Goal: Contribute content: Contribute content

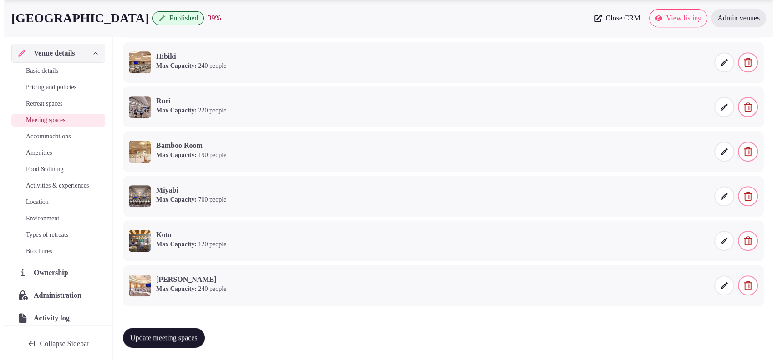
scroll to position [91, 0]
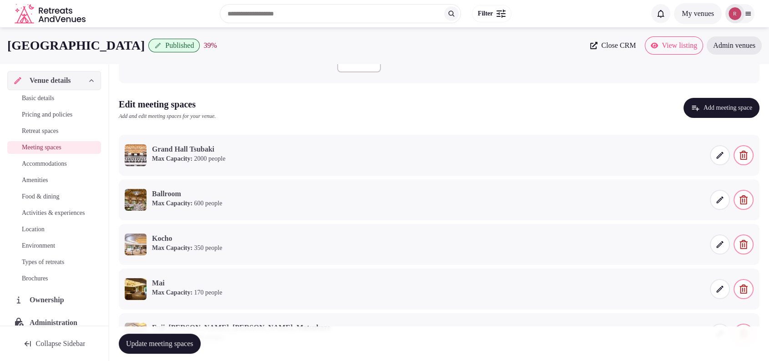
click at [738, 115] on button "Add meeting space" at bounding box center [722, 108] width 76 height 20
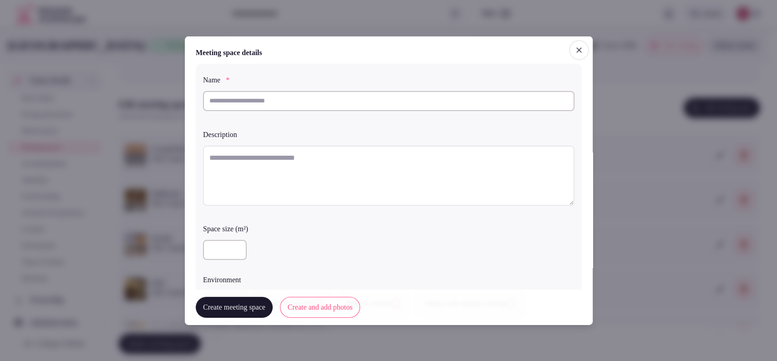
click at [327, 101] on input "text" at bounding box center [388, 101] width 371 height 20
paste input "**********"
type input "**********"
click at [323, 158] on textarea at bounding box center [388, 175] width 371 height 60
paste textarea "**********"
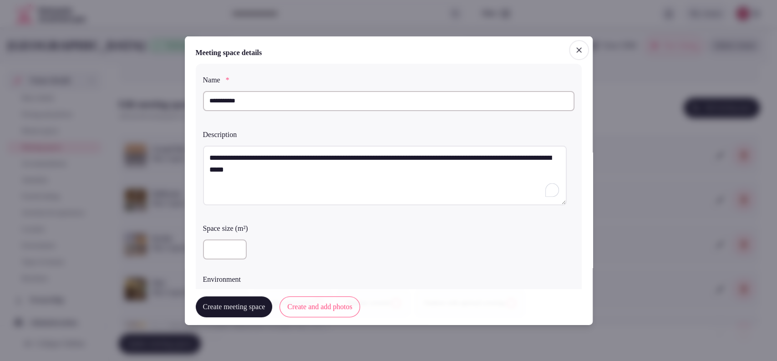
type textarea "**********"
click at [212, 248] on input "number" at bounding box center [225, 249] width 44 height 20
type input "***"
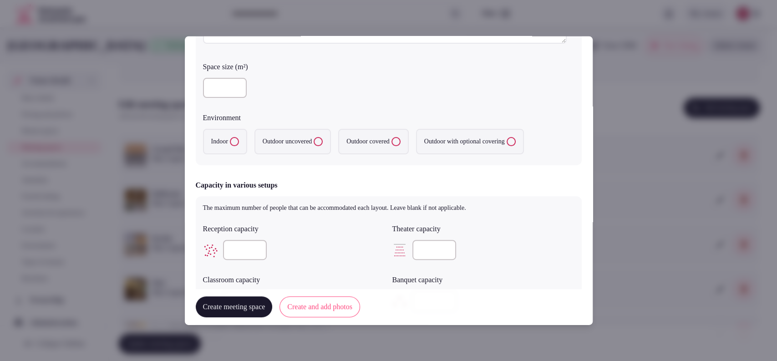
scroll to position [167, 0]
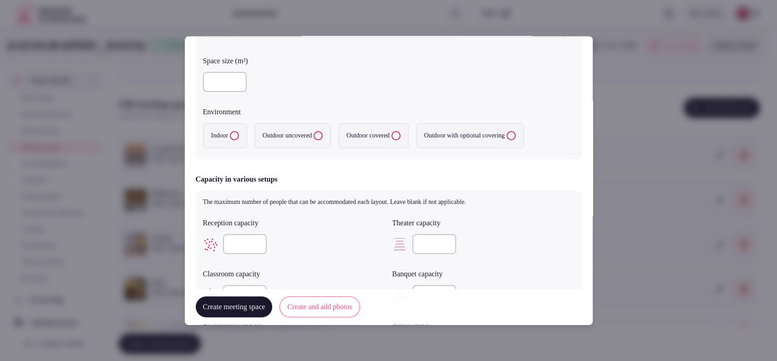
click at [231, 131] on label "Indoor" at bounding box center [225, 135] width 44 height 25
click at [231, 131] on button "Indoor" at bounding box center [234, 135] width 9 height 9
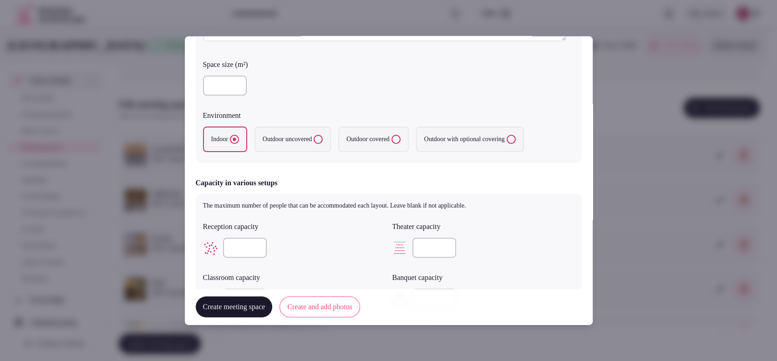
click at [246, 250] on input "number" at bounding box center [245, 248] width 44 height 20
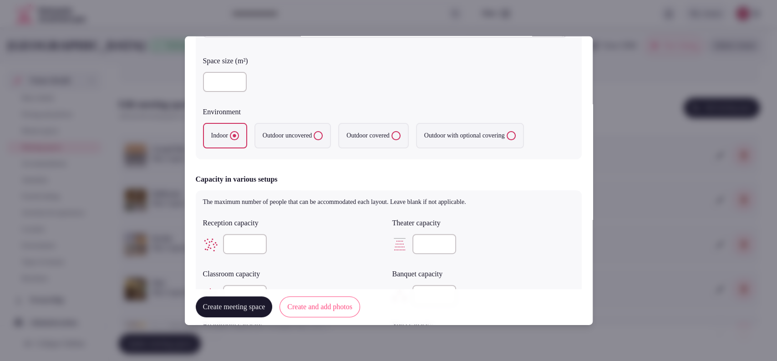
click at [432, 237] on input "number" at bounding box center [434, 244] width 44 height 20
type input "**"
click at [339, 230] on div at bounding box center [294, 243] width 182 height 27
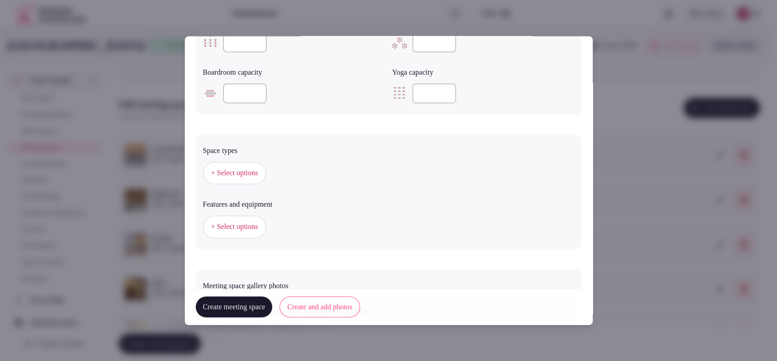
click at [239, 52] on div at bounding box center [294, 42] width 182 height 27
click at [242, 46] on input "number" at bounding box center [245, 42] width 44 height 20
type input "**"
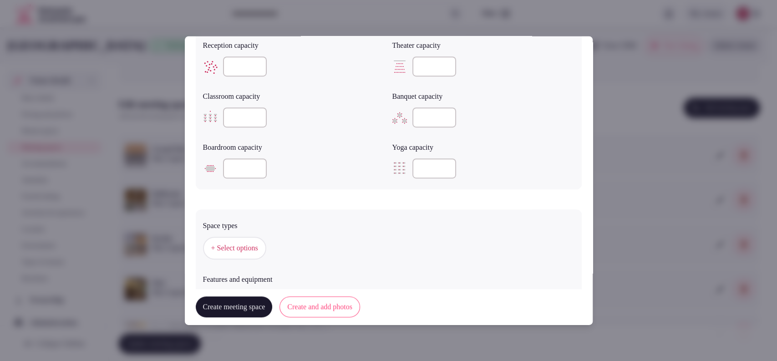
scroll to position [339, 0]
click at [422, 123] on input "number" at bounding box center [434, 120] width 44 height 20
type input "**"
click at [368, 195] on form "**********" at bounding box center [389, 59] width 386 height 703
click at [216, 261] on button "+ Select options" at bounding box center [234, 250] width 63 height 23
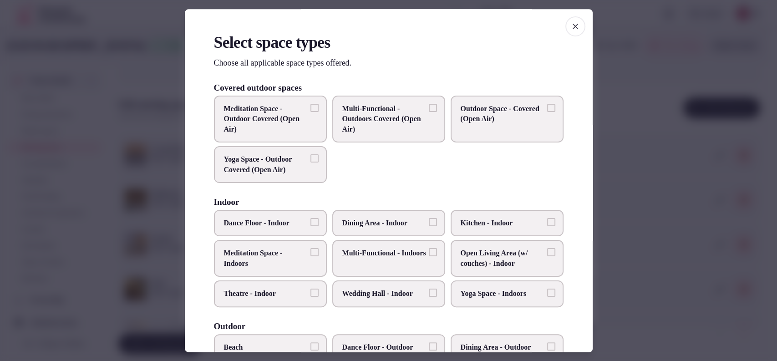
click at [385, 250] on span "Multi-Functional - Indoors" at bounding box center [384, 253] width 84 height 10
click at [429, 250] on button "Multi-Functional - Indoors" at bounding box center [433, 252] width 8 height 8
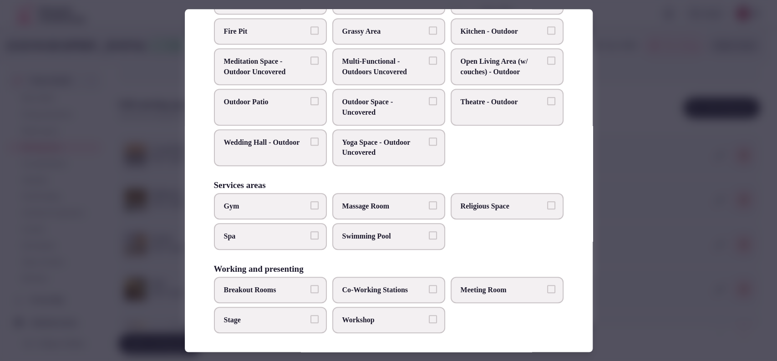
scroll to position [346, 0]
click at [481, 288] on span "Meeting Room" at bounding box center [503, 289] width 84 height 10
click at [547, 288] on button "Meeting Room" at bounding box center [551, 288] width 8 height 8
click at [391, 284] on span "Co-Working Stations" at bounding box center [384, 289] width 84 height 10
click at [429, 284] on button "Co-Working Stations" at bounding box center [433, 288] width 8 height 8
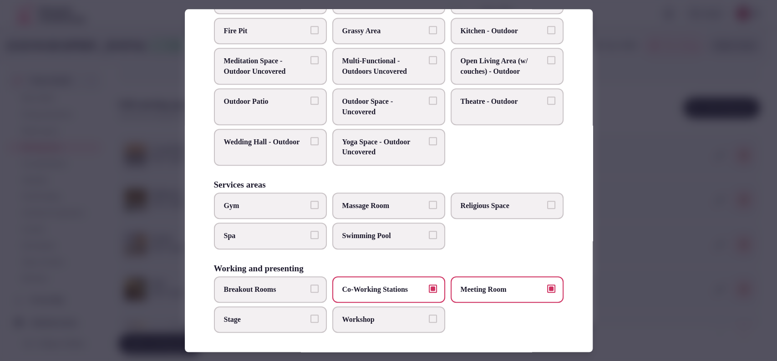
click at [359, 319] on span "Workshop" at bounding box center [384, 319] width 84 height 10
click at [429, 319] on button "Workshop" at bounding box center [433, 318] width 8 height 8
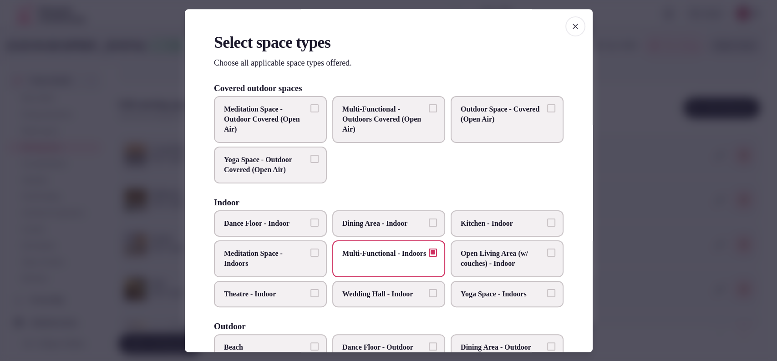
click at [618, 117] on div at bounding box center [388, 180] width 777 height 361
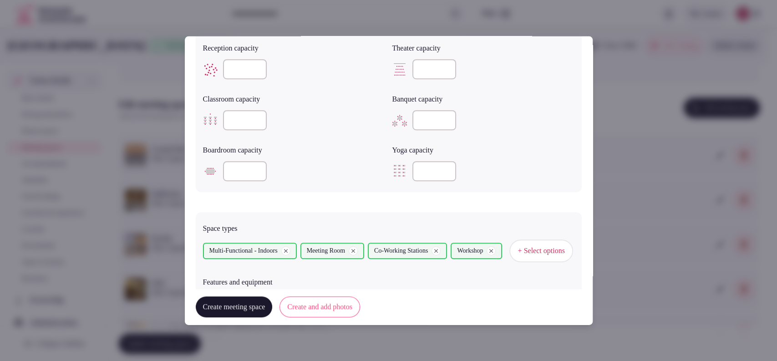
scroll to position [501, 0]
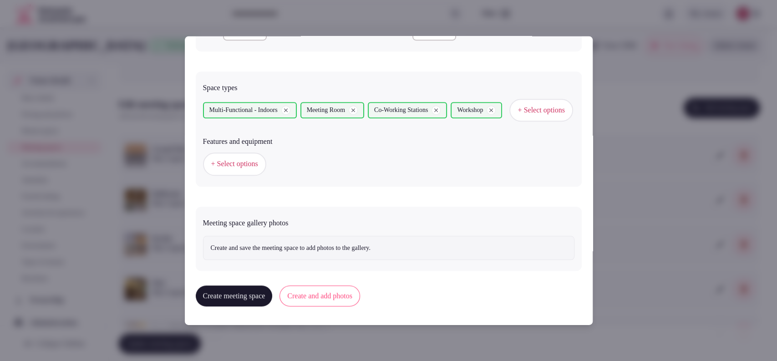
click at [244, 171] on button "+ Select options" at bounding box center [234, 163] width 63 height 23
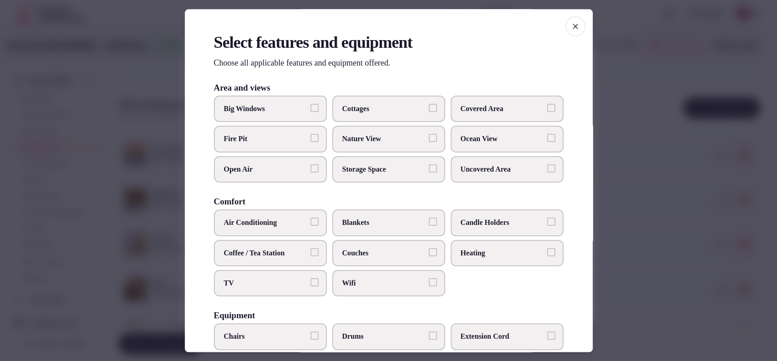
click at [273, 224] on span "Air Conditioning" at bounding box center [266, 223] width 84 height 10
click at [310, 224] on button "Air Conditioning" at bounding box center [314, 222] width 8 height 8
click at [265, 276] on label "TV" at bounding box center [270, 283] width 113 height 26
click at [310, 278] on button "TV" at bounding box center [314, 282] width 8 height 8
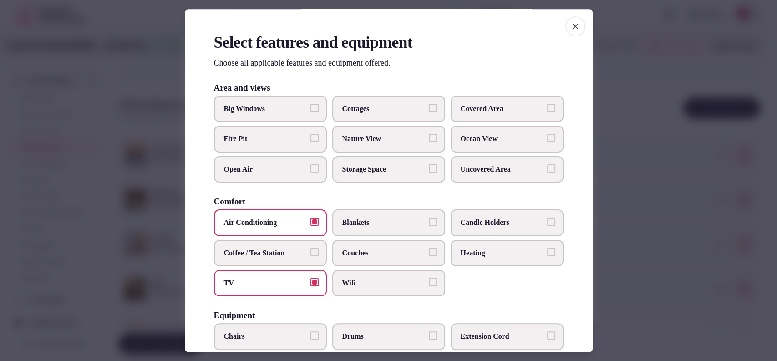
click at [397, 285] on span "Wifi" at bounding box center [384, 283] width 84 height 10
click at [429, 285] on button "Wifi" at bounding box center [433, 282] width 8 height 8
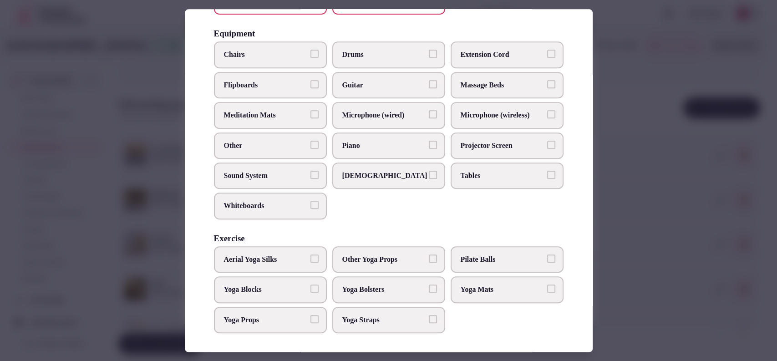
drag, startPoint x: 464, startPoint y: 112, endPoint x: 390, endPoint y: 114, distance: 74.7
click at [463, 113] on span "Microphone (wireless)" at bounding box center [503, 116] width 84 height 10
click at [547, 113] on button "Microphone (wireless)" at bounding box center [551, 115] width 8 height 8
click at [390, 114] on span "Microphone (wired)" at bounding box center [384, 116] width 84 height 10
click at [429, 114] on button "Microphone (wired)" at bounding box center [433, 115] width 8 height 8
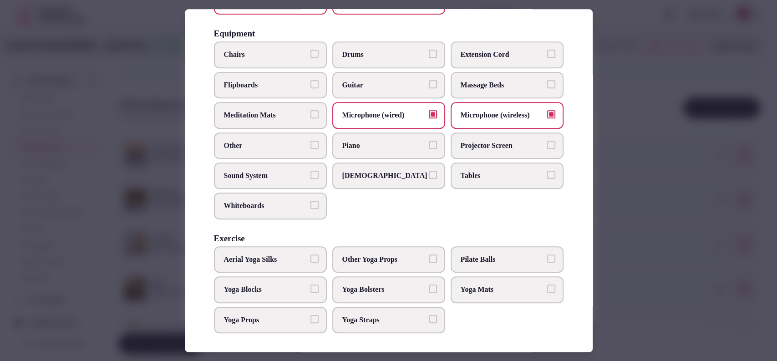
click at [262, 175] on span "Sound System" at bounding box center [266, 176] width 84 height 10
click at [310, 175] on button "Sound System" at bounding box center [314, 175] width 8 height 8
click at [467, 171] on span "Tables" at bounding box center [503, 176] width 84 height 10
click at [547, 171] on button "Tables" at bounding box center [551, 175] width 8 height 8
click at [286, 56] on span "Chairs" at bounding box center [266, 55] width 84 height 10
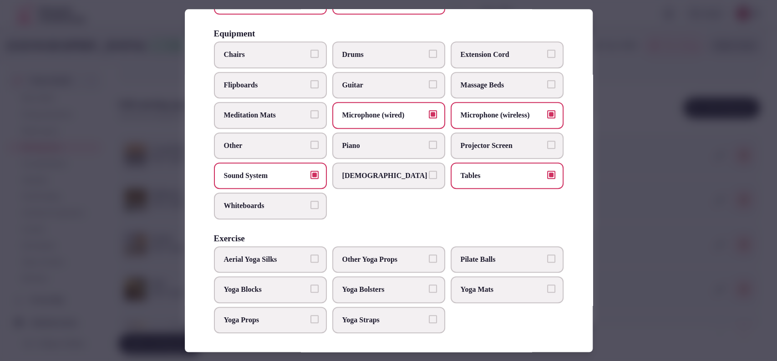
click at [310, 56] on button "Chairs" at bounding box center [314, 54] width 8 height 8
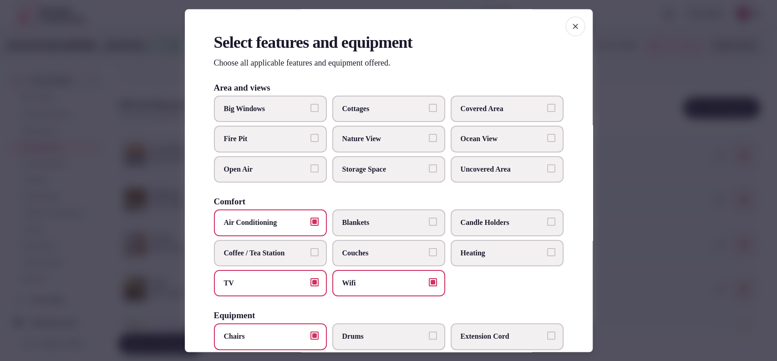
click at [467, 105] on span "Covered Area" at bounding box center [503, 109] width 84 height 10
click at [547, 105] on button "Covered Area" at bounding box center [551, 108] width 8 height 8
drag, startPoint x: 270, startPoint y: 110, endPoint x: 287, endPoint y: 112, distance: 17.4
click at [270, 108] on span "Big Windows" at bounding box center [266, 109] width 84 height 10
click at [310, 108] on button "Big Windows" at bounding box center [314, 108] width 8 height 8
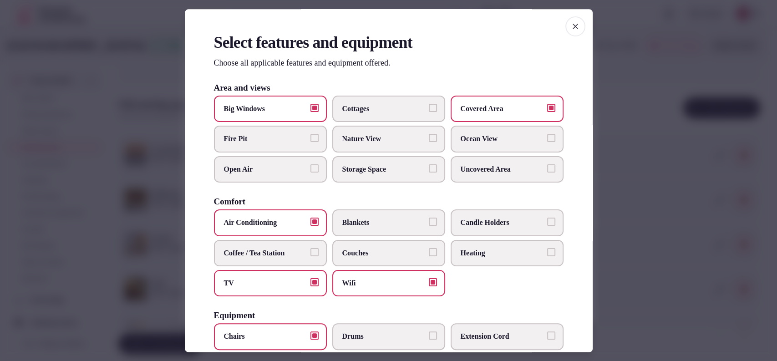
scroll to position [282, 0]
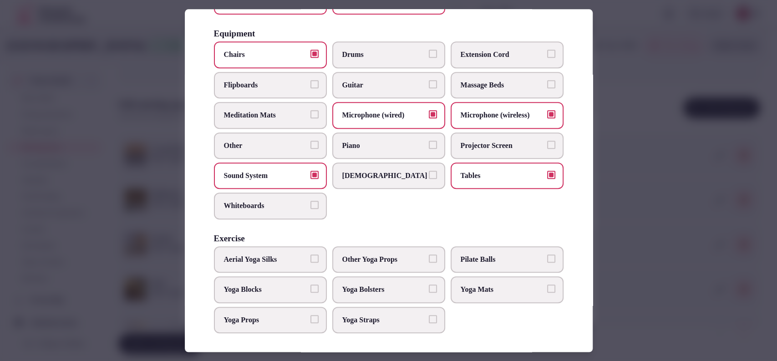
click at [630, 121] on div at bounding box center [388, 180] width 777 height 361
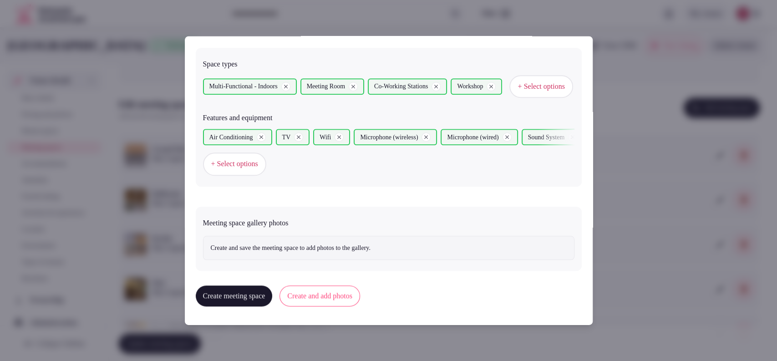
scroll to position [524, 0]
click at [355, 291] on button "Create and add photos" at bounding box center [319, 295] width 81 height 21
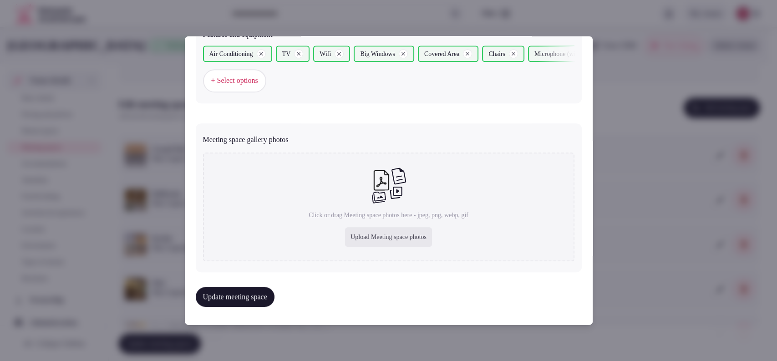
scroll to position [612, 0]
click at [386, 232] on div "Upload Meeting space photos" at bounding box center [388, 237] width 87 height 20
type input "**********"
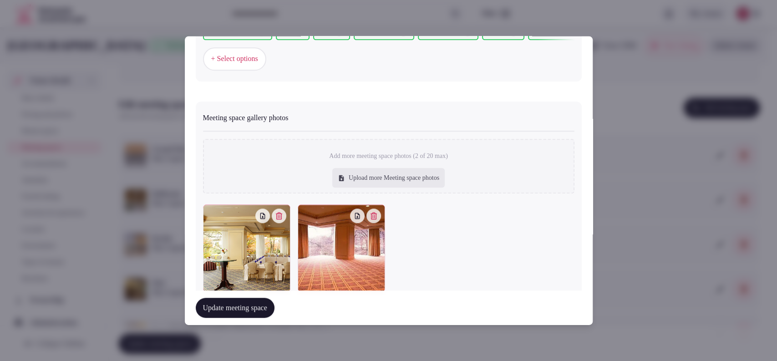
click at [256, 307] on button "Update meeting space" at bounding box center [235, 308] width 79 height 20
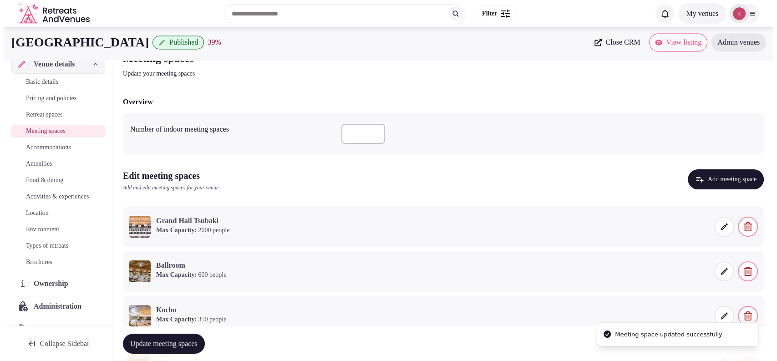
scroll to position [0, 0]
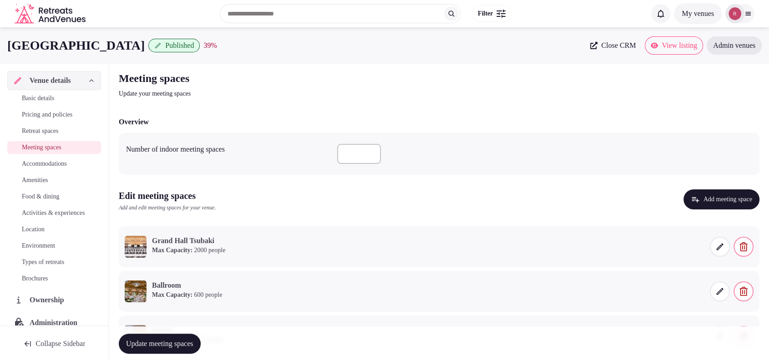
click at [702, 196] on button "Add meeting space" at bounding box center [722, 199] width 76 height 20
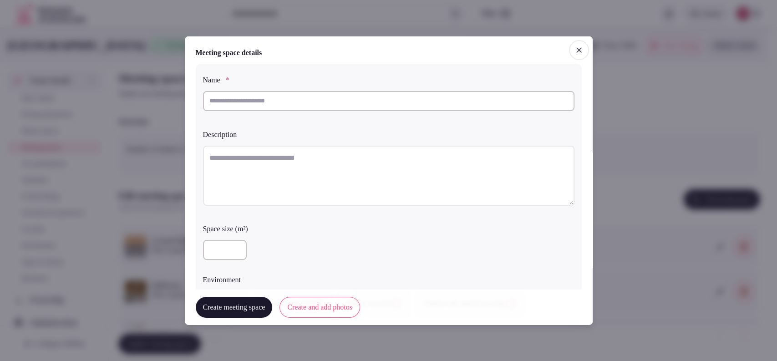
click at [336, 105] on input "text" at bounding box center [388, 101] width 371 height 20
paste input "**********"
type input "**********"
click at [309, 156] on textarea at bounding box center [388, 175] width 371 height 60
paste textarea "**********"
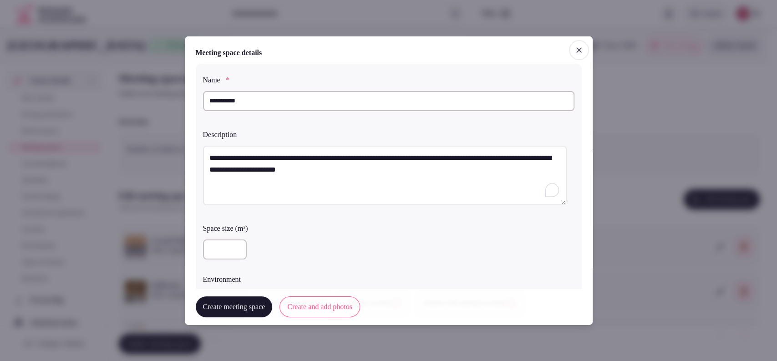
type textarea "**********"
click at [218, 237] on div at bounding box center [388, 249] width 371 height 27
click at [218, 243] on input "number" at bounding box center [225, 249] width 44 height 20
type input "***"
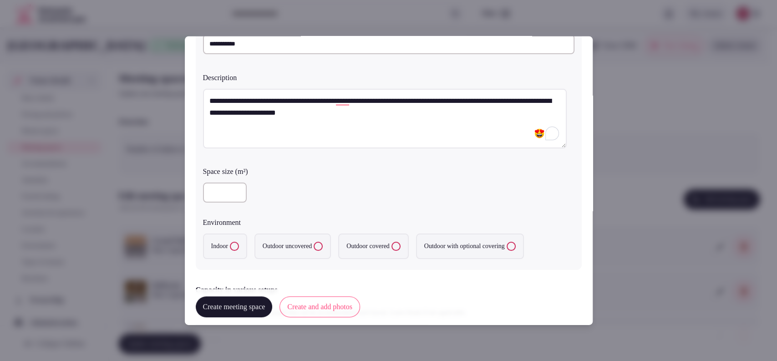
scroll to position [131, 0]
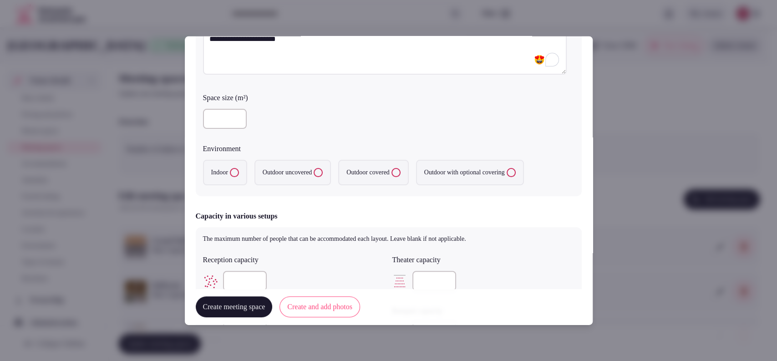
click at [216, 163] on label "Indoor" at bounding box center [225, 172] width 44 height 25
click at [230, 168] on button "Indoor" at bounding box center [234, 172] width 9 height 9
click at [309, 137] on div "**********" at bounding box center [389, 64] width 386 height 263
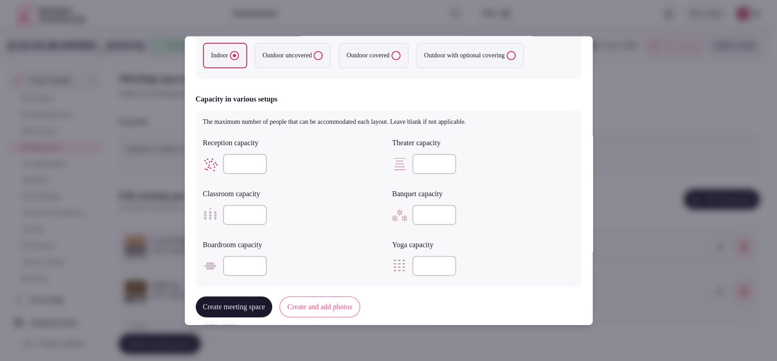
scroll to position [254, 0]
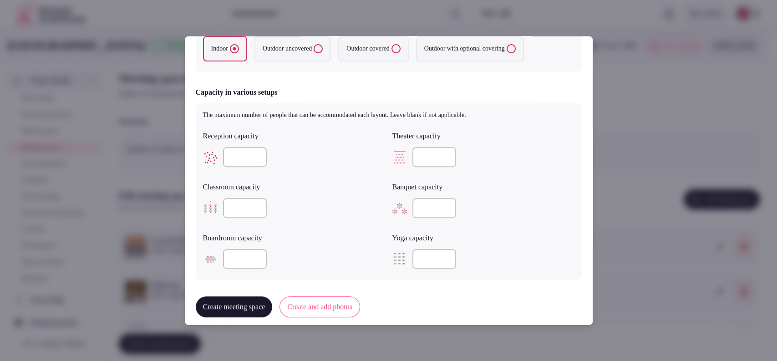
click at [414, 147] on input "number" at bounding box center [434, 157] width 44 height 20
type input "***"
click at [231, 213] on input "number" at bounding box center [245, 208] width 44 height 20
type input "***"
click at [426, 207] on input "number" at bounding box center [434, 208] width 44 height 20
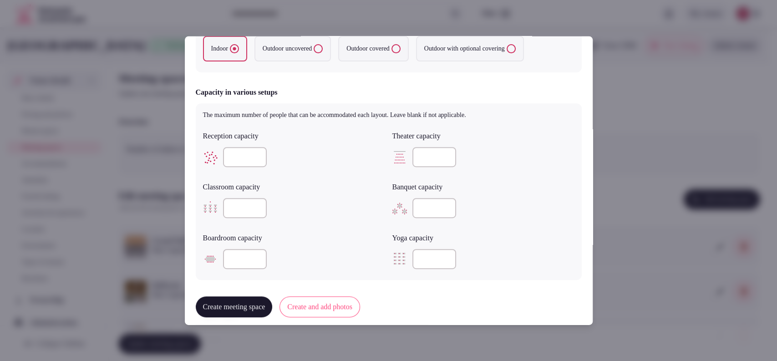
scroll to position [481, 0]
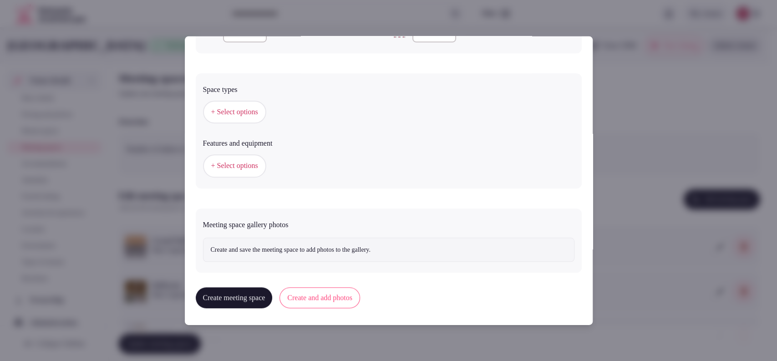
type input "***"
click at [249, 118] on button "+ Select options" at bounding box center [234, 112] width 63 height 23
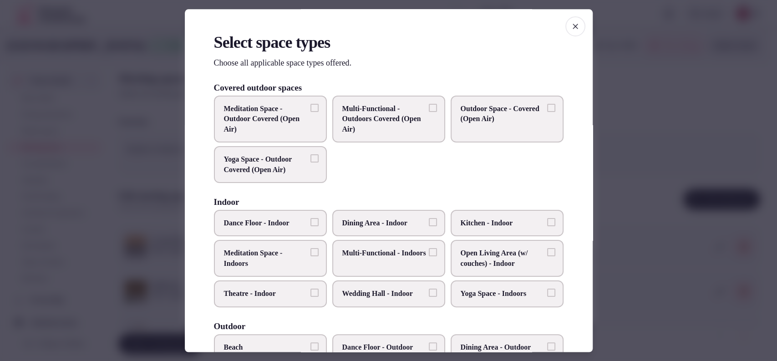
click at [381, 258] on span "Multi-Functional - Indoors" at bounding box center [384, 253] width 84 height 10
click at [429, 257] on button "Multi-Functional - Indoors" at bounding box center [433, 252] width 8 height 8
click at [395, 291] on span "Wedding Hall - Indoor" at bounding box center [384, 294] width 84 height 10
click at [429, 291] on button "Wedding Hall - Indoor" at bounding box center [433, 293] width 8 height 8
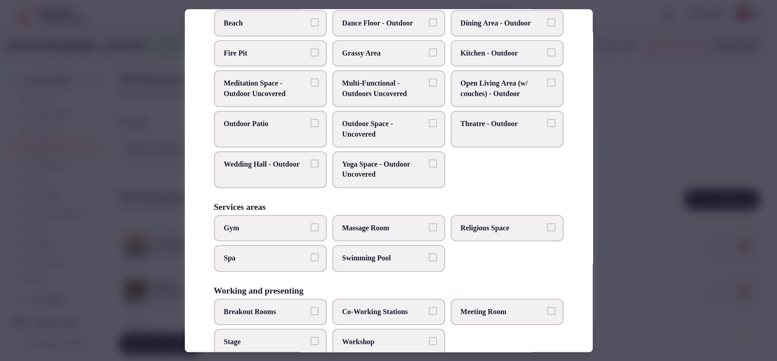
scroll to position [346, 0]
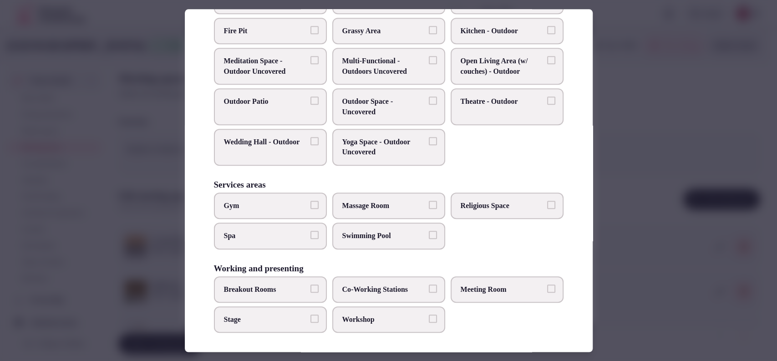
click at [481, 284] on span "Meeting Room" at bounding box center [503, 289] width 84 height 10
click at [547, 284] on button "Meeting Room" at bounding box center [551, 288] width 8 height 8
click at [373, 310] on label "Workshop" at bounding box center [388, 319] width 113 height 26
click at [429, 314] on button "Workshop" at bounding box center [433, 318] width 8 height 8
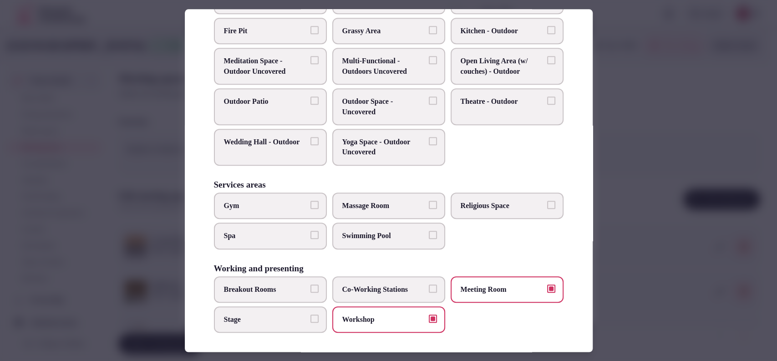
click at [651, 141] on div at bounding box center [388, 180] width 777 height 361
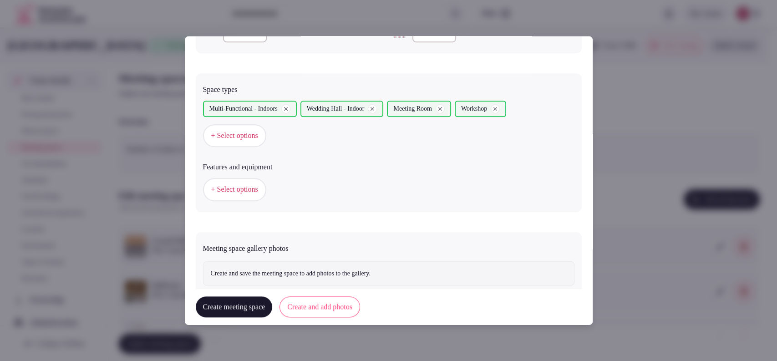
click at [238, 193] on button "+ Select options" at bounding box center [234, 189] width 63 height 23
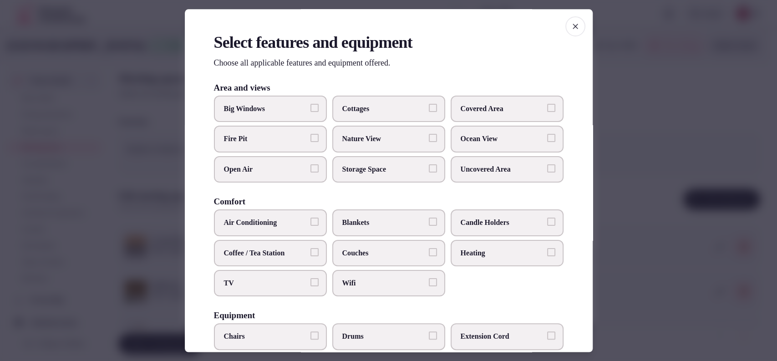
click at [284, 218] on span "Air Conditioning" at bounding box center [266, 223] width 84 height 10
click at [310, 218] on button "Air Conditioning" at bounding box center [314, 222] width 8 height 8
click at [273, 282] on span "TV" at bounding box center [266, 283] width 84 height 10
click at [310, 282] on button "TV" at bounding box center [314, 282] width 8 height 8
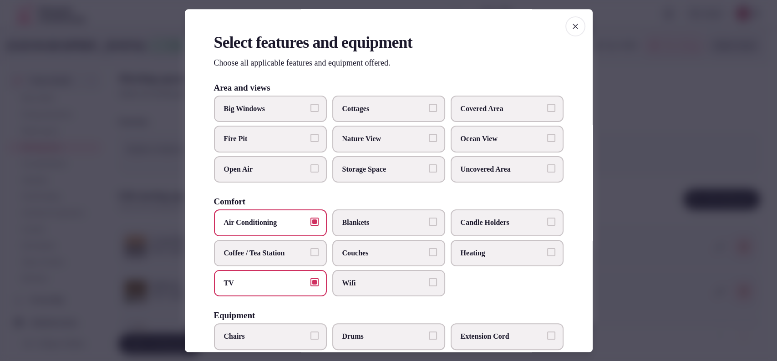
click at [362, 282] on span "Wifi" at bounding box center [384, 283] width 84 height 10
click at [429, 282] on button "Wifi" at bounding box center [433, 282] width 8 height 8
click at [480, 112] on span "Covered Area" at bounding box center [503, 109] width 84 height 10
click at [547, 112] on button "Covered Area" at bounding box center [551, 108] width 8 height 8
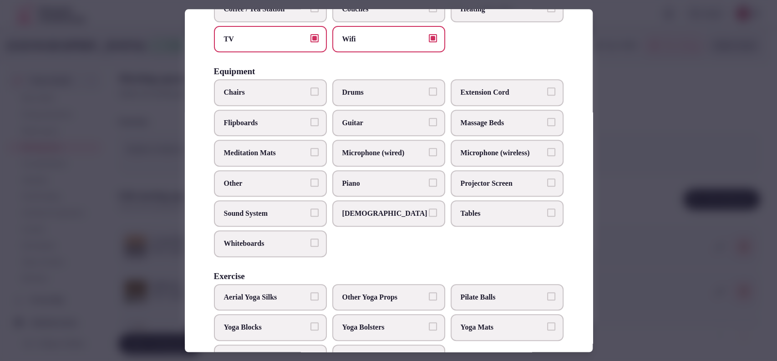
scroll to position [282, 0]
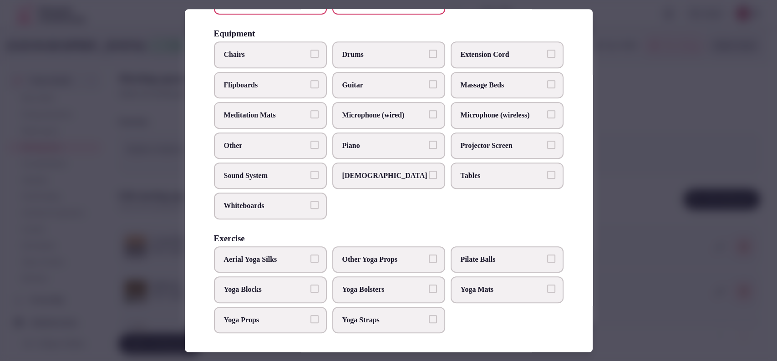
drag, startPoint x: 480, startPoint y: 116, endPoint x: 423, endPoint y: 123, distance: 57.7
click at [480, 116] on span "Microphone (wireless)" at bounding box center [503, 116] width 84 height 10
click at [547, 116] on button "Microphone (wireless)" at bounding box center [551, 115] width 8 height 8
click at [421, 123] on label "Microphone (wired)" at bounding box center [388, 115] width 113 height 26
click at [429, 119] on button "Microphone (wired)" at bounding box center [433, 115] width 8 height 8
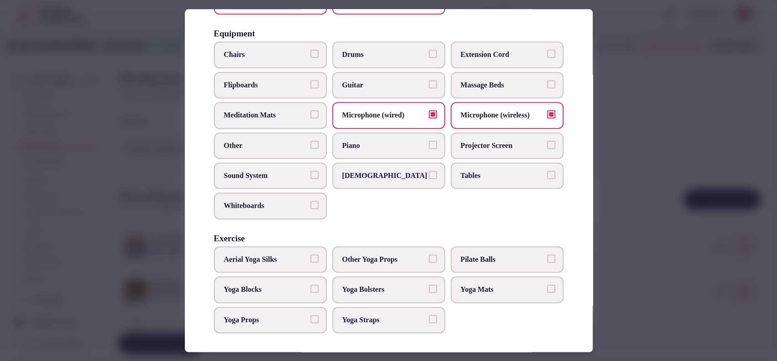
click at [289, 56] on span "Chairs" at bounding box center [266, 55] width 84 height 10
click at [310, 56] on button "Chairs" at bounding box center [314, 54] width 8 height 8
click at [469, 180] on label "Tables" at bounding box center [507, 175] width 113 height 26
click at [547, 179] on button "Tables" at bounding box center [551, 175] width 8 height 8
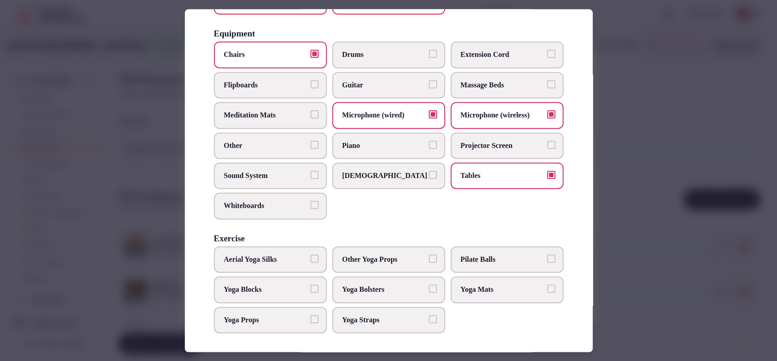
click at [271, 173] on span "Sound System" at bounding box center [266, 176] width 84 height 10
click at [310, 173] on button "Sound System" at bounding box center [314, 175] width 8 height 8
click at [474, 141] on span "Projector Screen" at bounding box center [503, 146] width 84 height 10
click at [547, 141] on button "Projector Screen" at bounding box center [551, 145] width 8 height 8
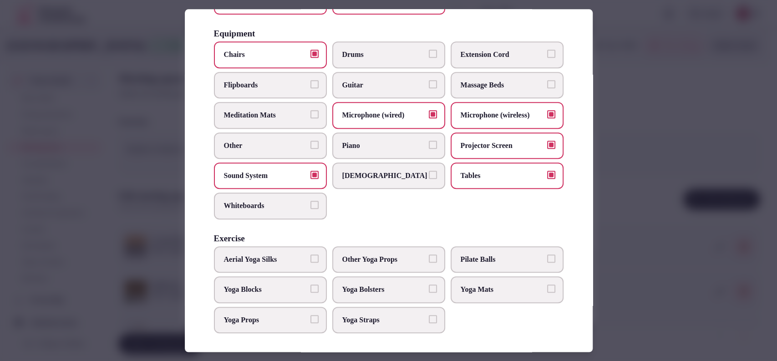
scroll to position [0, 0]
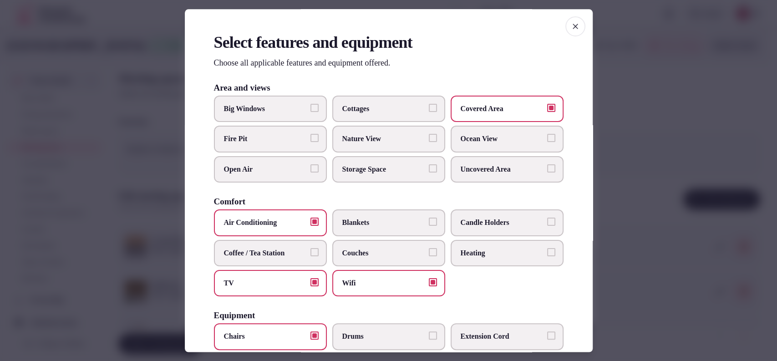
click at [623, 114] on div at bounding box center [388, 180] width 777 height 361
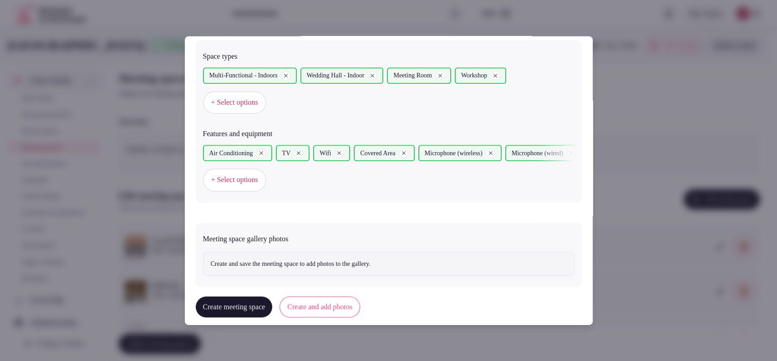
scroll to position [528, 0]
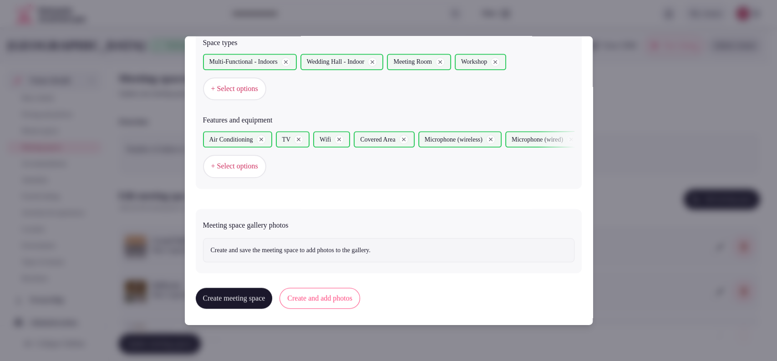
click at [342, 291] on button "Create and add photos" at bounding box center [319, 298] width 81 height 21
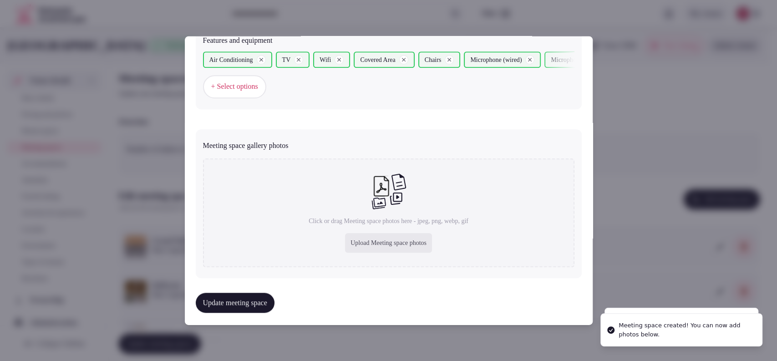
scroll to position [612, 0]
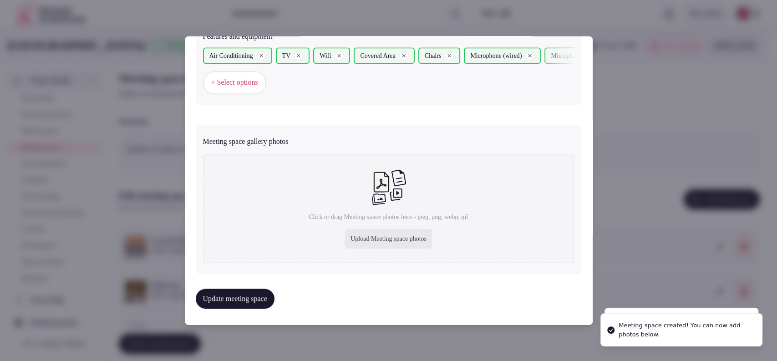
click at [355, 236] on div "Upload Meeting space photos" at bounding box center [388, 239] width 87 height 20
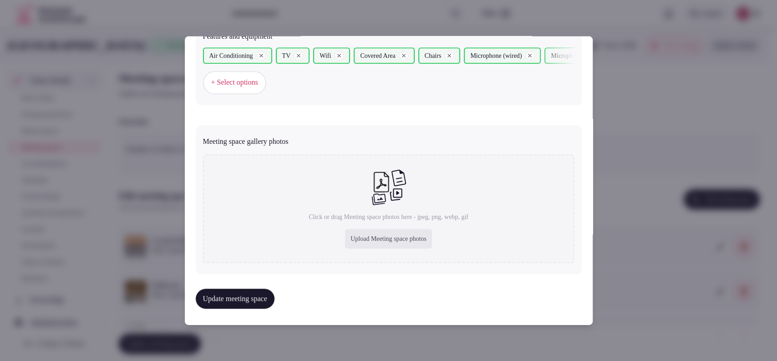
type input "**********"
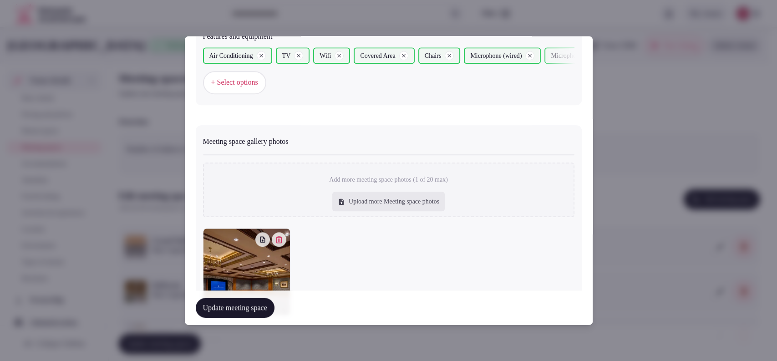
click at [271, 304] on button "Update meeting space" at bounding box center [235, 308] width 79 height 20
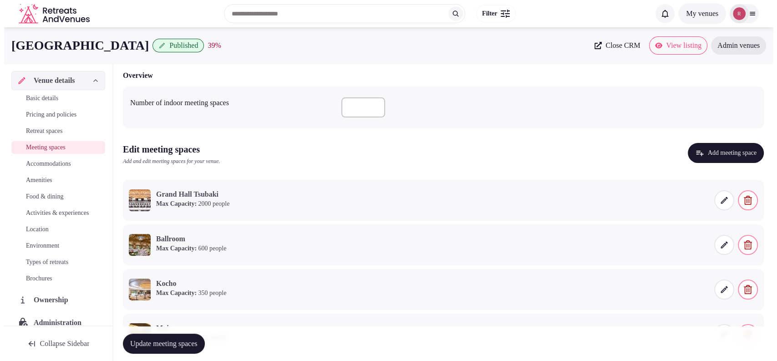
scroll to position [0, 0]
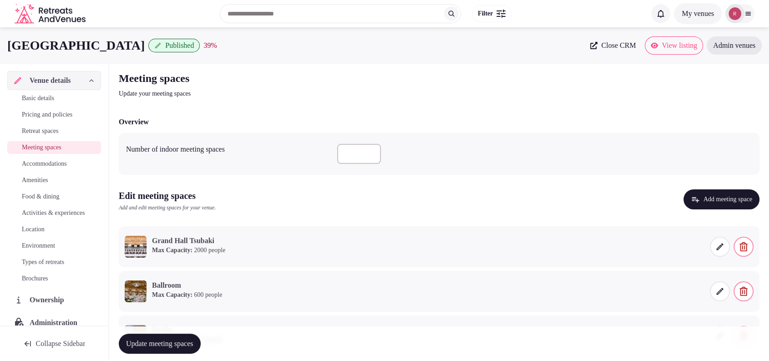
click at [698, 192] on button "Add meeting space" at bounding box center [722, 199] width 76 height 20
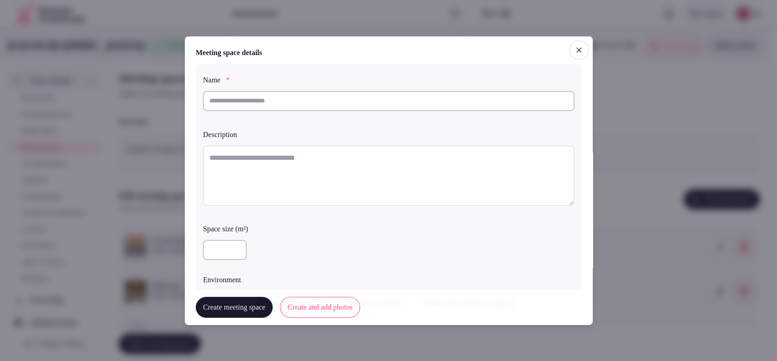
click at [291, 105] on input "text" at bounding box center [388, 101] width 371 height 20
paste input "**********"
type input "**********"
click at [295, 154] on textarea at bounding box center [388, 175] width 371 height 60
paste textarea "**********"
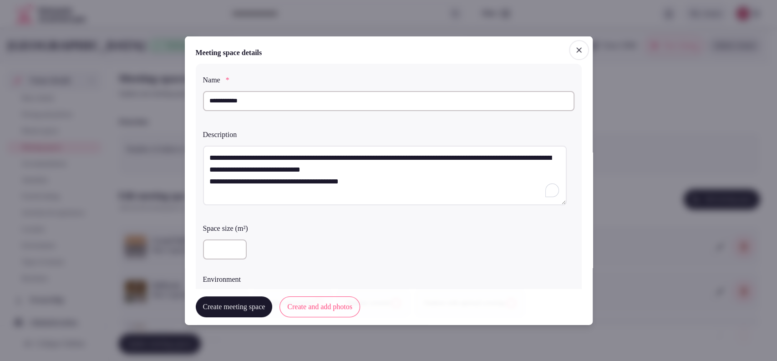
type textarea "**********"
click at [233, 247] on input "***" at bounding box center [225, 249] width 44 height 20
drag, startPoint x: 220, startPoint y: 239, endPoint x: 208, endPoint y: 244, distance: 12.8
click at [208, 244] on input "***" at bounding box center [225, 249] width 44 height 20
type input "***"
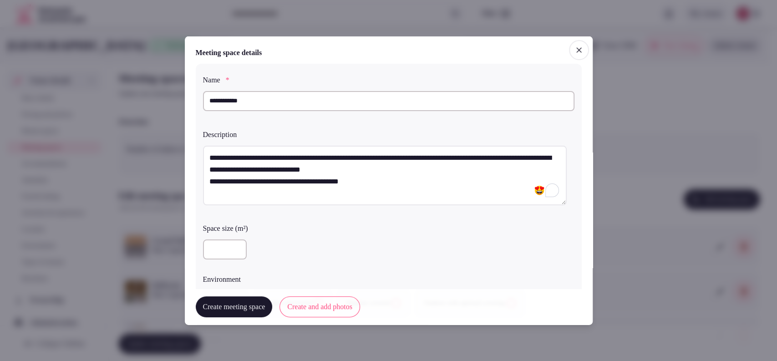
click at [384, 236] on div "***" at bounding box center [388, 249] width 371 height 27
click at [206, 180] on textarea "**********" at bounding box center [385, 175] width 364 height 60
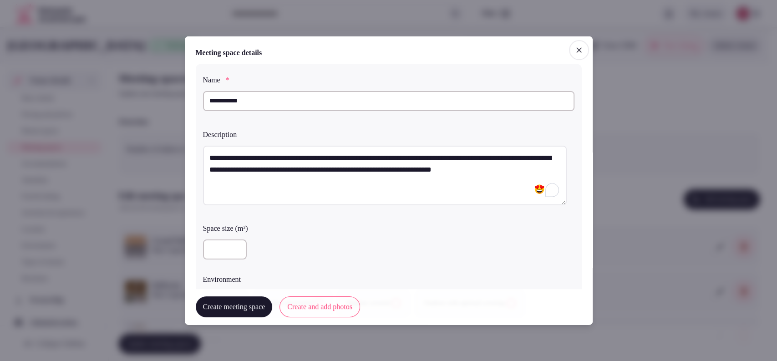
type textarea "**********"
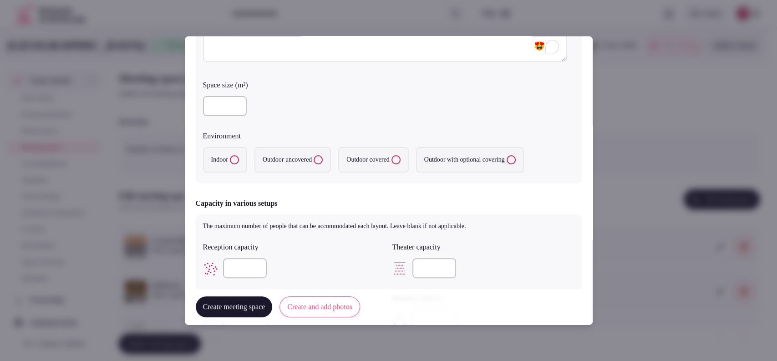
scroll to position [167, 0]
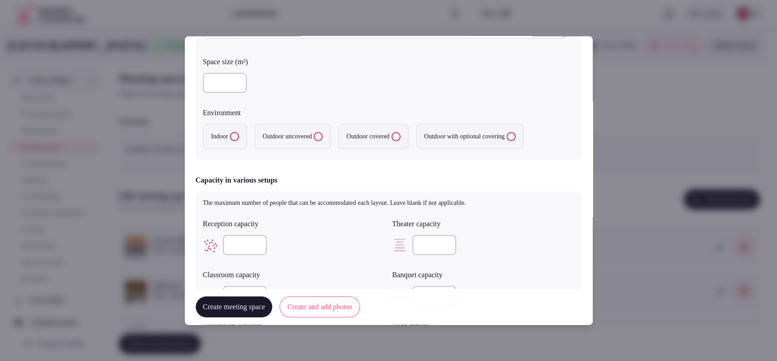
click at [215, 134] on label "Indoor" at bounding box center [225, 136] width 44 height 25
click at [230, 134] on button "Indoor" at bounding box center [234, 136] width 9 height 9
click at [414, 243] on input "number" at bounding box center [434, 245] width 44 height 20
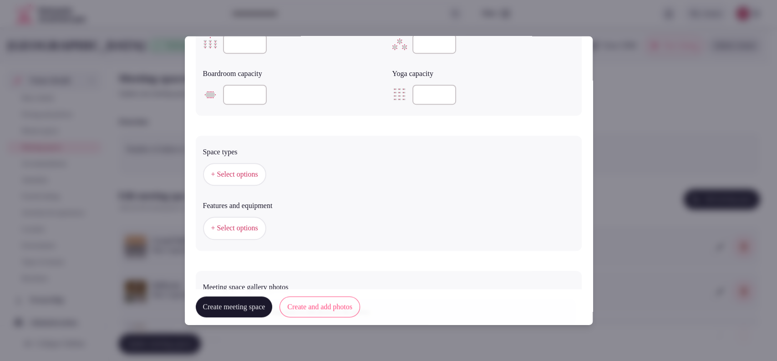
type input "***"
click at [245, 57] on div "Reception capacity Theater capacity *** Classroom capacity Banquet capacity Boa…" at bounding box center [388, 36] width 371 height 146
click at [245, 53] on div at bounding box center [294, 43] width 182 height 27
click at [246, 45] on input "number" at bounding box center [245, 44] width 44 height 20
type input "**"
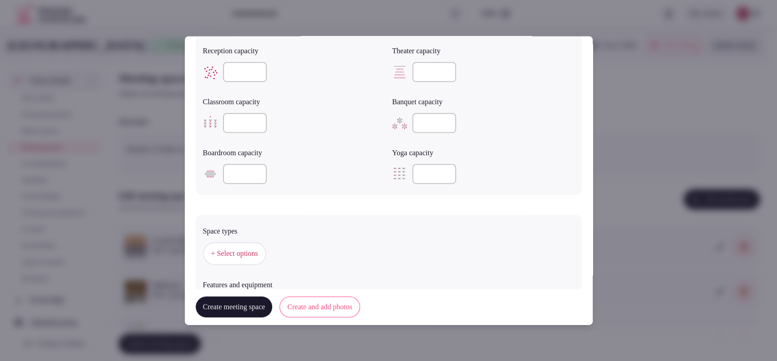
scroll to position [336, 0]
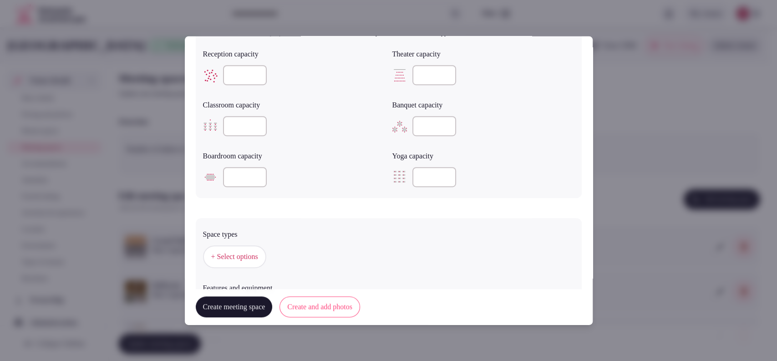
click at [518, 117] on div at bounding box center [483, 126] width 182 height 20
click at [412, 121] on input "number" at bounding box center [434, 126] width 44 height 20
type input "**"
click at [229, 253] on span "+ Select options" at bounding box center [234, 257] width 47 height 10
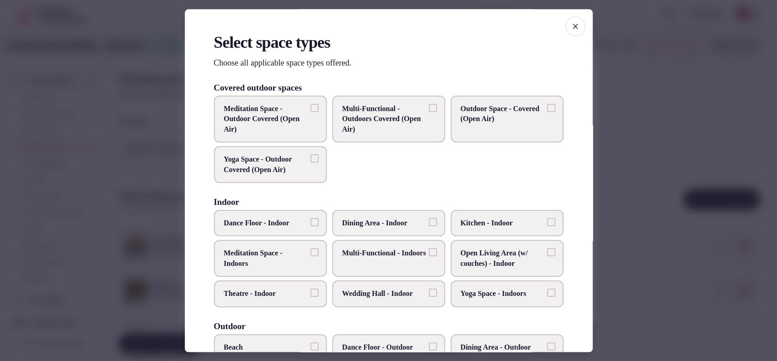
click at [367, 253] on span "Multi-Functional - Indoors" at bounding box center [384, 253] width 84 height 10
click at [429, 253] on button "Multi-Functional - Indoors" at bounding box center [433, 252] width 8 height 8
click at [419, 218] on span "Dining Area - Indoor" at bounding box center [384, 223] width 84 height 10
click at [429, 218] on button "Dining Area - Indoor" at bounding box center [433, 222] width 8 height 8
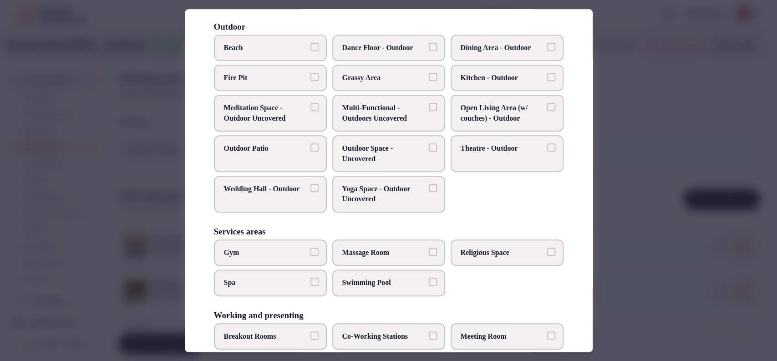
scroll to position [0, 0]
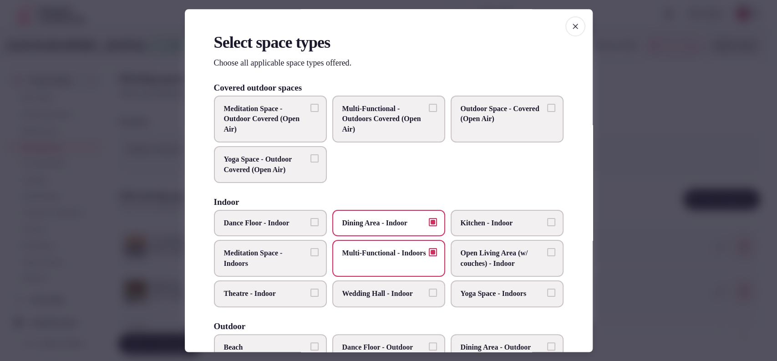
click at [393, 286] on label "Wedding Hall - Indoor" at bounding box center [388, 294] width 113 height 26
click at [429, 289] on button "Wedding Hall - Indoor" at bounding box center [433, 293] width 8 height 8
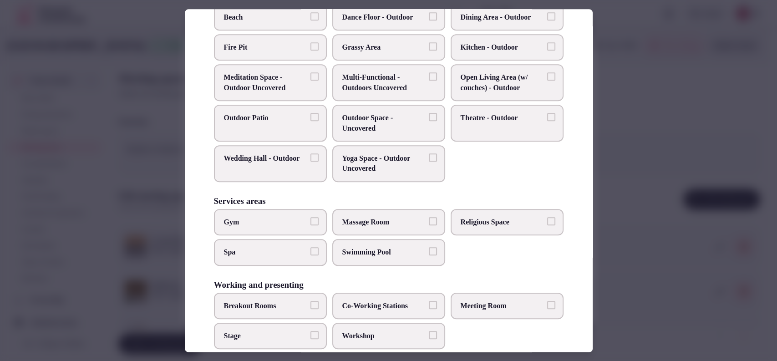
scroll to position [346, 0]
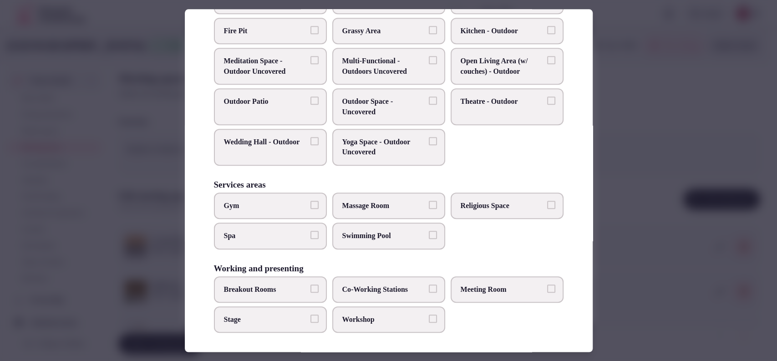
click at [473, 284] on span "Meeting Room" at bounding box center [503, 289] width 84 height 10
click at [547, 284] on button "Meeting Room" at bounding box center [551, 288] width 8 height 8
click at [641, 192] on div at bounding box center [388, 180] width 777 height 361
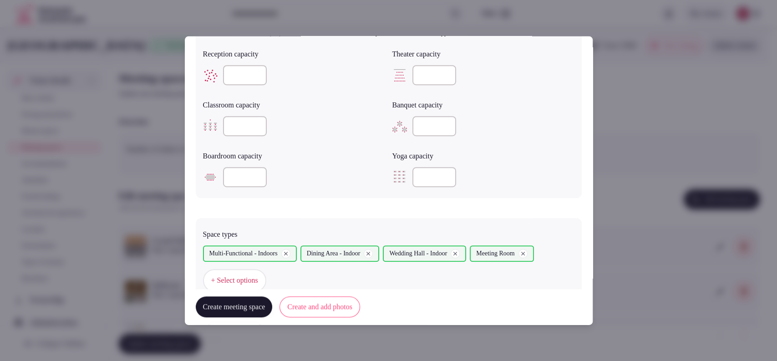
scroll to position [505, 0]
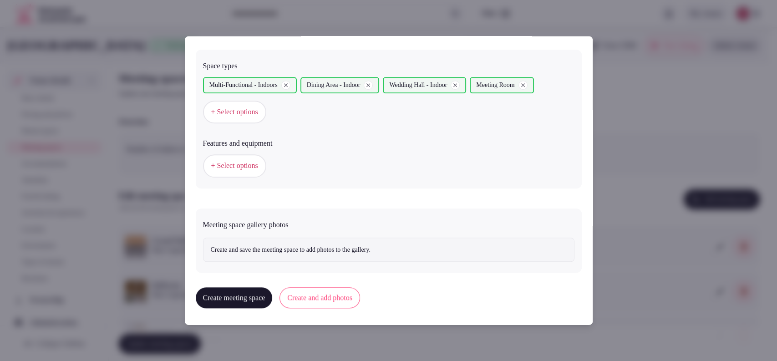
click at [266, 165] on button "+ Select options" at bounding box center [234, 165] width 63 height 23
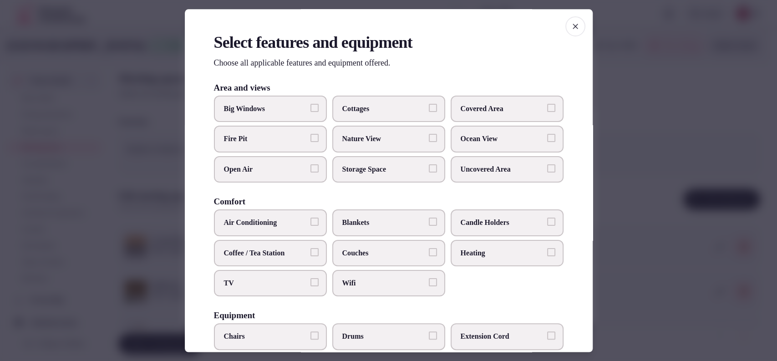
drag, startPoint x: 306, startPoint y: 112, endPoint x: 334, endPoint y: 109, distance: 27.9
click at [304, 111] on label "Big Windows" at bounding box center [270, 109] width 113 height 26
click at [310, 111] on button "Big Windows" at bounding box center [314, 108] width 8 height 8
click at [467, 106] on span "Covered Area" at bounding box center [503, 109] width 84 height 10
click at [547, 106] on button "Covered Area" at bounding box center [551, 108] width 8 height 8
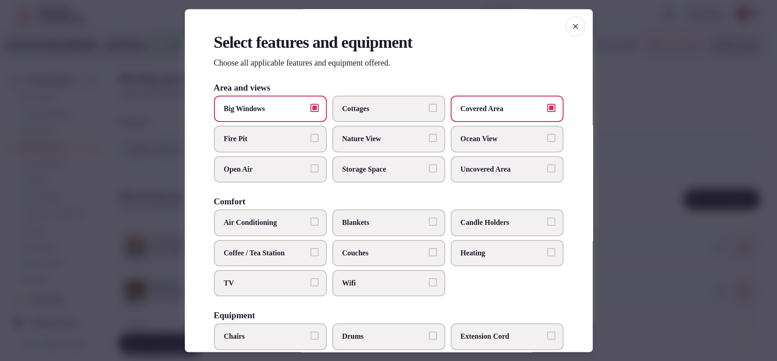
click at [263, 270] on label "TV" at bounding box center [270, 283] width 113 height 26
click at [310, 278] on button "TV" at bounding box center [314, 282] width 8 height 8
click at [272, 214] on label "Air Conditioning" at bounding box center [270, 223] width 113 height 26
click at [310, 218] on button "Air Conditioning" at bounding box center [314, 222] width 8 height 8
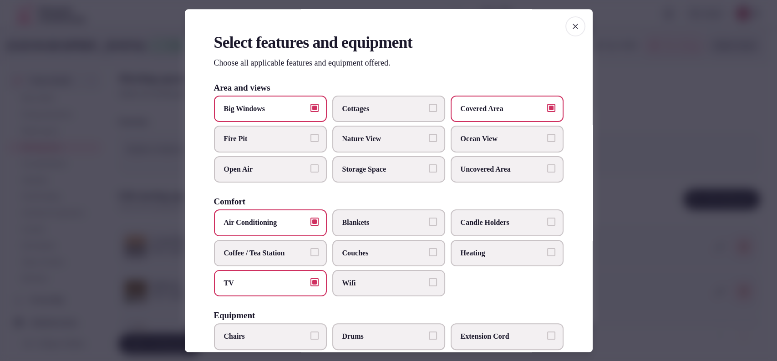
click at [358, 275] on label "Wifi" at bounding box center [388, 283] width 113 height 26
click at [429, 278] on button "Wifi" at bounding box center [433, 282] width 8 height 8
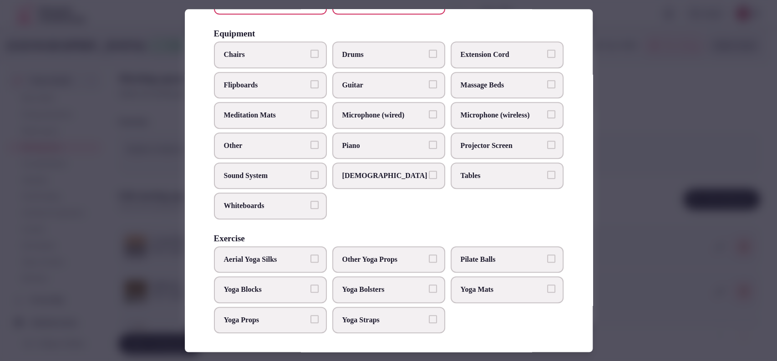
click at [473, 150] on label "Projector Screen" at bounding box center [507, 145] width 113 height 26
click at [547, 149] on button "Projector Screen" at bounding box center [551, 145] width 8 height 8
click at [266, 171] on span "Sound System" at bounding box center [266, 176] width 84 height 10
click at [310, 171] on button "Sound System" at bounding box center [314, 175] width 8 height 8
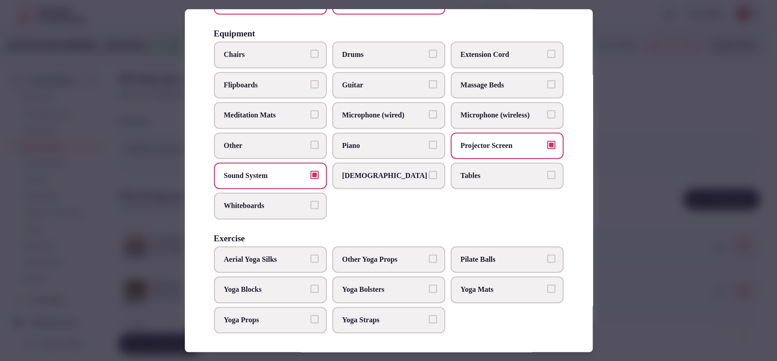
click at [383, 116] on span "Microphone (wired)" at bounding box center [384, 116] width 84 height 10
click at [429, 116] on button "Microphone (wired)" at bounding box center [433, 115] width 8 height 8
click at [477, 116] on span "Microphone (wireless)" at bounding box center [503, 116] width 84 height 10
click at [547, 116] on button "Microphone (wireless)" at bounding box center [551, 115] width 8 height 8
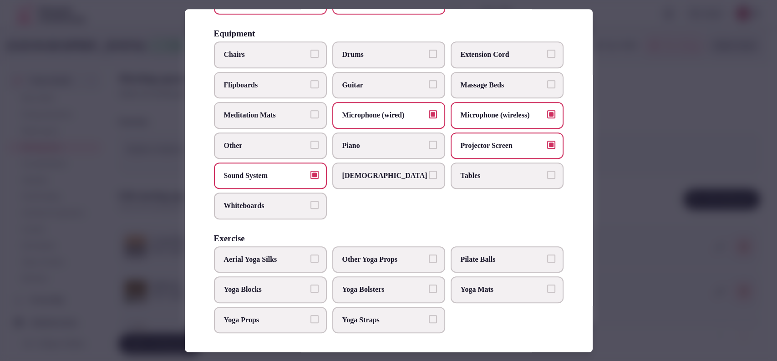
click at [278, 55] on span "Chairs" at bounding box center [266, 55] width 84 height 10
click at [310, 55] on button "Chairs" at bounding box center [314, 54] width 8 height 8
click at [451, 166] on label "Tables" at bounding box center [507, 175] width 113 height 26
click at [547, 171] on button "Tables" at bounding box center [551, 175] width 8 height 8
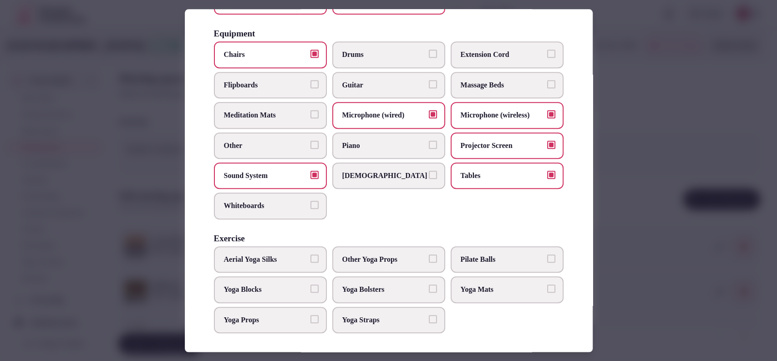
click at [639, 130] on div at bounding box center [388, 180] width 777 height 361
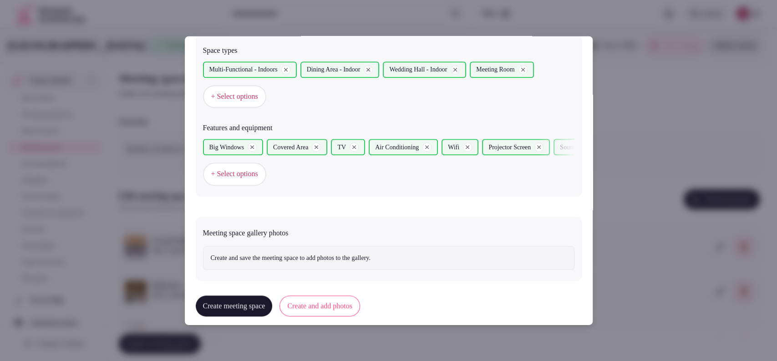
scroll to position [528, 0]
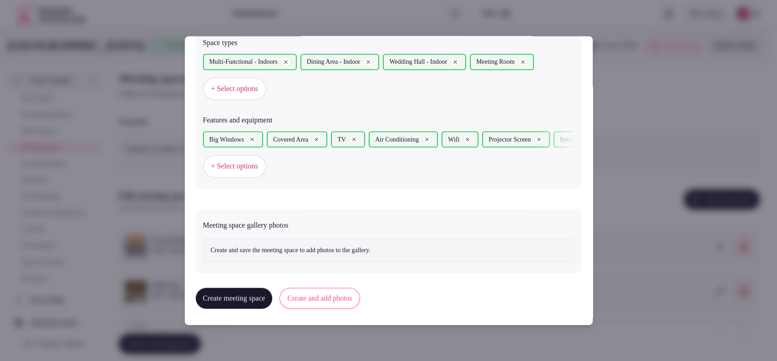
click at [354, 291] on button "Create and add photos" at bounding box center [319, 298] width 81 height 21
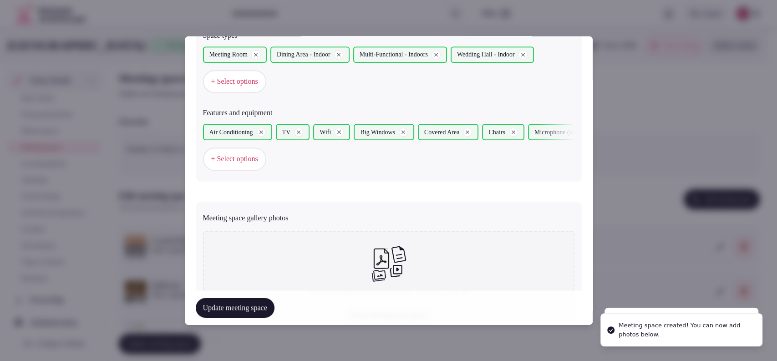
scroll to position [612, 0]
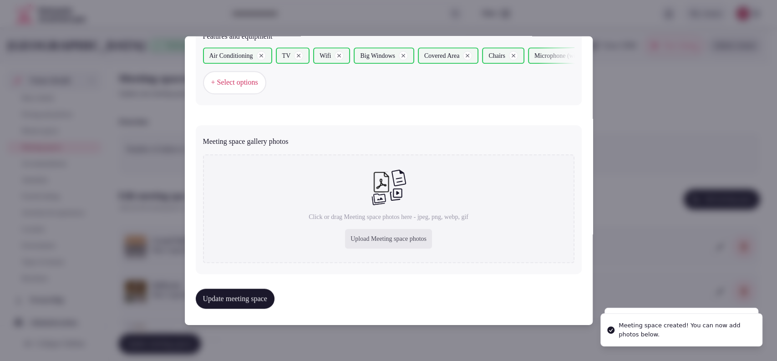
click at [367, 240] on div "Upload Meeting space photos" at bounding box center [388, 239] width 87 height 20
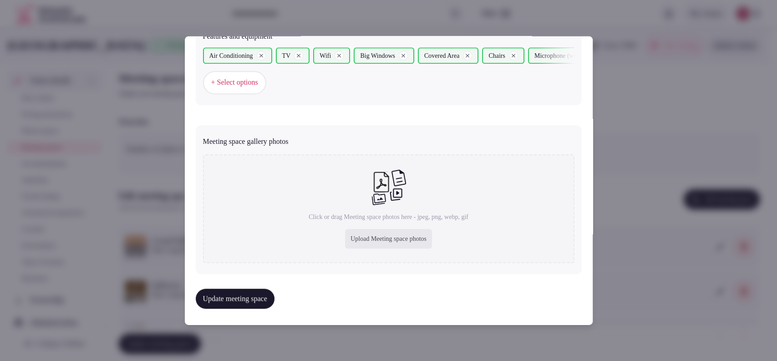
type input "**********"
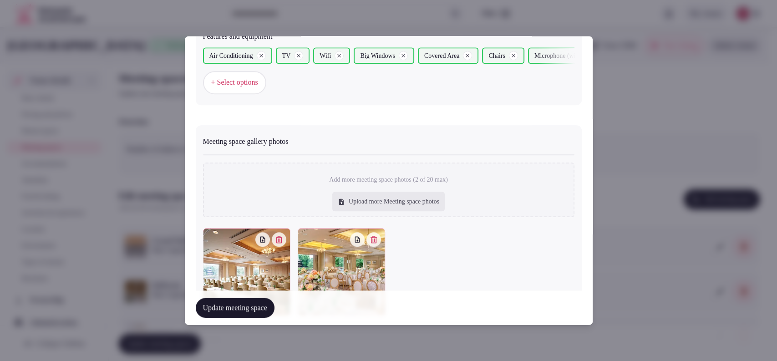
click at [240, 314] on button "Update meeting space" at bounding box center [235, 308] width 79 height 20
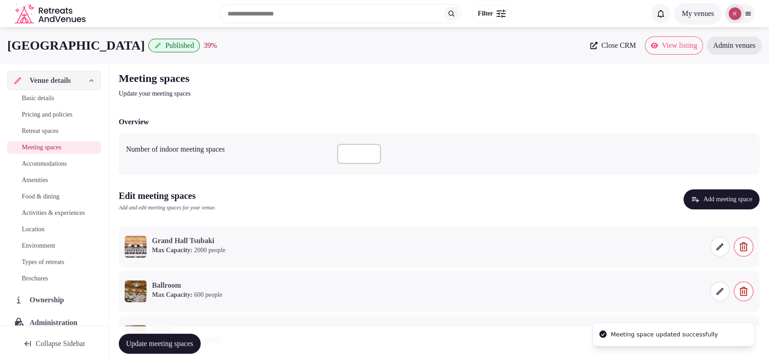
click at [182, 339] on span "Update meeting spaces" at bounding box center [159, 343] width 67 height 9
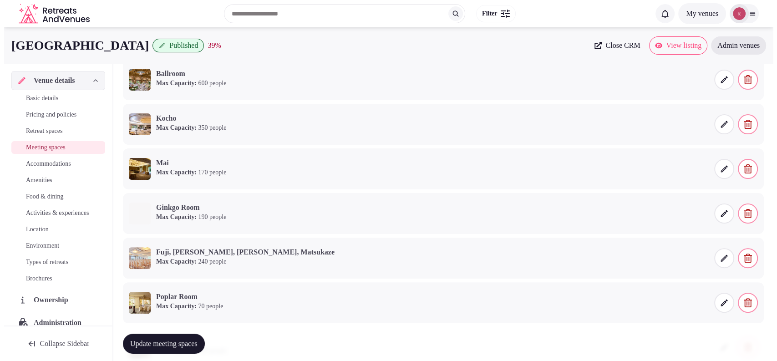
scroll to position [0, 0]
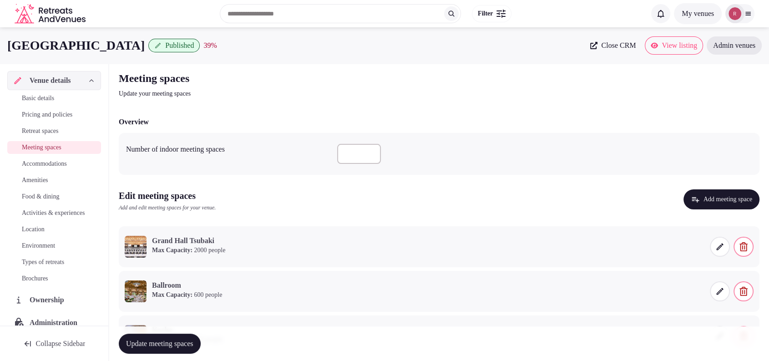
click at [711, 204] on button "Add meeting space" at bounding box center [722, 199] width 76 height 20
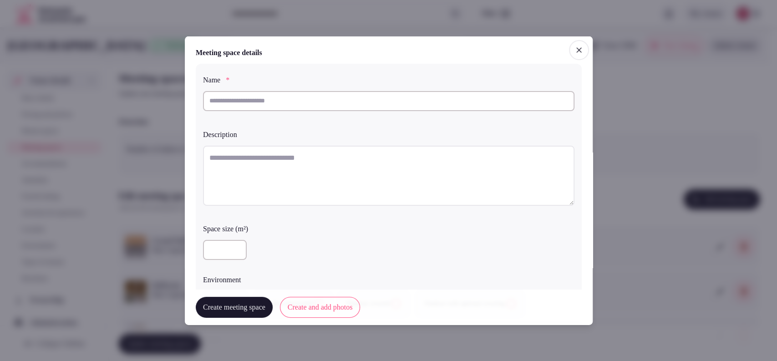
click at [234, 97] on input "text" at bounding box center [388, 101] width 371 height 20
paste input "**********"
type input "**********"
click at [257, 160] on textarea at bounding box center [388, 175] width 371 height 60
paste textarea "**********"
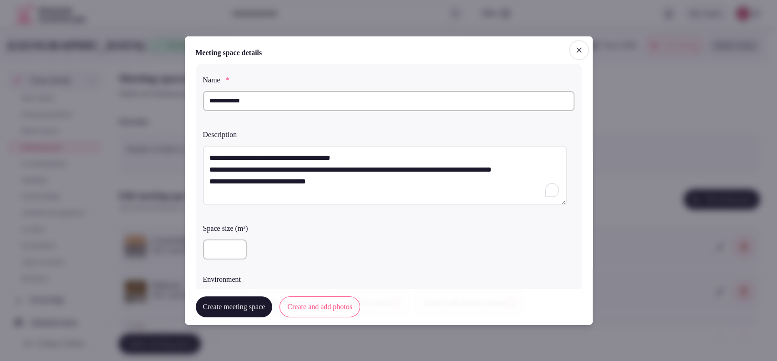
click at [205, 172] on textarea "**********" at bounding box center [385, 175] width 364 height 60
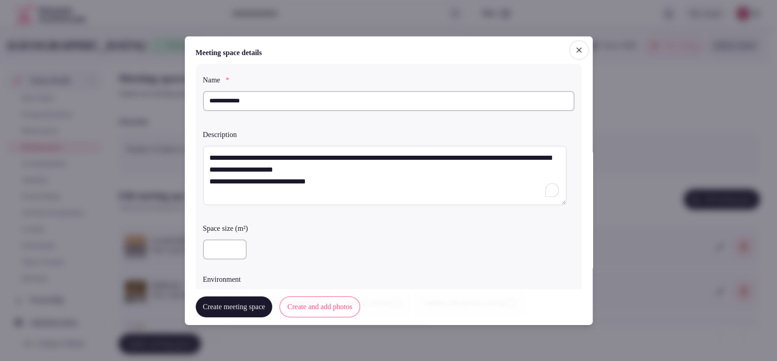
click at [204, 181] on textarea "**********" at bounding box center [385, 175] width 364 height 60
type textarea "**********"
click at [221, 253] on input "number" at bounding box center [225, 249] width 44 height 20
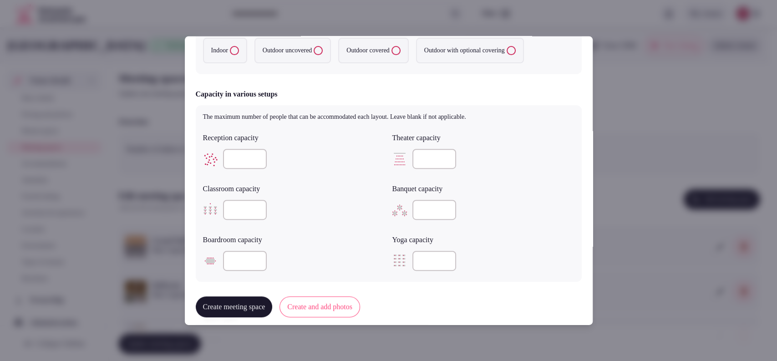
type input "**"
click at [241, 212] on input "number" at bounding box center [245, 210] width 44 height 20
type input "**"
click at [240, 153] on input "number" at bounding box center [245, 159] width 44 height 20
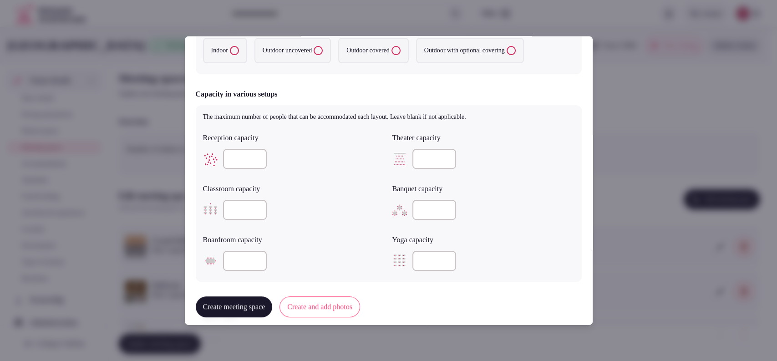
type input "**"
click at [236, 51] on button "Indoor" at bounding box center [234, 50] width 9 height 9
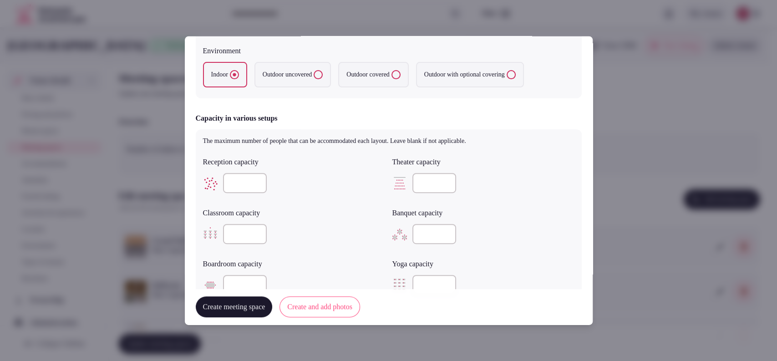
scroll to position [477, 0]
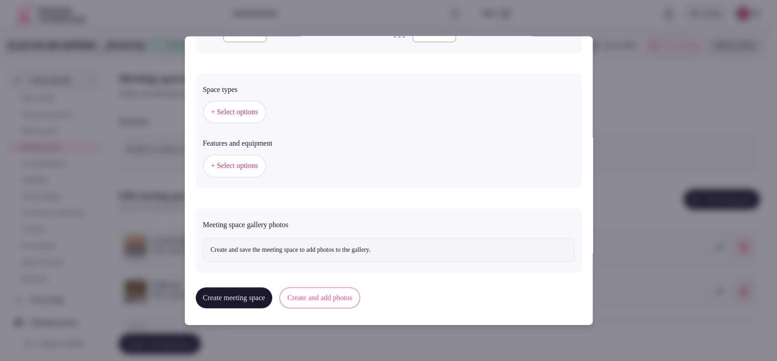
click at [226, 99] on div "+ Select options" at bounding box center [388, 112] width 371 height 30
click at [230, 115] on span "+ Select options" at bounding box center [234, 112] width 47 height 10
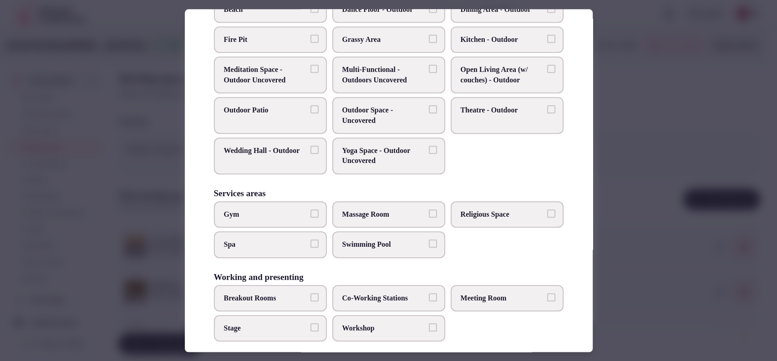
scroll to position [346, 0]
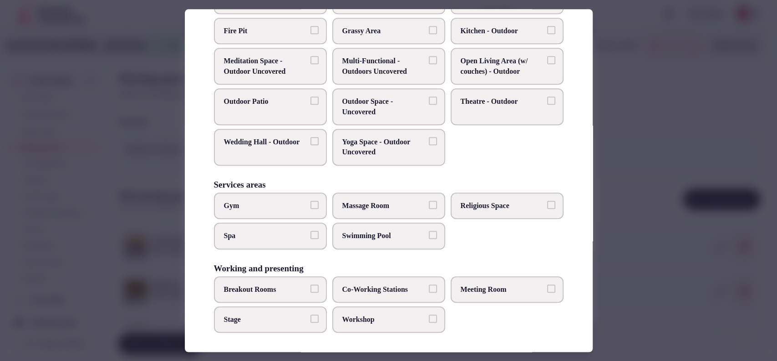
click at [463, 279] on label "Meeting Room" at bounding box center [507, 289] width 113 height 26
click at [547, 284] on button "Meeting Room" at bounding box center [551, 288] width 8 height 8
click at [292, 286] on span "Breakout Rooms" at bounding box center [266, 289] width 84 height 10
click at [310, 286] on button "Breakout Rooms" at bounding box center [314, 288] width 8 height 8
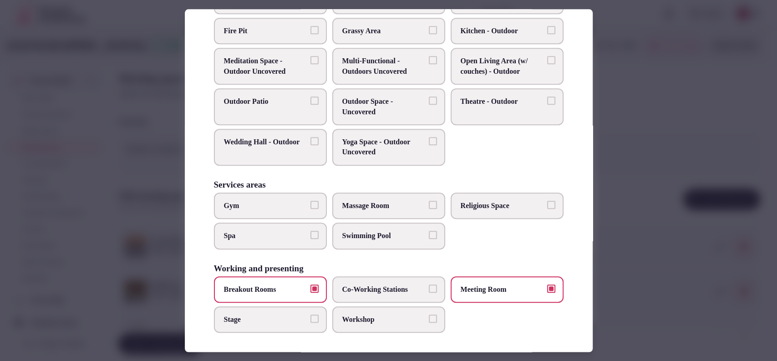
click at [354, 314] on span "Workshop" at bounding box center [384, 319] width 84 height 10
click at [429, 314] on button "Workshop" at bounding box center [433, 318] width 8 height 8
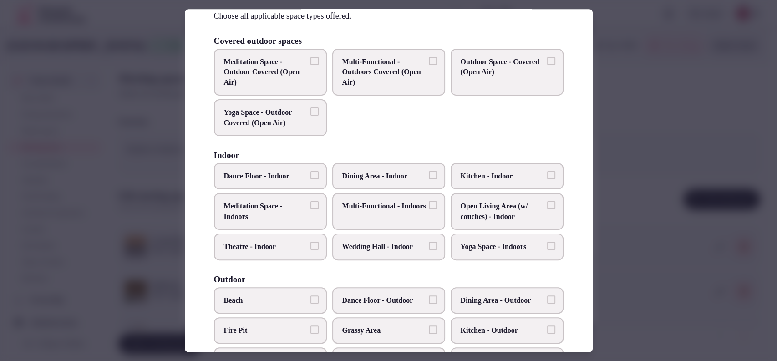
click at [511, 215] on span "Open Living Area (w/ couches) - Indoor" at bounding box center [503, 212] width 84 height 20
click at [547, 210] on button "Open Living Area (w/ couches) - Indoor" at bounding box center [551, 206] width 8 height 8
click at [628, 121] on div at bounding box center [388, 180] width 777 height 361
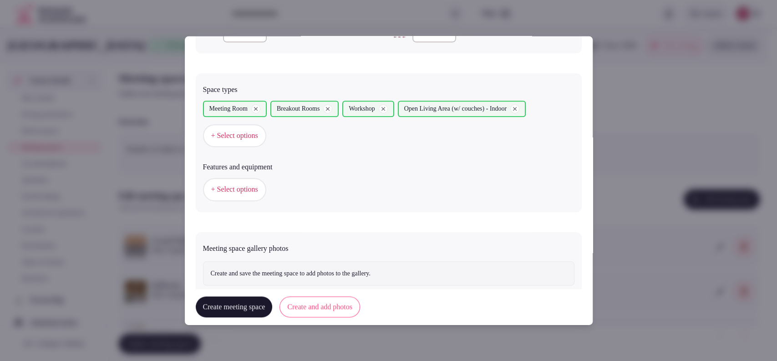
scroll to position [501, 0]
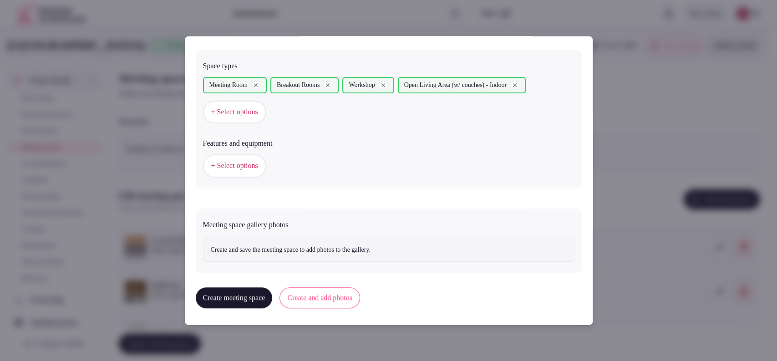
click at [219, 168] on span "+ Select options" at bounding box center [234, 166] width 47 height 10
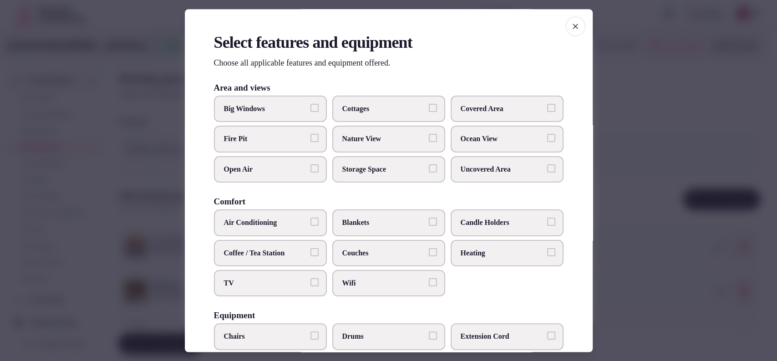
click at [277, 281] on span "TV" at bounding box center [266, 283] width 84 height 10
click at [310, 281] on button "TV" at bounding box center [314, 282] width 8 height 8
click at [344, 270] on label "Wifi" at bounding box center [388, 283] width 113 height 26
click at [429, 278] on button "Wifi" at bounding box center [433, 282] width 8 height 8
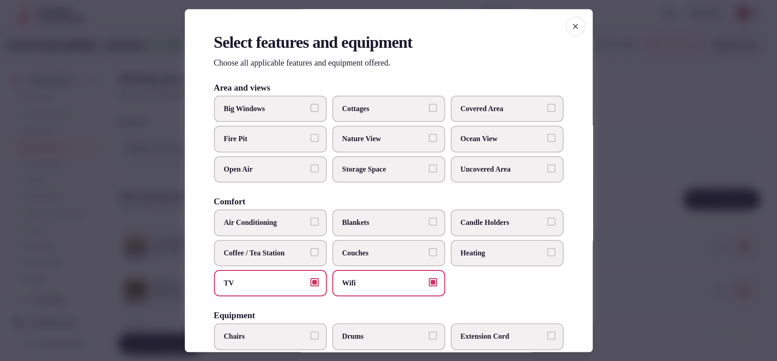
scroll to position [282, 0]
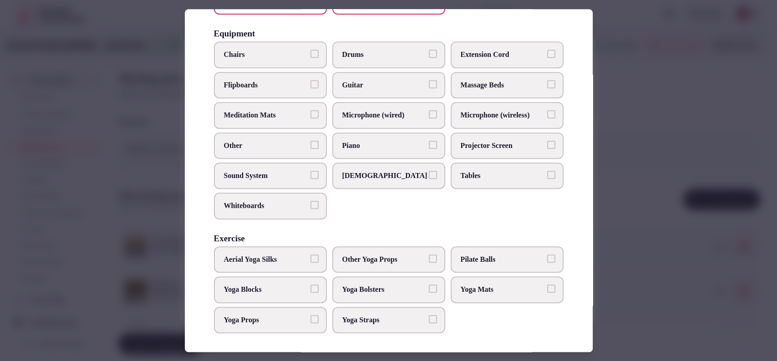
click at [260, 56] on span "Chairs" at bounding box center [266, 55] width 84 height 10
click at [310, 56] on button "Chairs" at bounding box center [314, 54] width 8 height 8
click at [477, 165] on label "Tables" at bounding box center [507, 175] width 113 height 26
click at [547, 171] on button "Tables" at bounding box center [551, 175] width 8 height 8
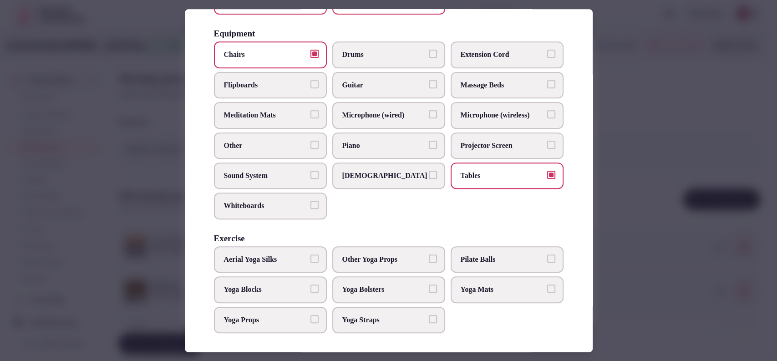
click at [245, 174] on span "Sound System" at bounding box center [266, 176] width 84 height 10
click at [310, 174] on button "Sound System" at bounding box center [314, 175] width 8 height 8
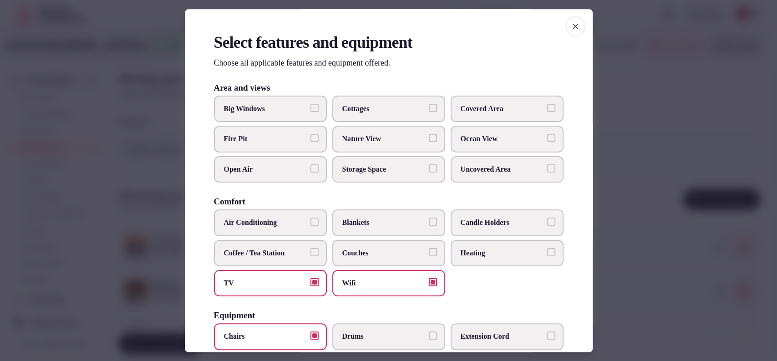
click at [284, 225] on span "Air Conditioning" at bounding box center [266, 223] width 84 height 10
click at [310, 225] on button "Air Conditioning" at bounding box center [314, 222] width 8 height 8
click at [483, 116] on label "Covered Area" at bounding box center [507, 109] width 113 height 26
click at [547, 112] on button "Covered Area" at bounding box center [551, 108] width 8 height 8
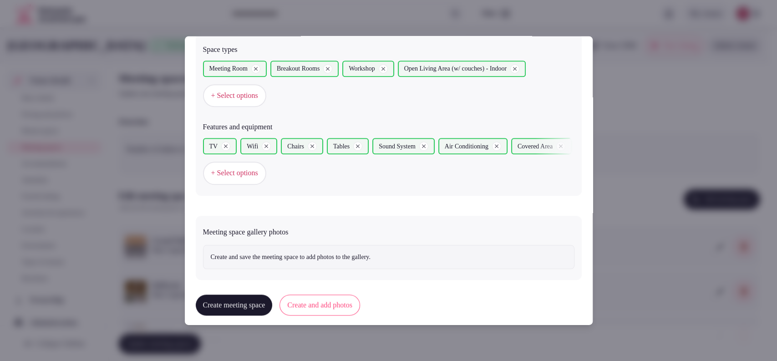
scroll to position [524, 0]
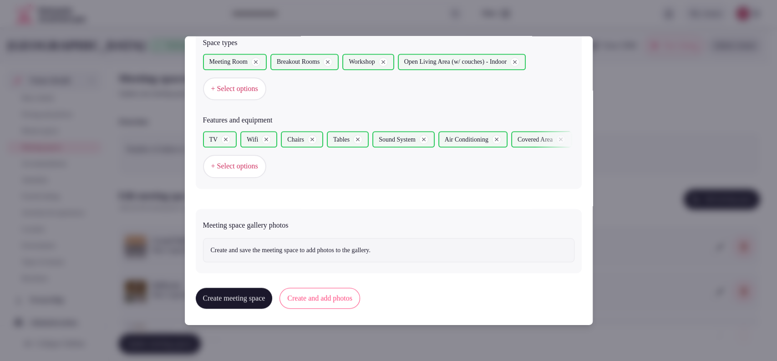
click at [345, 295] on button "Create and add photos" at bounding box center [319, 298] width 81 height 21
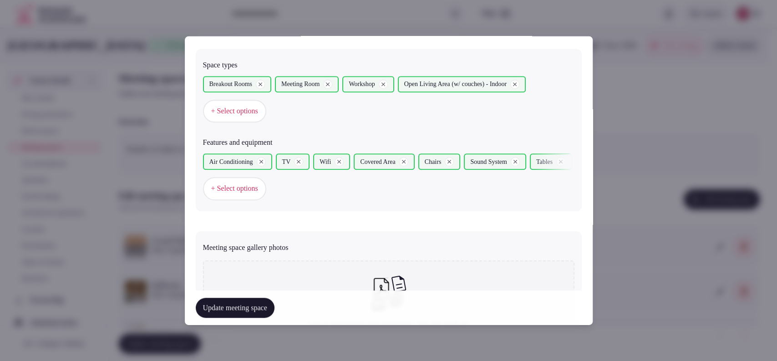
scroll to position [612, 0]
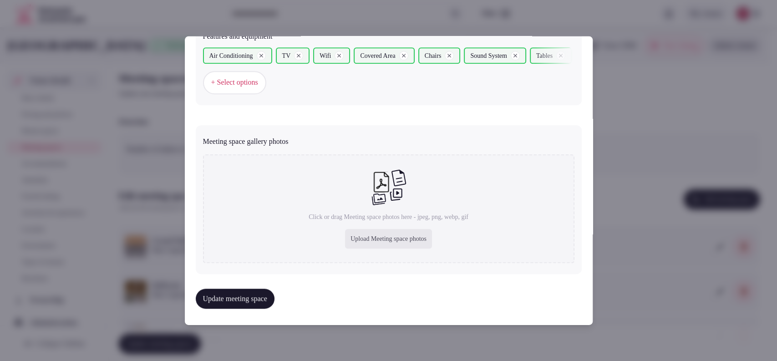
click at [371, 226] on div "Click or drag Meeting space photos here - jpeg, png, webp, gif Upload Meeting s…" at bounding box center [388, 208] width 371 height 109
type input "**********"
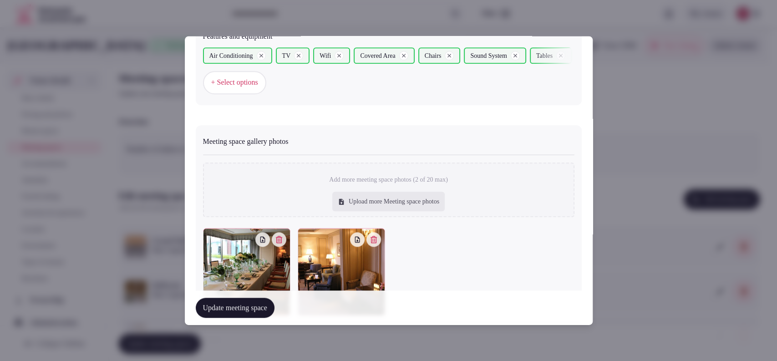
click at [256, 312] on button "Update meeting space" at bounding box center [235, 308] width 79 height 20
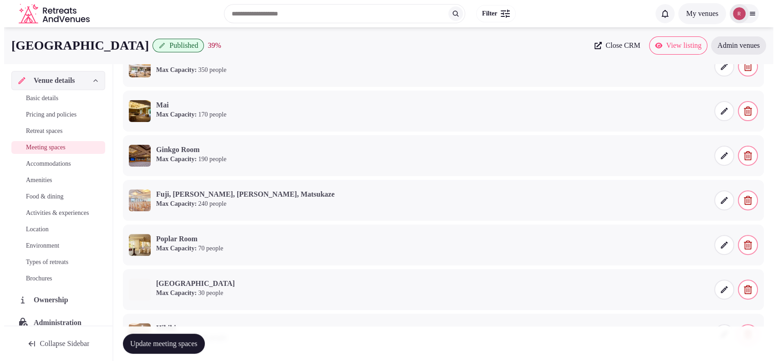
scroll to position [0, 0]
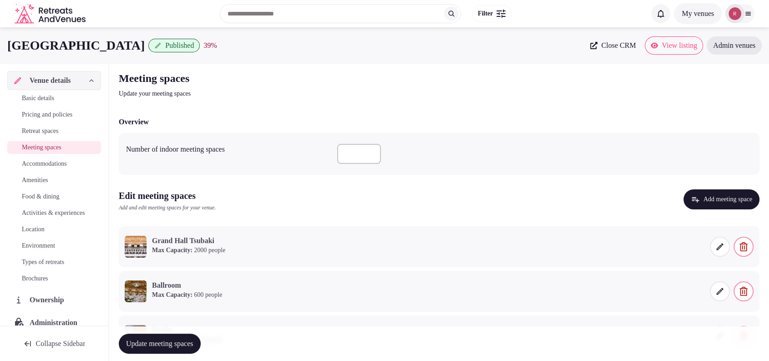
click at [696, 199] on button "Add meeting space" at bounding box center [722, 199] width 76 height 20
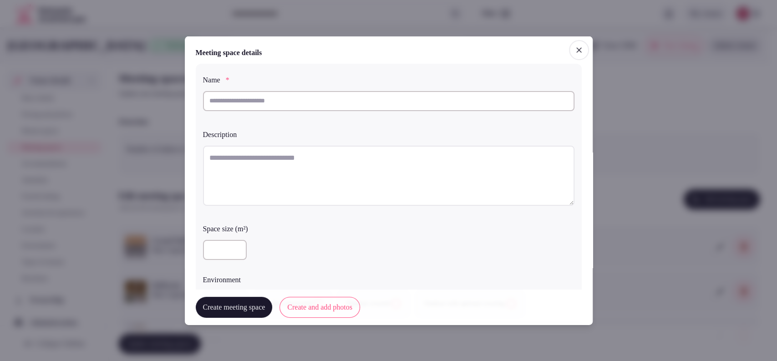
click at [282, 105] on input "text" at bounding box center [388, 101] width 371 height 20
paste input "********"
type input "********"
click at [272, 151] on textarea at bounding box center [388, 175] width 371 height 60
paste textarea "**********"
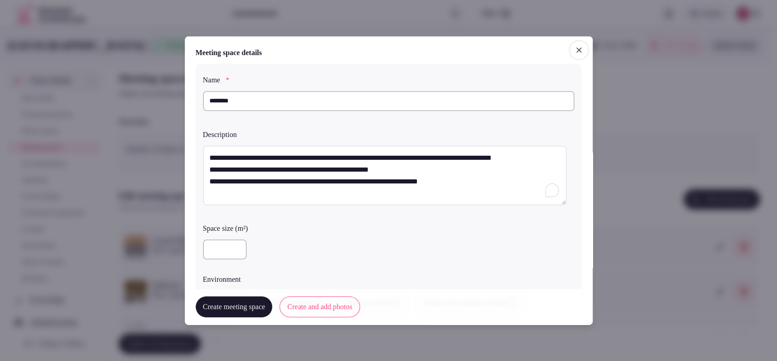
type textarea "**********"
click at [221, 249] on input "number" at bounding box center [225, 249] width 44 height 20
type input "**"
click at [430, 255] on div "**" at bounding box center [388, 249] width 371 height 20
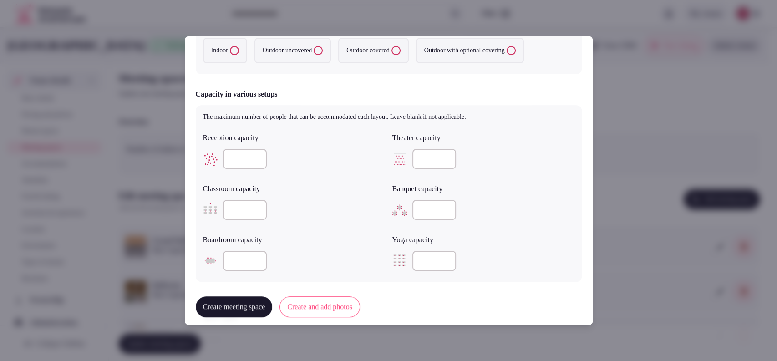
click at [235, 51] on button "Indoor" at bounding box center [234, 50] width 9 height 9
click at [233, 163] on input "number" at bounding box center [245, 159] width 44 height 20
type input "**"
click at [240, 254] on input "number" at bounding box center [245, 261] width 44 height 20
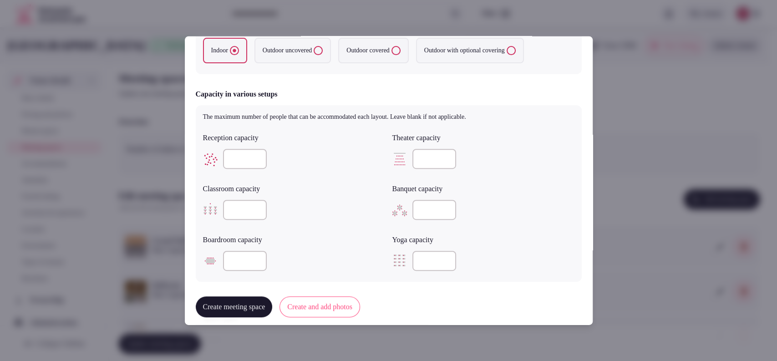
scroll to position [477, 0]
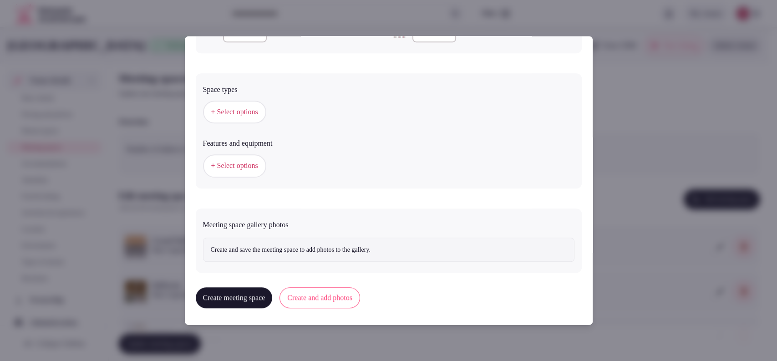
type input "**"
click at [232, 116] on span "+ Select options" at bounding box center [234, 112] width 47 height 10
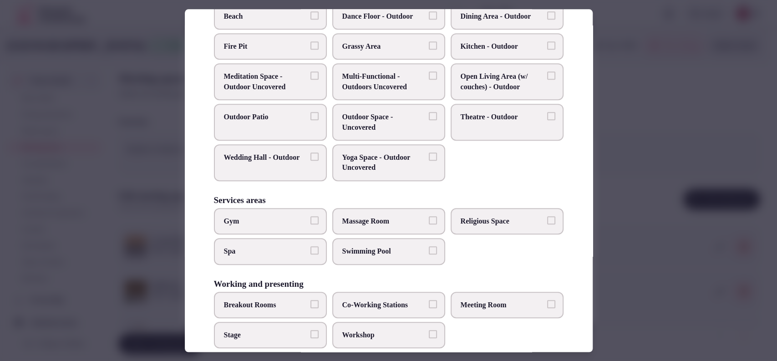
scroll to position [346, 0]
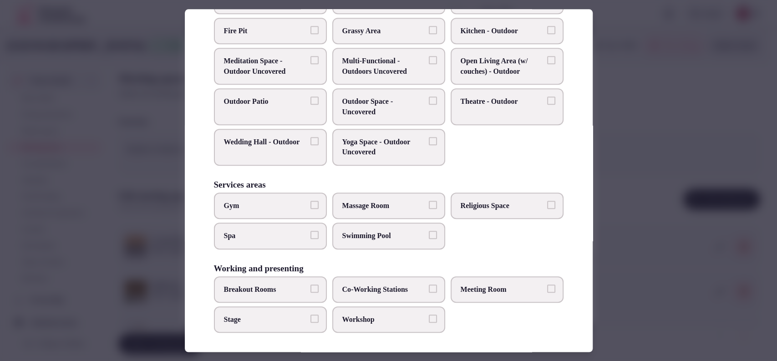
click at [464, 284] on span "Meeting Room" at bounding box center [503, 289] width 84 height 10
click at [547, 284] on button "Meeting Room" at bounding box center [551, 288] width 8 height 8
click at [421, 286] on label "Co-Working Stations" at bounding box center [388, 289] width 113 height 26
click at [429, 286] on button "Co-Working Stations" at bounding box center [433, 288] width 8 height 8
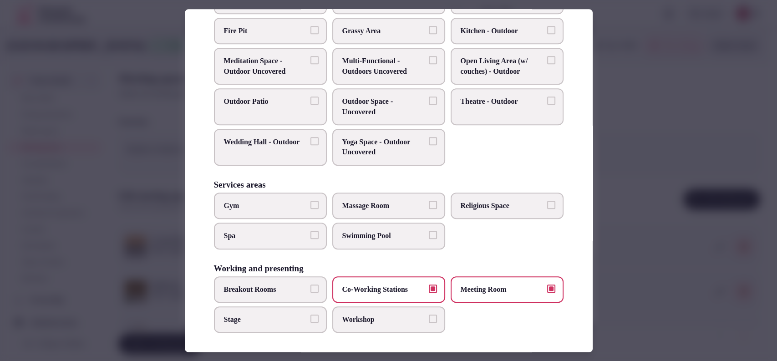
click at [294, 284] on span "Breakout Rooms" at bounding box center [266, 289] width 84 height 10
click at [310, 284] on button "Breakout Rooms" at bounding box center [314, 288] width 8 height 8
click at [346, 314] on span "Workshop" at bounding box center [384, 319] width 84 height 10
click at [429, 314] on button "Workshop" at bounding box center [433, 318] width 8 height 8
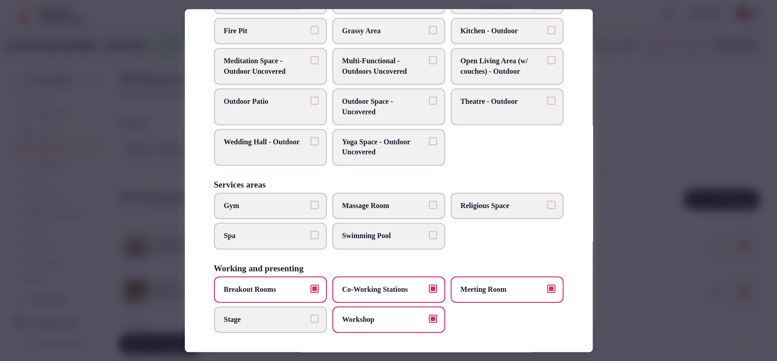
scroll to position [47, 0]
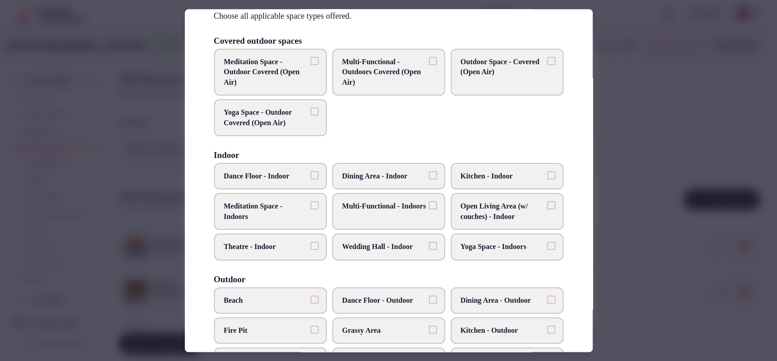
click at [493, 207] on span "Open Living Area (w/ couches) - Indoor" at bounding box center [503, 212] width 84 height 20
click at [547, 207] on button "Open Living Area (w/ couches) - Indoor" at bounding box center [551, 206] width 8 height 8
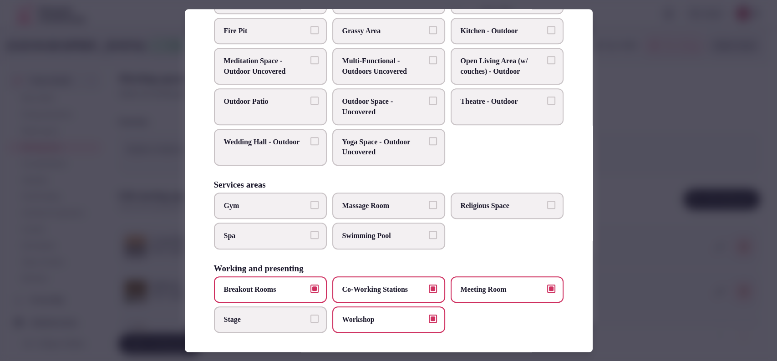
click at [297, 284] on span "Breakout Rooms" at bounding box center [266, 289] width 84 height 10
click at [310, 284] on button "Breakout Rooms" at bounding box center [314, 288] width 8 height 8
click at [294, 299] on label "Breakout Rooms" at bounding box center [270, 289] width 113 height 26
click at [310, 293] on button "Breakout Rooms" at bounding box center [314, 288] width 8 height 8
click at [288, 284] on span "Breakout Rooms" at bounding box center [266, 289] width 84 height 10
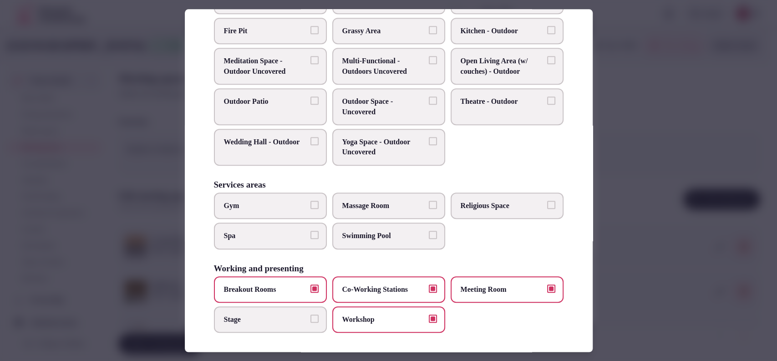
click at [310, 284] on button "Breakout Rooms" at bounding box center [314, 288] width 8 height 8
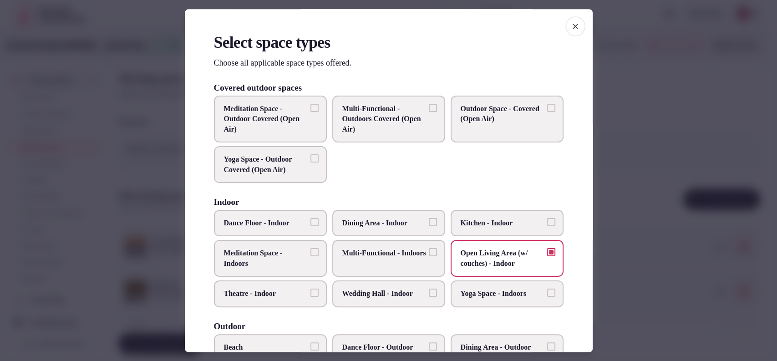
scroll to position [299, 0]
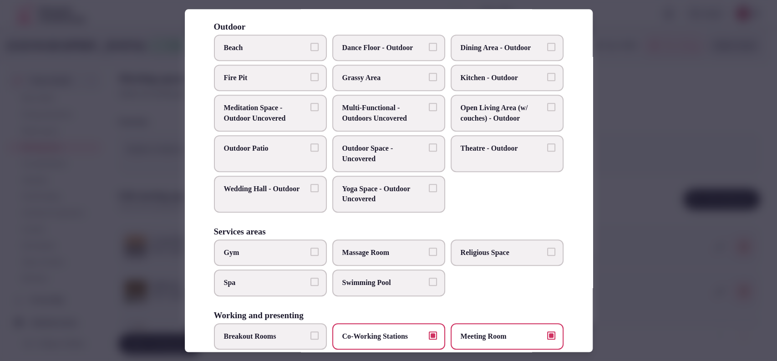
click at [633, 136] on div at bounding box center [388, 180] width 777 height 361
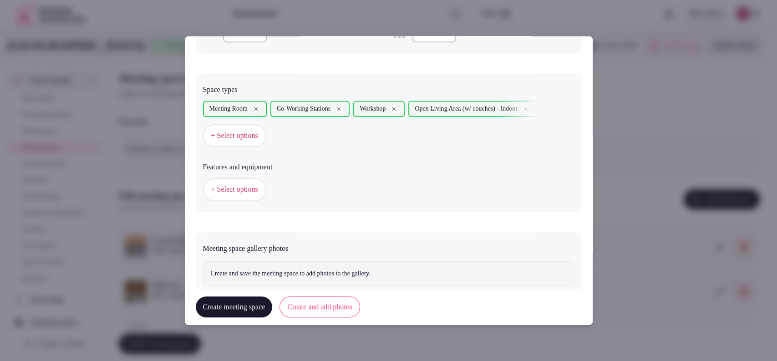
scroll to position [501, 0]
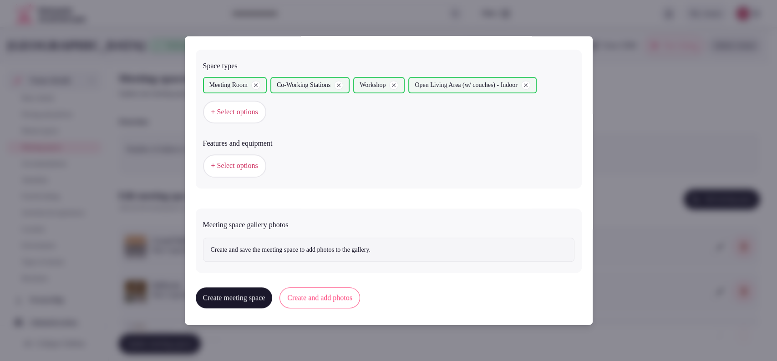
click at [329, 301] on button "Create and add photos" at bounding box center [319, 297] width 81 height 21
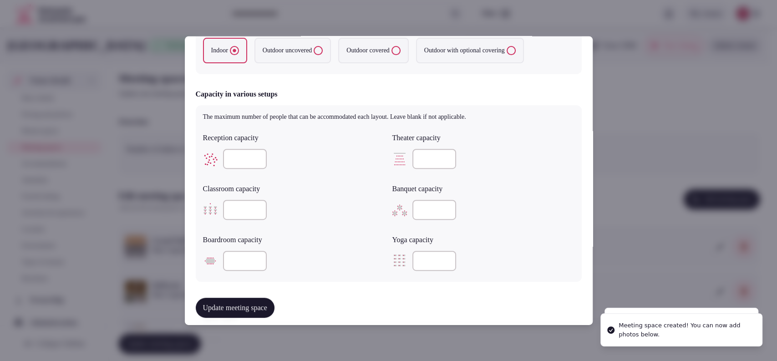
scroll to position [506, 0]
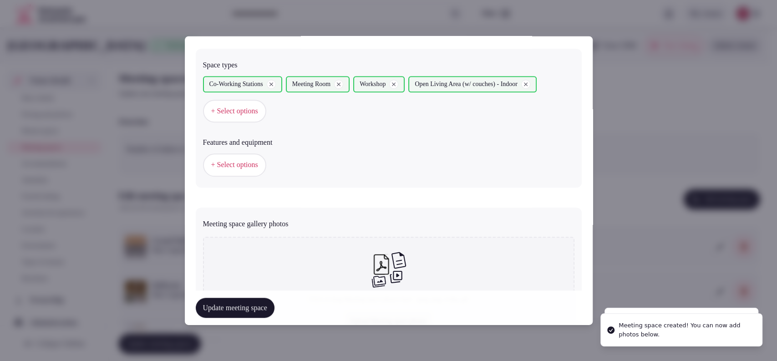
click at [236, 166] on span "+ Select options" at bounding box center [234, 165] width 47 height 10
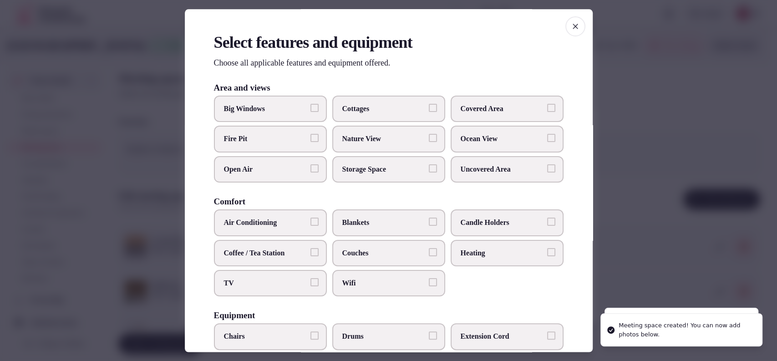
click at [295, 226] on span "Air Conditioning" at bounding box center [266, 223] width 84 height 10
click at [310, 226] on button "Air Conditioning" at bounding box center [314, 222] width 8 height 8
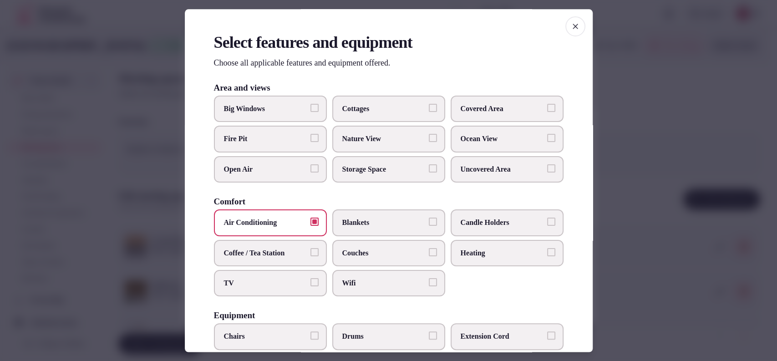
click at [346, 251] on span "Couches" at bounding box center [384, 253] width 84 height 10
click at [429, 251] on button "Couches" at bounding box center [433, 252] width 8 height 8
click at [267, 284] on span "TV" at bounding box center [266, 283] width 84 height 10
click at [310, 284] on button "TV" at bounding box center [314, 282] width 8 height 8
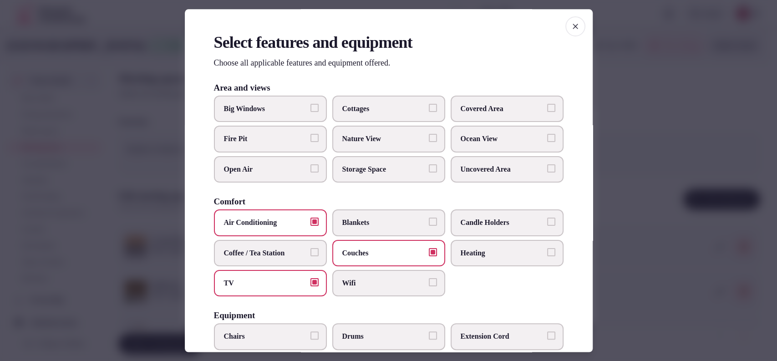
click at [342, 278] on span "Wifi" at bounding box center [384, 283] width 84 height 10
click at [429, 278] on button "Wifi" at bounding box center [433, 282] width 8 height 8
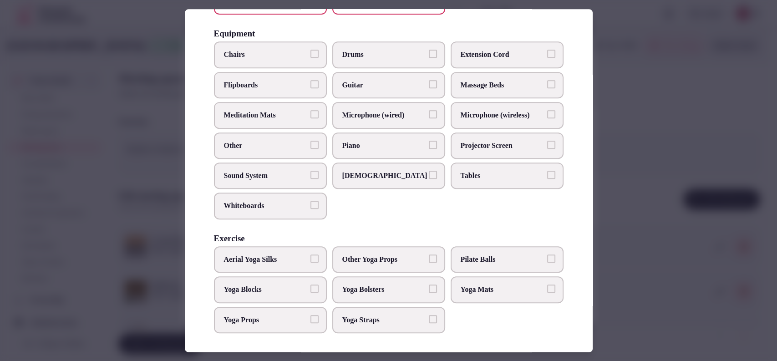
click at [461, 173] on span "Tables" at bounding box center [503, 176] width 84 height 10
click at [547, 173] on button "Tables" at bounding box center [551, 175] width 8 height 8
click at [351, 112] on span "Microphone (wired)" at bounding box center [384, 116] width 84 height 10
click at [429, 112] on button "Microphone (wired)" at bounding box center [433, 115] width 8 height 8
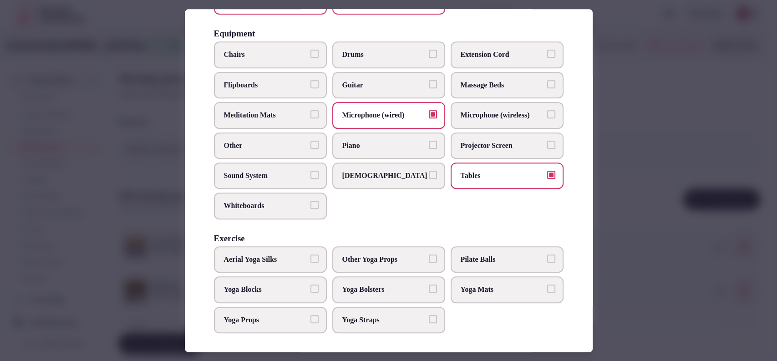
click at [351, 112] on span "Microphone (wired)" at bounding box center [384, 116] width 84 height 10
click at [429, 112] on button "Microphone (wired)" at bounding box center [433, 115] width 8 height 8
click at [277, 172] on span "Sound System" at bounding box center [266, 176] width 84 height 10
click at [310, 172] on button "Sound System" at bounding box center [314, 175] width 8 height 8
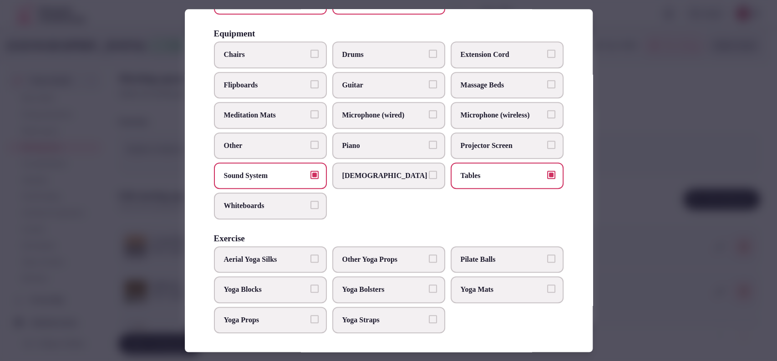
click at [274, 181] on label "Sound System" at bounding box center [270, 175] width 113 height 26
click at [310, 179] on button "Sound System" at bounding box center [314, 175] width 8 height 8
click at [268, 50] on span "Chairs" at bounding box center [266, 55] width 84 height 10
click at [310, 50] on button "Chairs" at bounding box center [314, 54] width 8 height 8
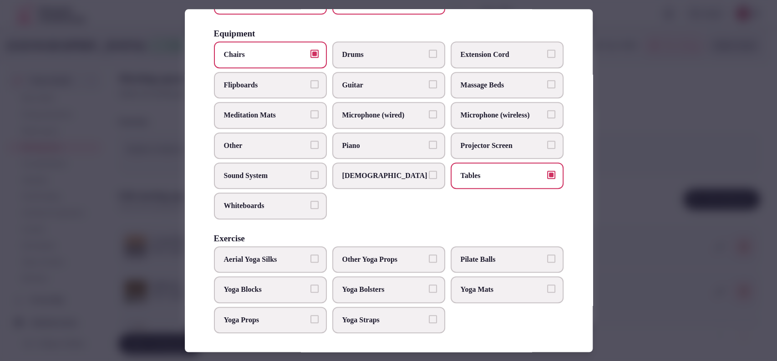
scroll to position [0, 0]
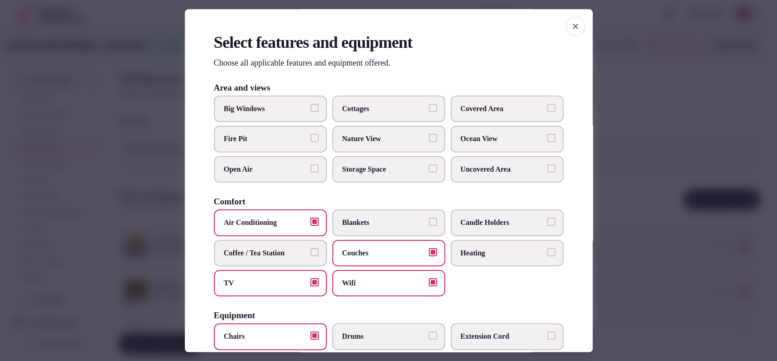
click at [506, 104] on span "Covered Area" at bounding box center [503, 109] width 84 height 10
click at [547, 104] on button "Covered Area" at bounding box center [551, 108] width 8 height 8
click at [239, 106] on span "Big Windows" at bounding box center [266, 109] width 84 height 10
click at [310, 106] on button "Big Windows" at bounding box center [314, 108] width 8 height 8
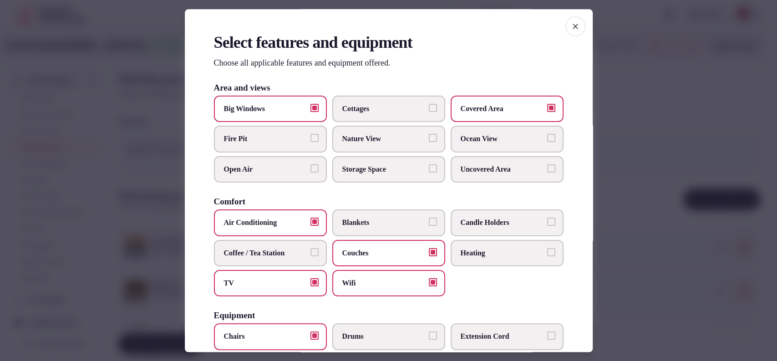
scroll to position [282, 0]
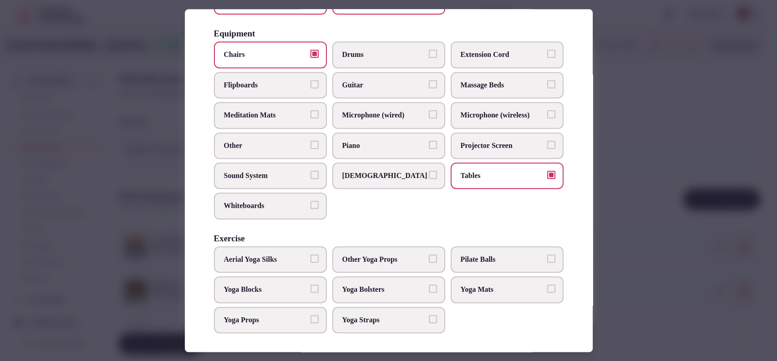
click at [653, 103] on div at bounding box center [388, 180] width 777 height 361
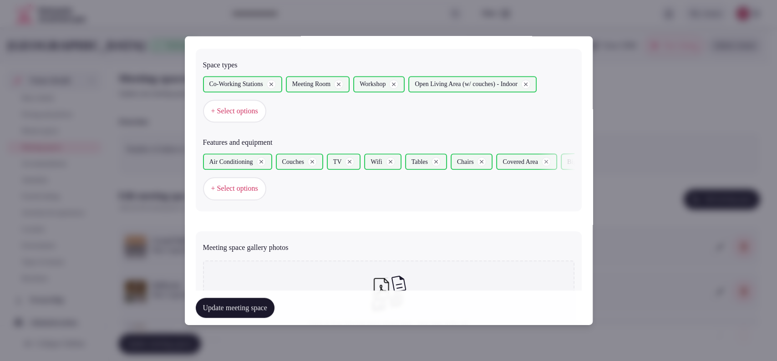
scroll to position [612, 0]
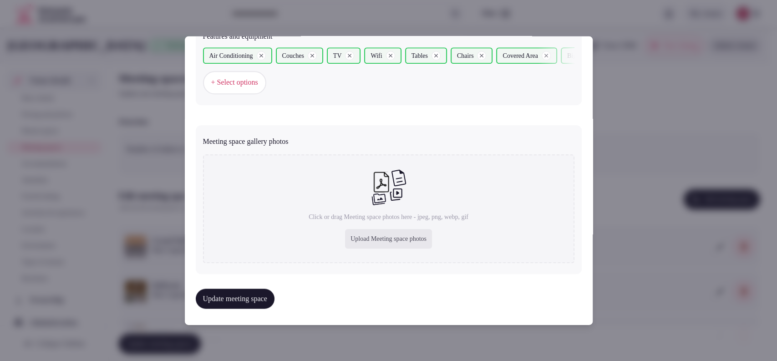
click at [367, 239] on div "Upload Meeting space photos" at bounding box center [388, 239] width 87 height 20
type input "**********"
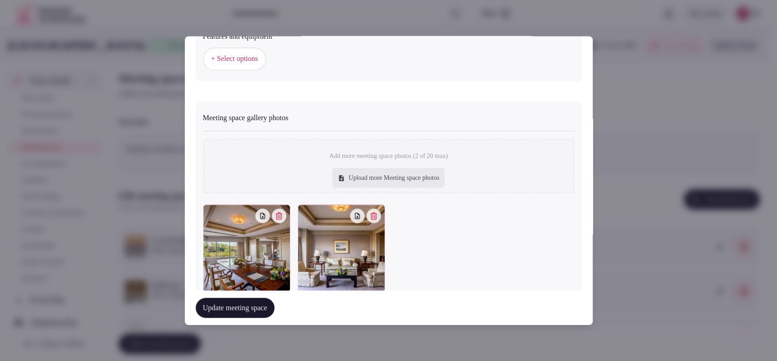
click at [262, 302] on button "Update meeting space" at bounding box center [235, 308] width 79 height 20
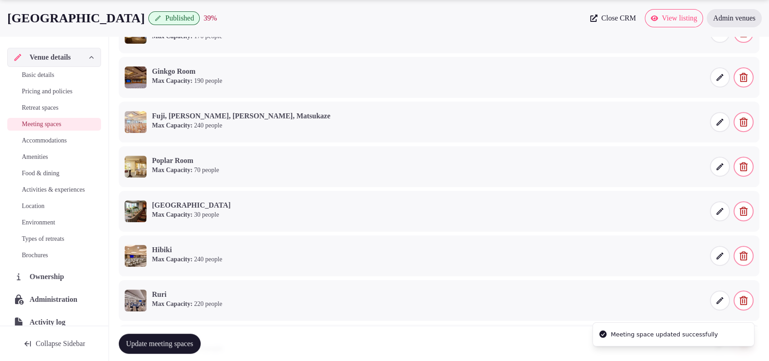
scroll to position [630, 0]
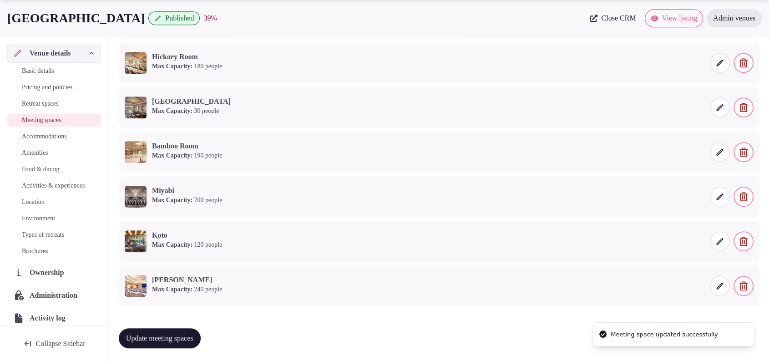
click at [186, 337] on span "Update meeting spaces" at bounding box center [159, 338] width 67 height 9
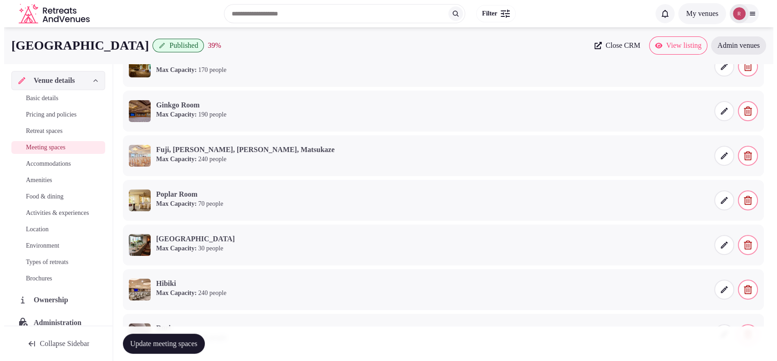
scroll to position [0, 0]
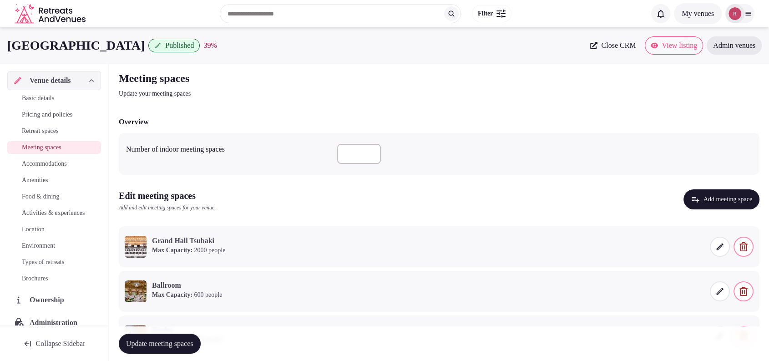
click at [715, 197] on button "Add meeting space" at bounding box center [722, 199] width 76 height 20
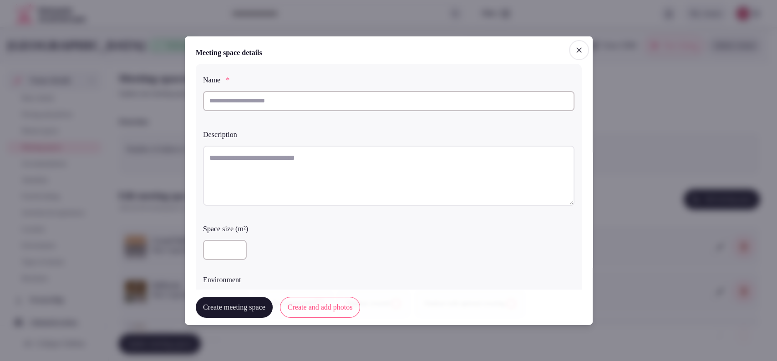
click at [375, 104] on input "text" at bounding box center [388, 101] width 371 height 20
paste input "*********"
type input "*********"
click at [365, 157] on textarea at bounding box center [388, 175] width 371 height 60
paste textarea "**********"
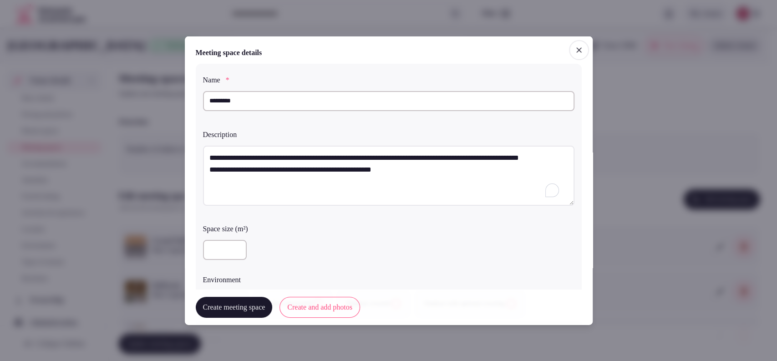
scroll to position [5, 0]
click at [209, 172] on textarea "**********" at bounding box center [385, 175] width 364 height 60
type textarea "**********"
click at [213, 239] on input "number" at bounding box center [225, 249] width 44 height 20
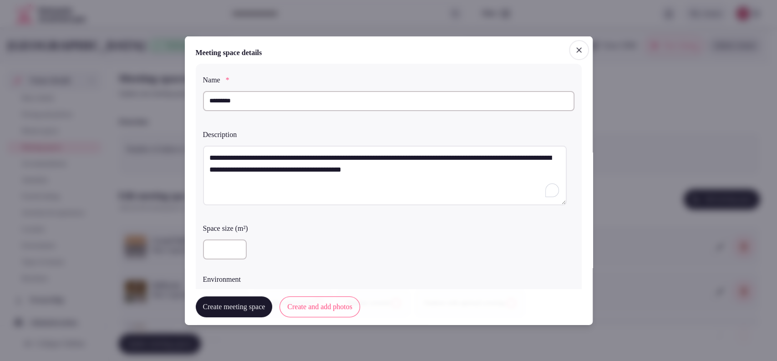
type input "**"
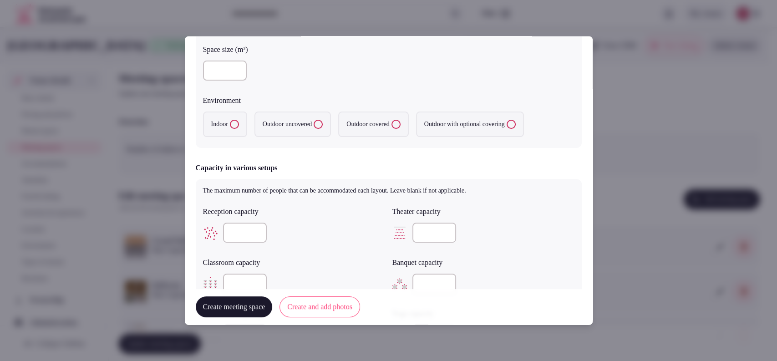
scroll to position [180, 0]
click at [224, 126] on label "Indoor" at bounding box center [225, 122] width 44 height 25
click at [230, 126] on button "Indoor" at bounding box center [234, 122] width 9 height 9
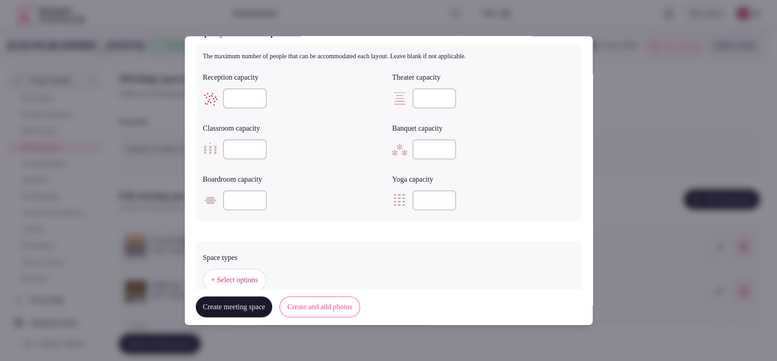
click at [231, 94] on input "number" at bounding box center [245, 98] width 44 height 20
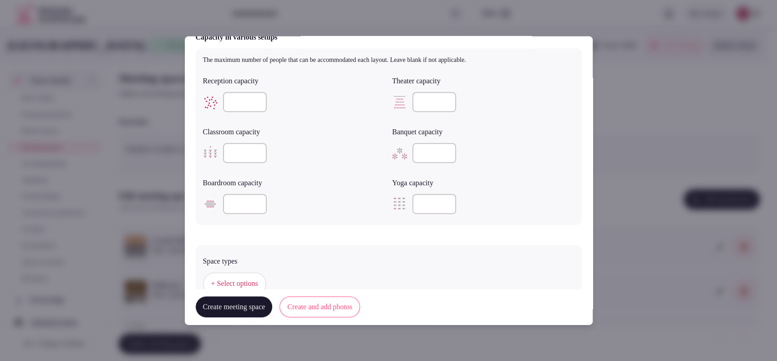
click at [412, 143] on input "number" at bounding box center [434, 153] width 44 height 20
type input "**"
click at [226, 157] on input "number" at bounding box center [245, 153] width 44 height 20
type input "**"
click at [231, 100] on input "number" at bounding box center [245, 102] width 44 height 20
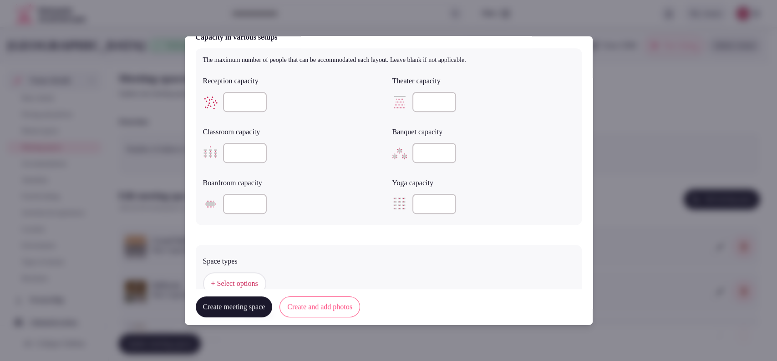
type input "**"
click at [425, 98] on input "number" at bounding box center [434, 102] width 44 height 20
type input "**"
click at [223, 278] on span "+ Select options" at bounding box center [234, 283] width 47 height 10
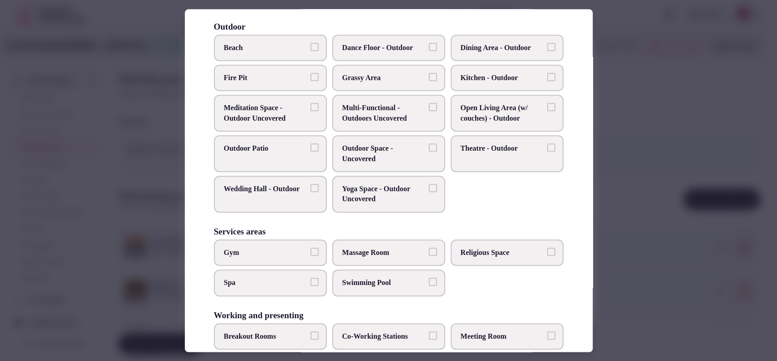
scroll to position [346, 0]
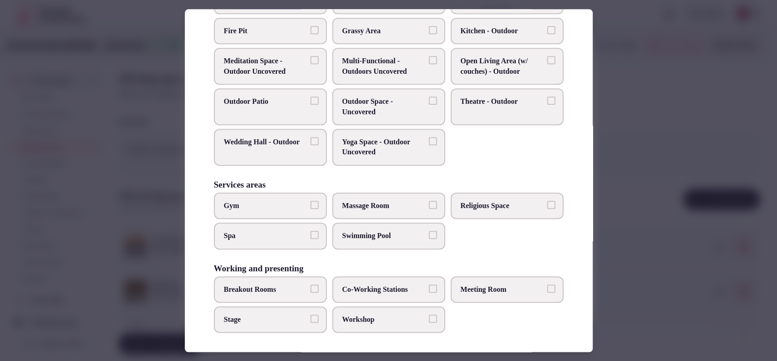
click at [491, 289] on span "Meeting Room" at bounding box center [503, 289] width 84 height 10
click at [547, 289] on button "Meeting Room" at bounding box center [551, 288] width 8 height 8
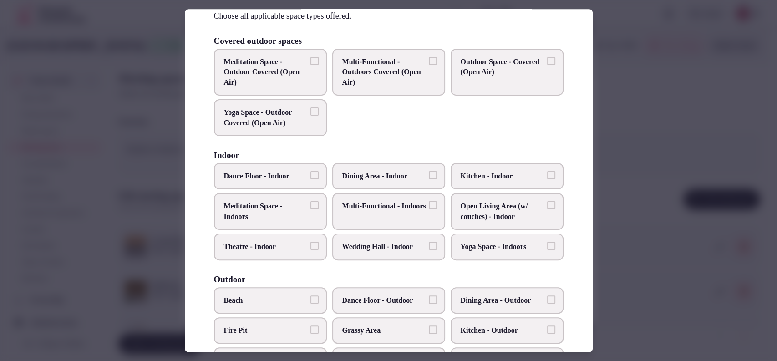
click at [648, 119] on div at bounding box center [388, 180] width 777 height 361
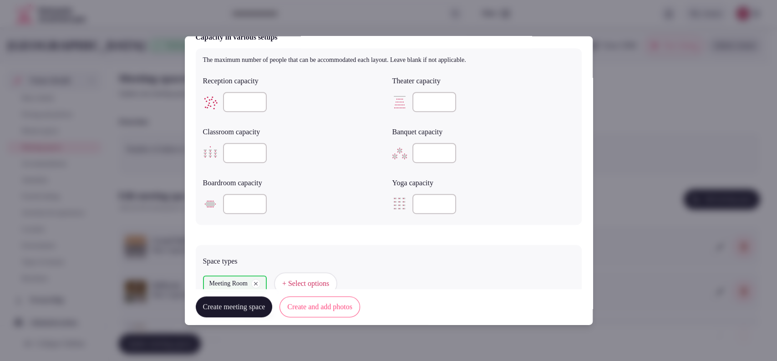
scroll to position [477, 0]
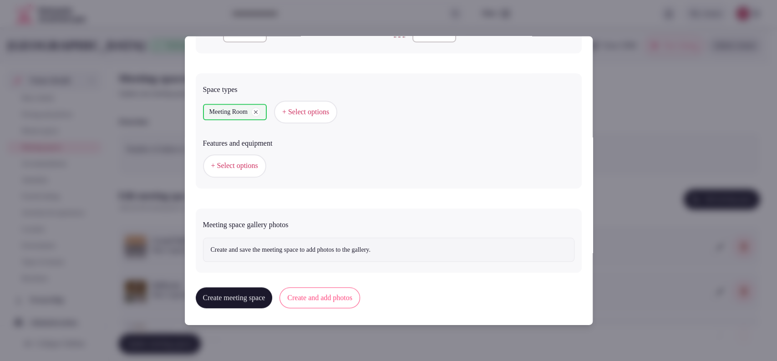
click at [234, 163] on span "+ Select options" at bounding box center [234, 166] width 47 height 10
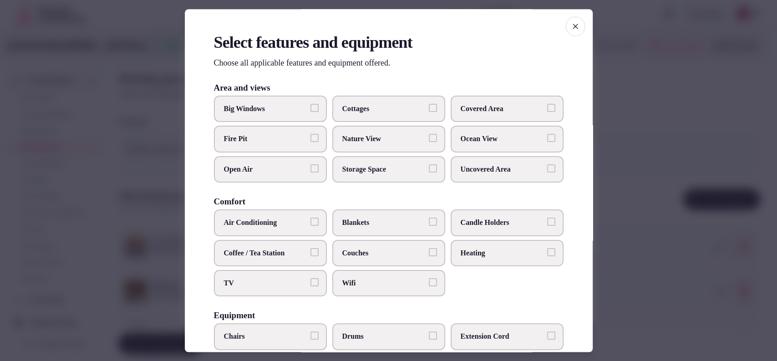
scroll to position [282, 0]
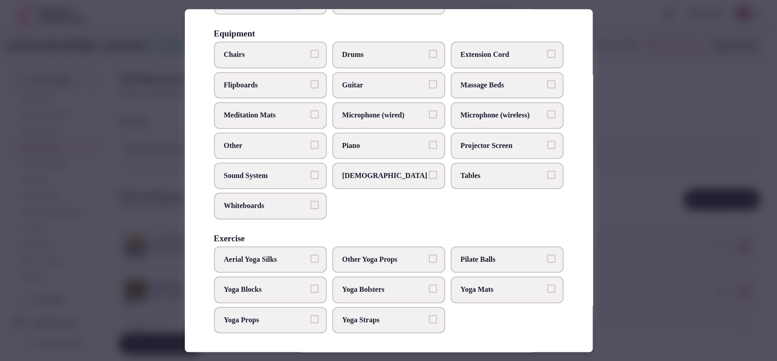
drag, startPoint x: 257, startPoint y: 54, endPoint x: 357, endPoint y: 95, distance: 107.7
click at [258, 54] on span "Chairs" at bounding box center [266, 55] width 84 height 10
click at [310, 54] on button "Chairs" at bounding box center [314, 54] width 8 height 8
click at [473, 181] on label "Tables" at bounding box center [507, 175] width 113 height 26
click at [547, 179] on button "Tables" at bounding box center [551, 175] width 8 height 8
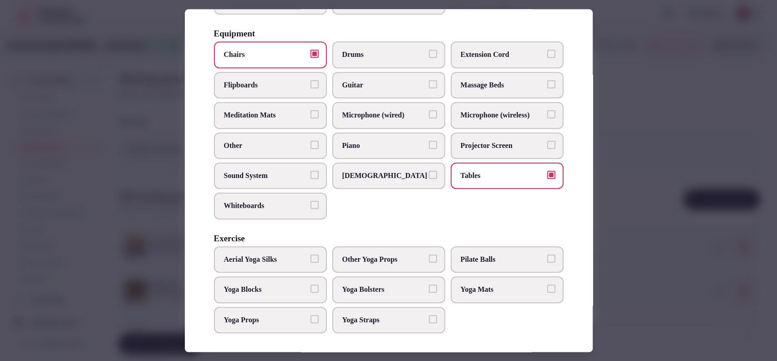
click at [293, 180] on label "Sound System" at bounding box center [270, 175] width 113 height 26
click at [310, 179] on button "Sound System" at bounding box center [314, 175] width 8 height 8
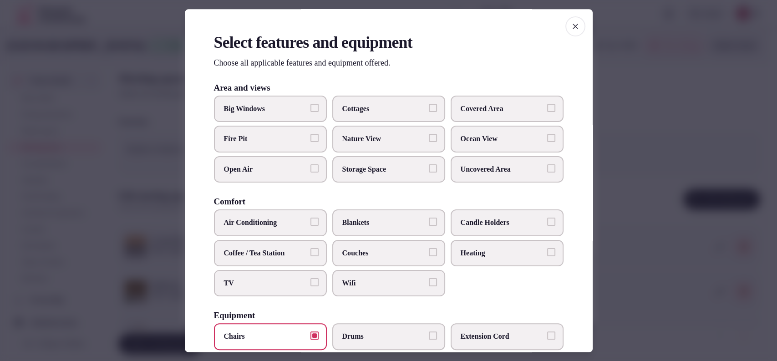
click at [493, 106] on span "Covered Area" at bounding box center [503, 109] width 84 height 10
click at [547, 106] on button "Covered Area" at bounding box center [551, 108] width 8 height 8
click at [653, 156] on div at bounding box center [388, 180] width 777 height 361
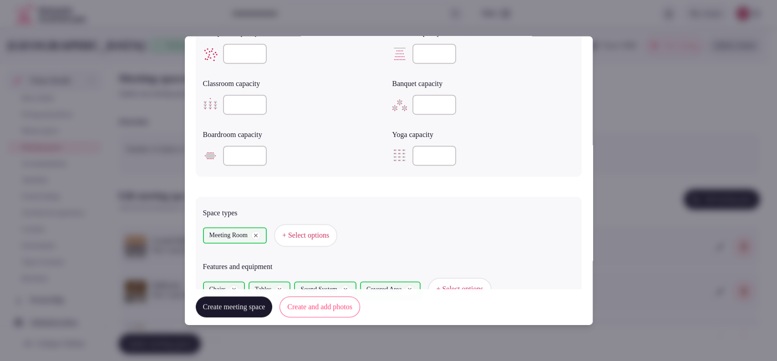
scroll to position [477, 0]
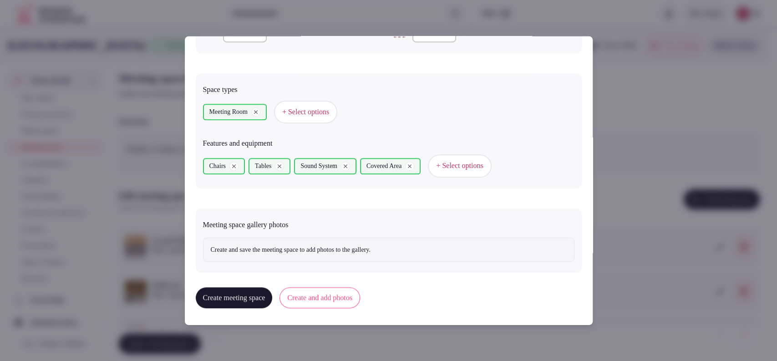
click at [339, 300] on button "Create and add photos" at bounding box center [319, 297] width 81 height 21
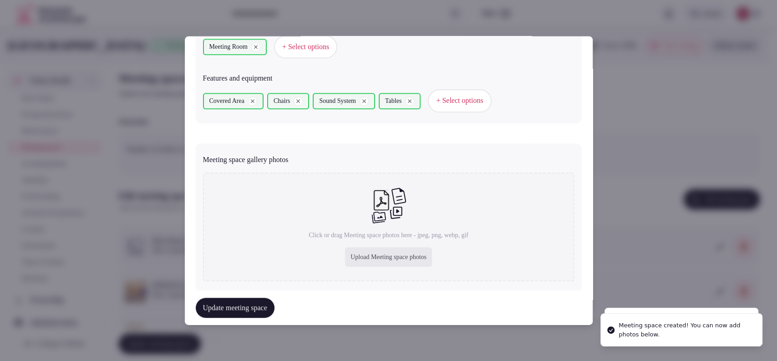
scroll to position [565, 0]
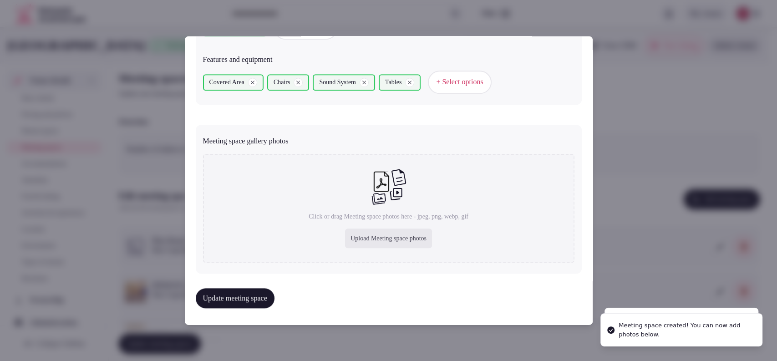
click at [345, 228] on div "Upload Meeting space photos" at bounding box center [388, 238] width 87 height 20
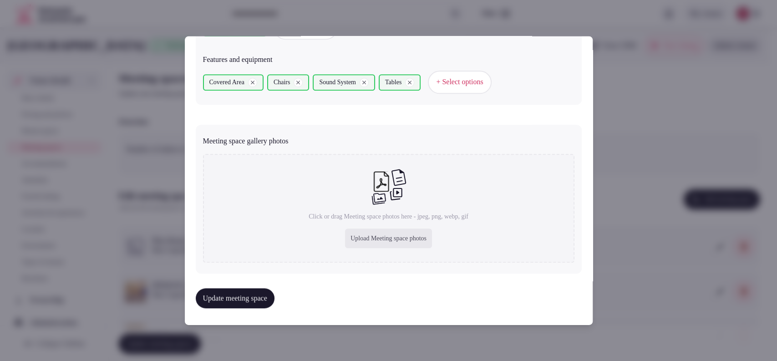
type input "**********"
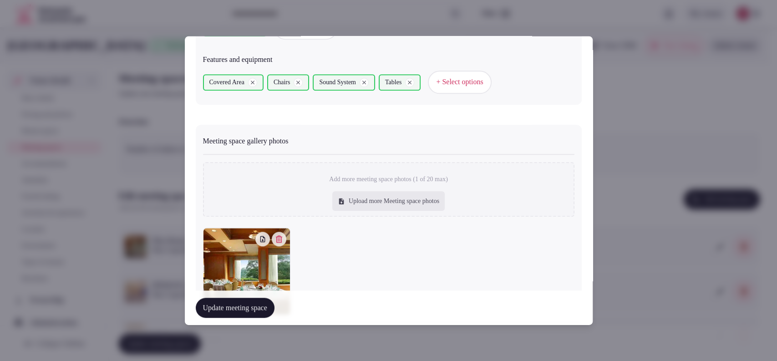
click at [242, 311] on button "Update meeting space" at bounding box center [235, 308] width 79 height 20
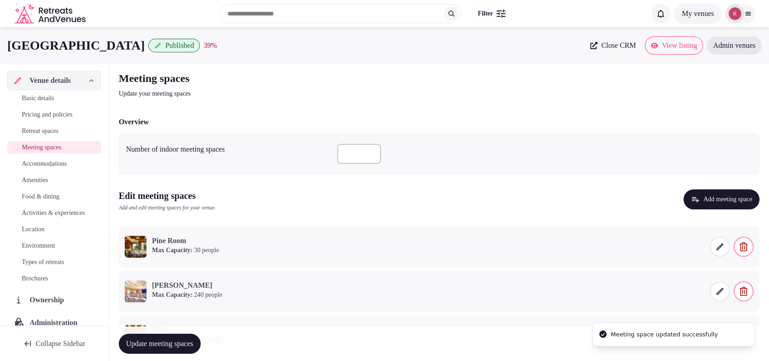
click at [698, 199] on button "Add meeting space" at bounding box center [722, 199] width 76 height 20
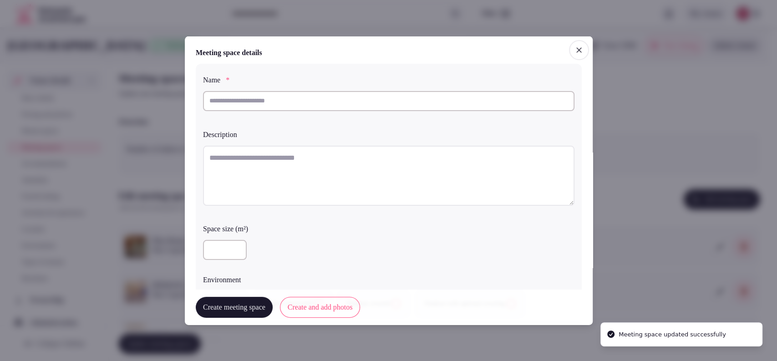
click at [363, 101] on input "text" at bounding box center [388, 101] width 371 height 20
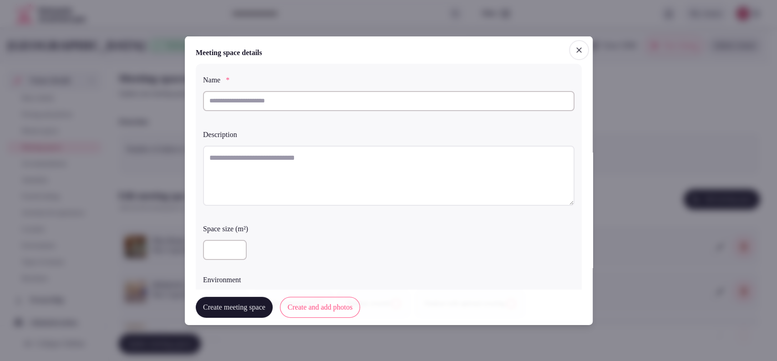
paste input "**********"
type input "**********"
click at [320, 154] on textarea at bounding box center [388, 175] width 371 height 60
click at [326, 168] on textarea "To enrich screen reader interactions, please activate Accessibility in Grammarl…" at bounding box center [388, 175] width 371 height 60
paste textarea "**********"
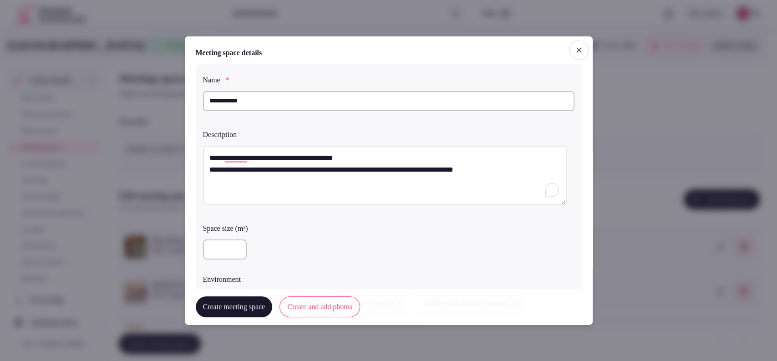
click at [207, 171] on textarea "**********" at bounding box center [385, 175] width 364 height 60
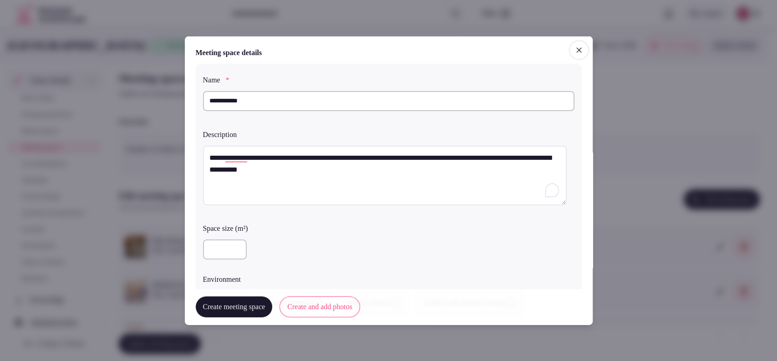
type textarea "**********"
click at [223, 242] on input "number" at bounding box center [225, 249] width 44 height 20
type input "**"
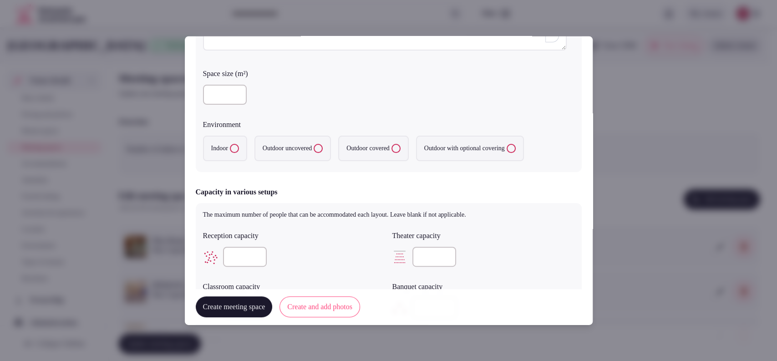
scroll to position [158, 0]
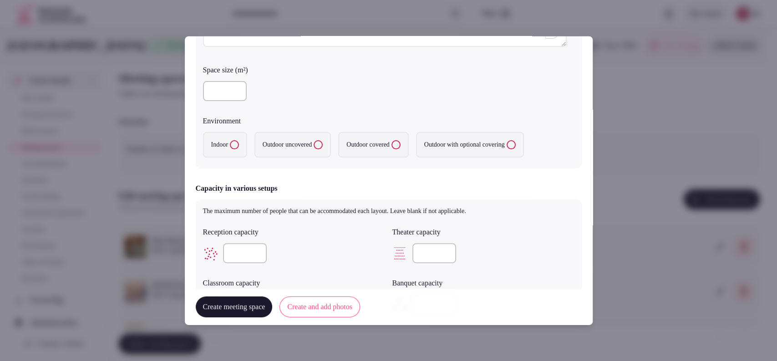
click at [232, 147] on label "Indoor" at bounding box center [225, 144] width 44 height 25
click at [232, 147] on button "Indoor" at bounding box center [234, 144] width 9 height 9
drag, startPoint x: 584, startPoint y: 168, endPoint x: 584, endPoint y: 185, distance: 16.8
click at [584, 185] on div "**********" at bounding box center [389, 180] width 408 height 289
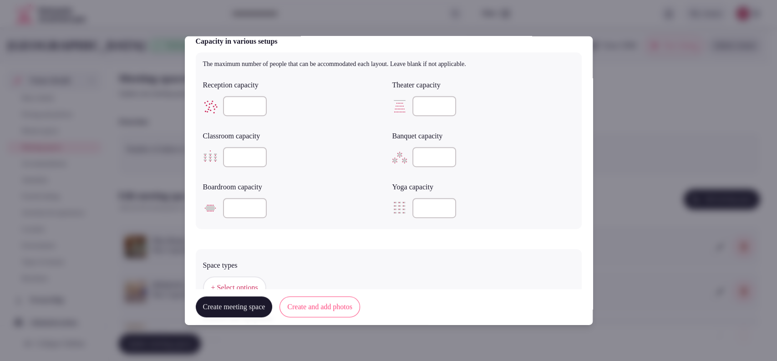
scroll to position [312, 0]
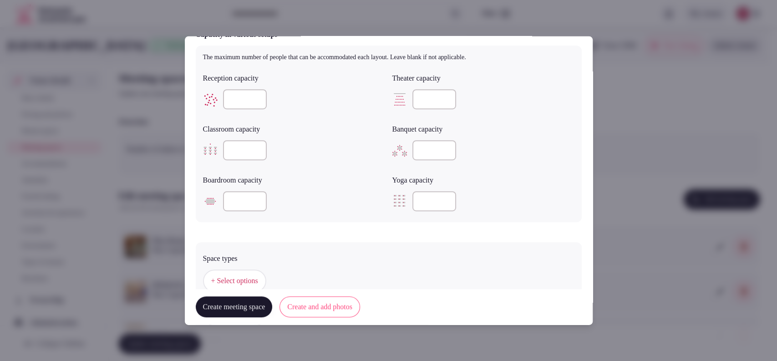
click at [245, 147] on input "number" at bounding box center [245, 150] width 44 height 20
type input "**"
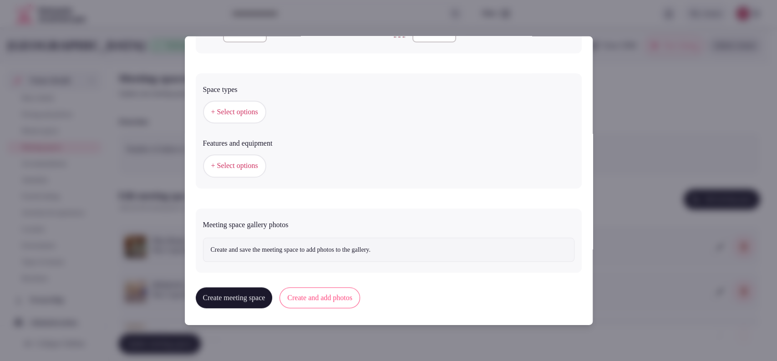
click at [255, 116] on button "+ Select options" at bounding box center [234, 112] width 63 height 23
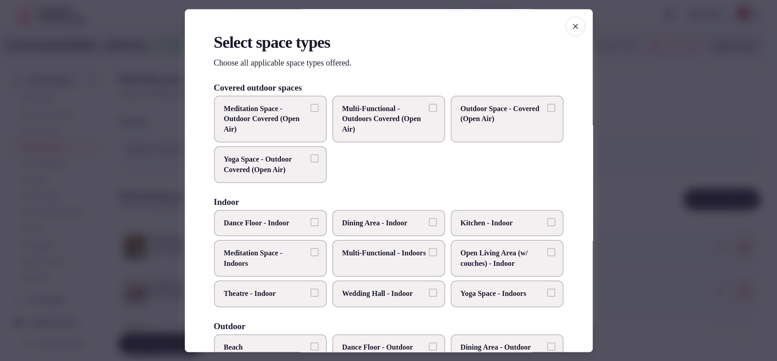
scroll to position [299, 0]
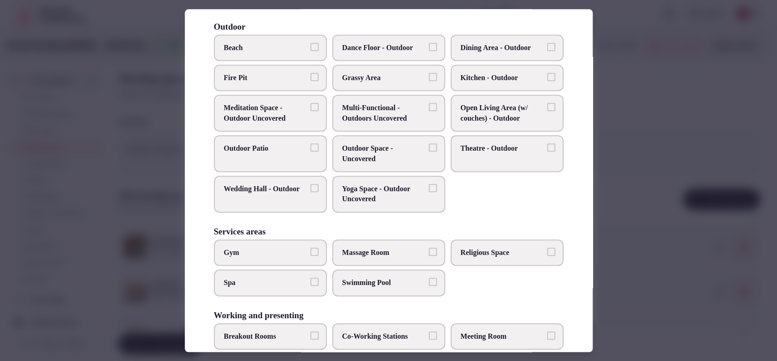
click at [459, 325] on label "Meeting Room" at bounding box center [507, 336] width 113 height 26
click at [547, 331] on button "Meeting Room" at bounding box center [551, 335] width 8 height 8
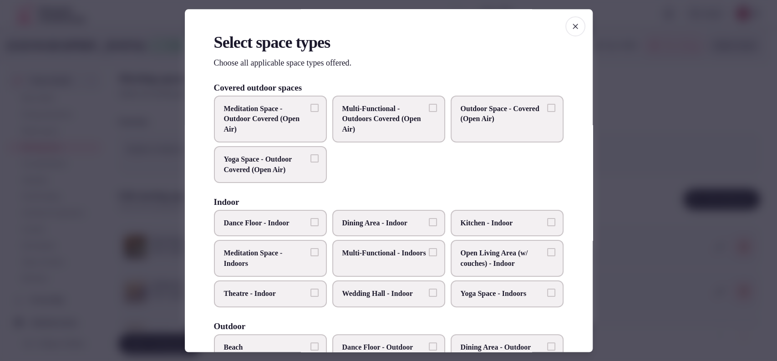
scroll to position [346, 0]
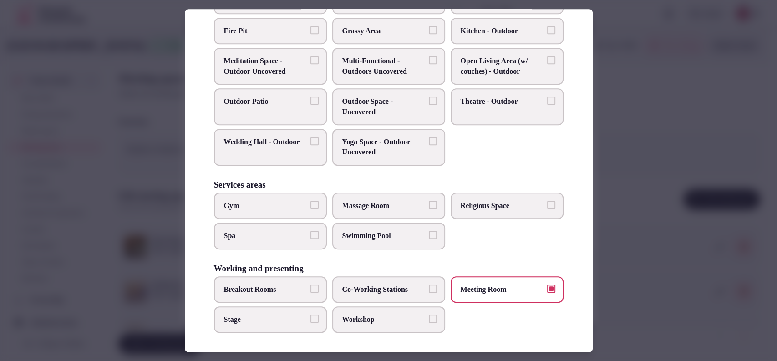
click at [618, 128] on div at bounding box center [388, 180] width 777 height 361
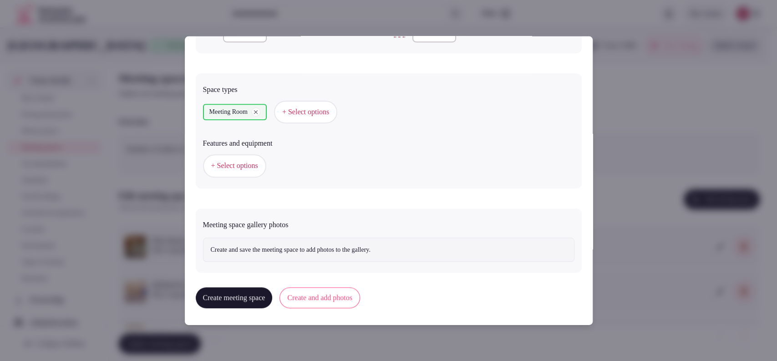
click at [258, 166] on span "+ Select options" at bounding box center [234, 166] width 47 height 10
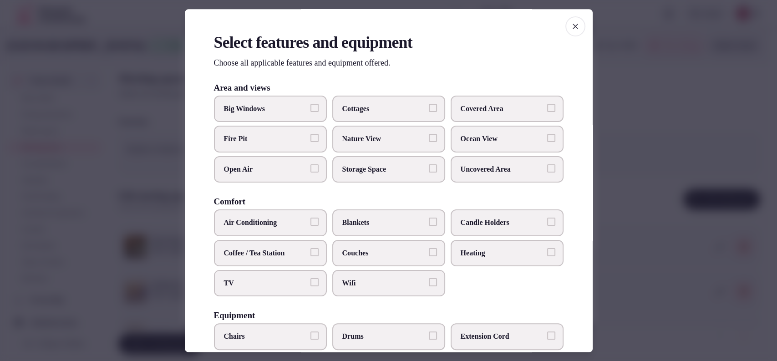
scroll to position [282, 0]
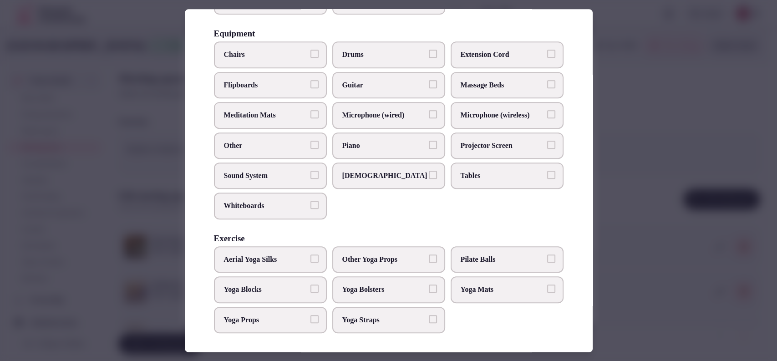
click at [265, 54] on span "Chairs" at bounding box center [266, 55] width 84 height 10
click at [310, 54] on button "Chairs" at bounding box center [314, 54] width 8 height 8
click at [465, 174] on span "Tables" at bounding box center [503, 176] width 84 height 10
click at [547, 174] on button "Tables" at bounding box center [551, 175] width 8 height 8
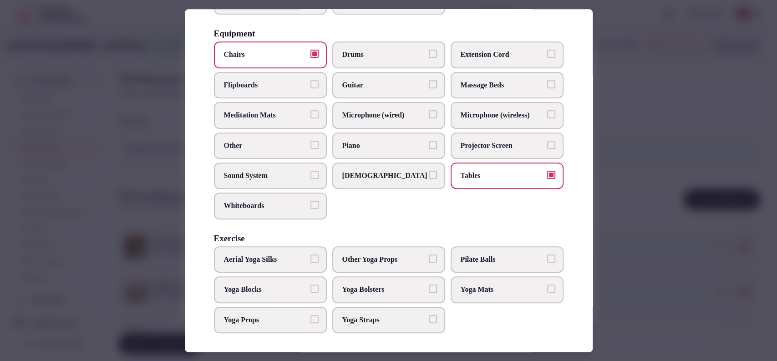
scroll to position [0, 0]
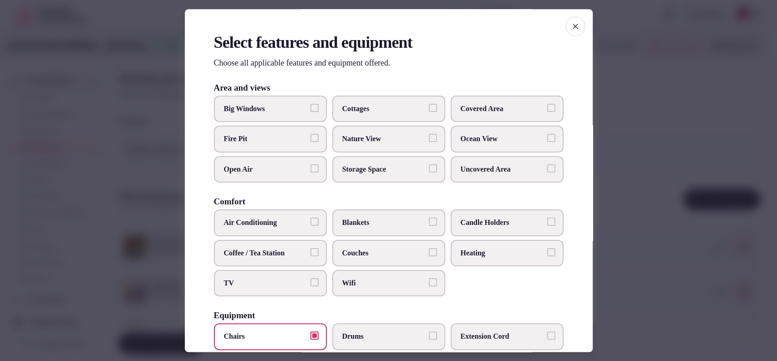
click at [251, 224] on span "Air Conditioning" at bounding box center [266, 223] width 84 height 10
click at [310, 224] on button "Air Conditioning" at bounding box center [314, 222] width 8 height 8
click at [237, 286] on span "TV" at bounding box center [266, 283] width 84 height 10
click at [310, 286] on button "TV" at bounding box center [314, 282] width 8 height 8
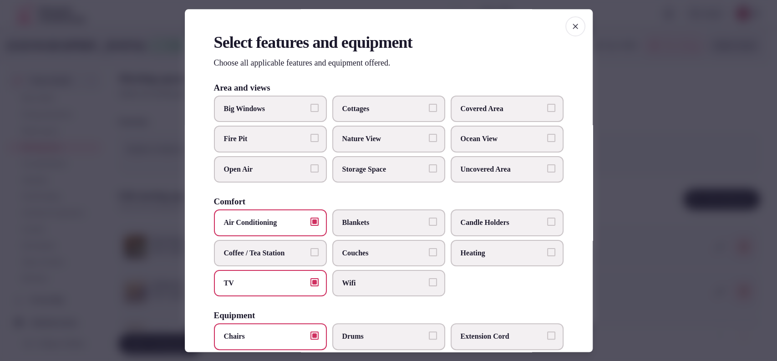
click at [473, 104] on span "Covered Area" at bounding box center [503, 109] width 84 height 10
click at [547, 104] on button "Covered Area" at bounding box center [551, 108] width 8 height 8
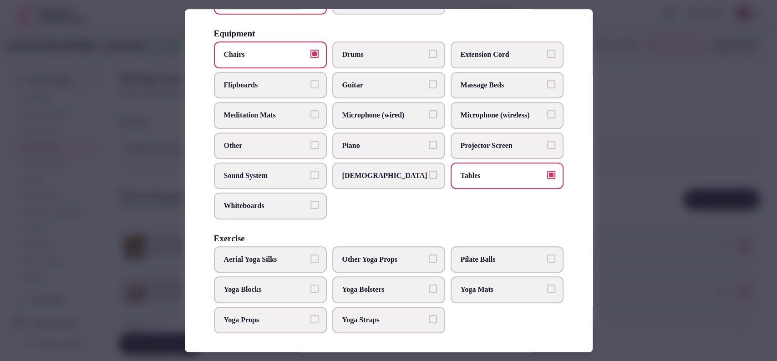
click at [627, 107] on div at bounding box center [388, 180] width 777 height 361
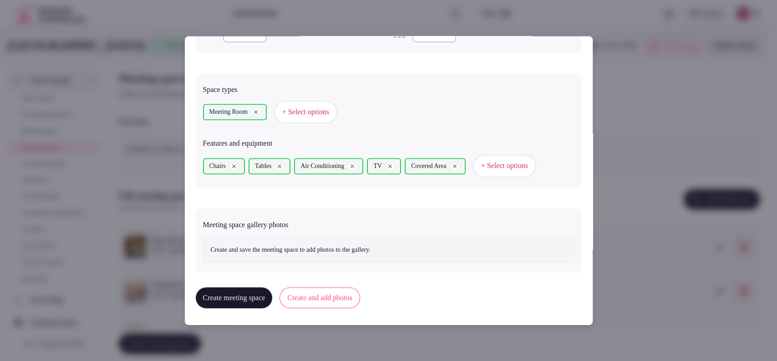
click at [512, 167] on span "+ Select options" at bounding box center [504, 166] width 47 height 10
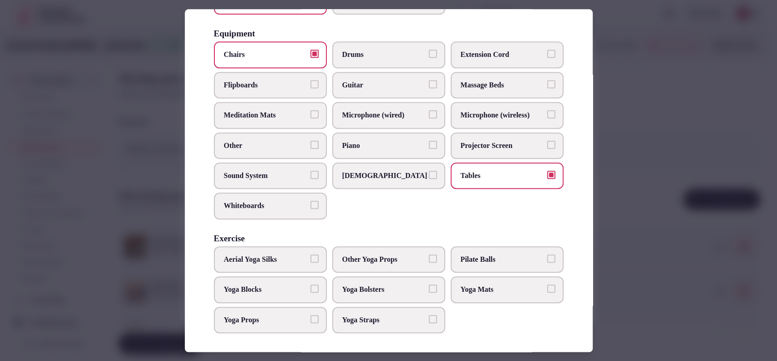
click at [273, 181] on label "Sound System" at bounding box center [270, 175] width 113 height 26
click at [310, 179] on button "Sound System" at bounding box center [314, 175] width 8 height 8
drag, startPoint x: 645, startPoint y: 78, endPoint x: 639, endPoint y: 87, distance: 10.2
click at [645, 79] on div at bounding box center [388, 180] width 777 height 361
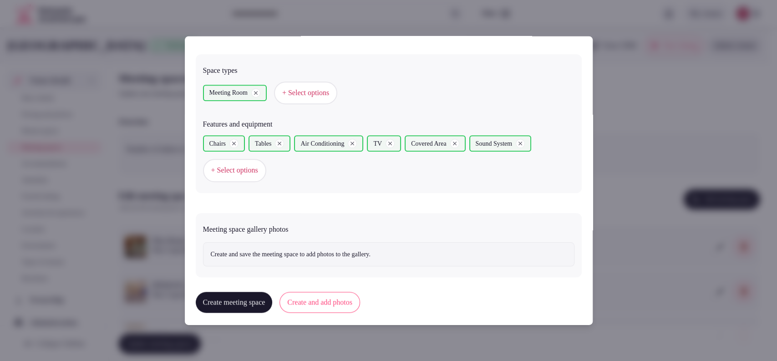
scroll to position [505, 0]
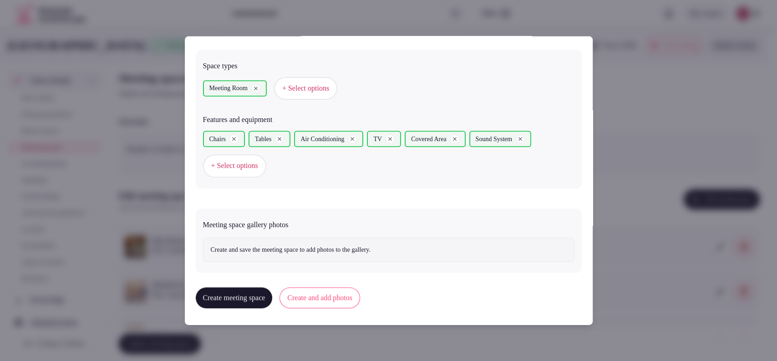
click at [329, 293] on button "Create and add photos" at bounding box center [319, 297] width 81 height 21
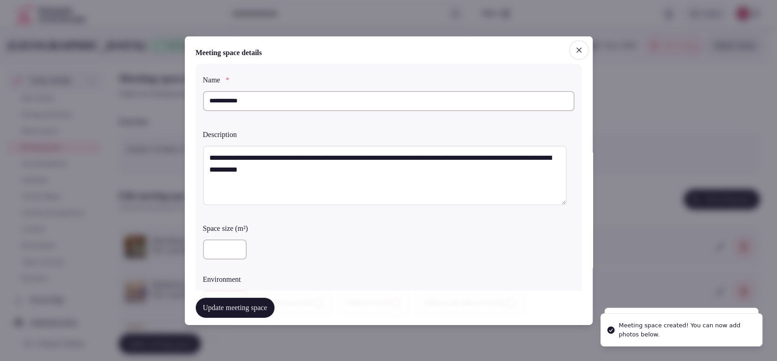
drag, startPoint x: 256, startPoint y: 102, endPoint x: 210, endPoint y: 108, distance: 46.4
click at [210, 108] on input "**********" at bounding box center [388, 101] width 371 height 20
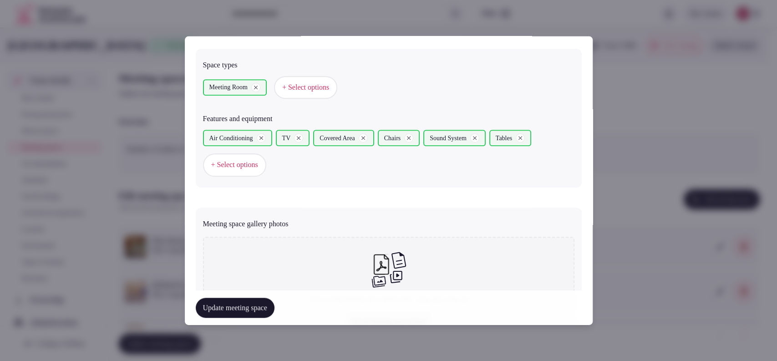
scroll to position [588, 0]
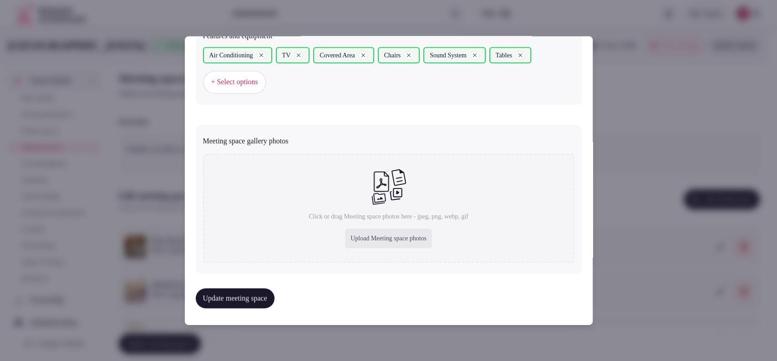
click at [393, 235] on div "Upload Meeting space photos" at bounding box center [388, 238] width 87 height 20
type input "**********"
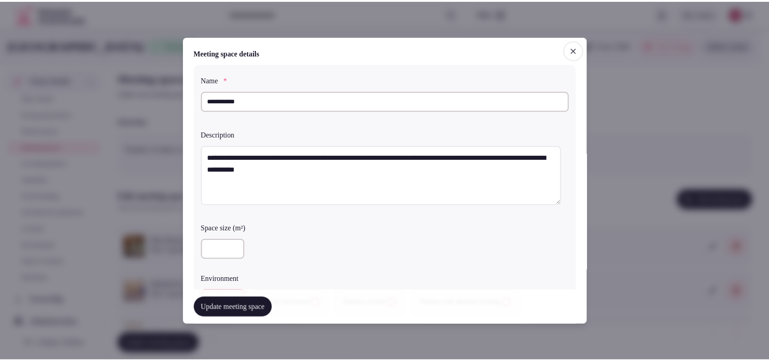
scroll to position [638, 0]
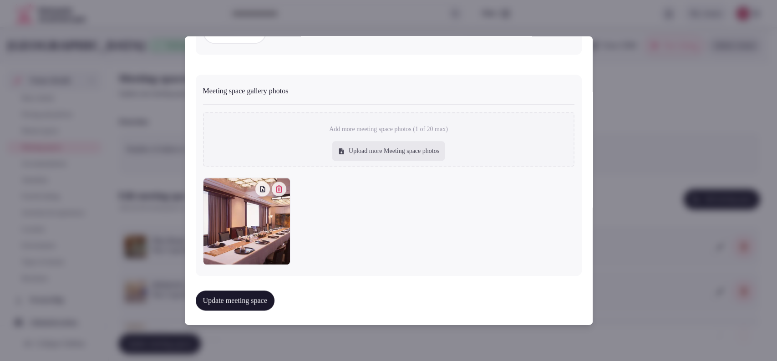
click at [260, 304] on button "Update meeting space" at bounding box center [235, 300] width 79 height 20
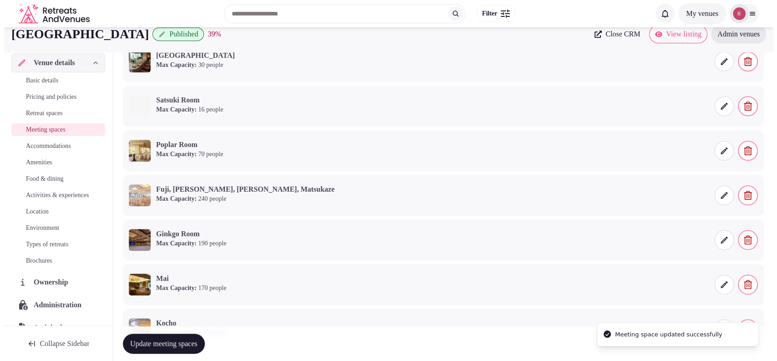
scroll to position [0, 0]
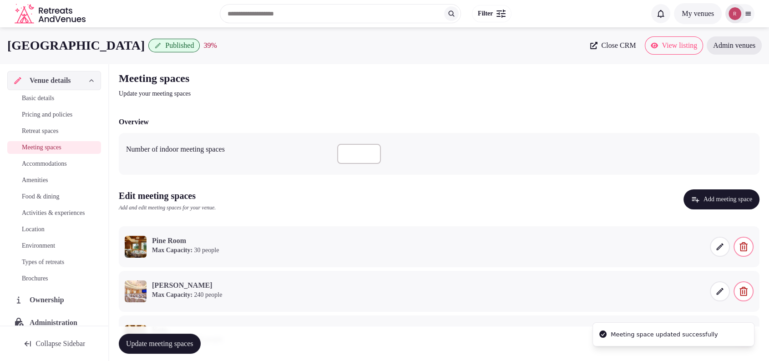
click at [743, 200] on button "Add meeting space" at bounding box center [722, 199] width 76 height 20
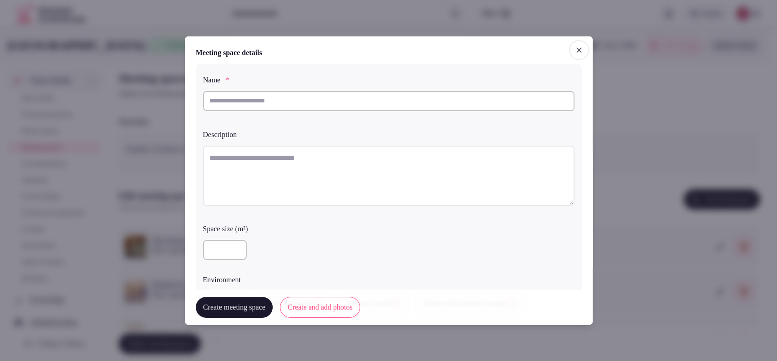
click at [394, 105] on input "text" at bounding box center [388, 101] width 371 height 20
paste input "**********"
type input "**********"
click at [321, 156] on textarea at bounding box center [388, 175] width 371 height 60
paste textarea "**********"
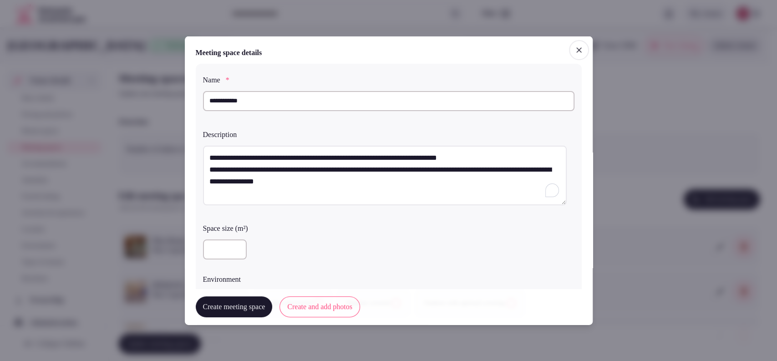
click at [204, 167] on textarea "**********" at bounding box center [385, 175] width 364 height 60
type textarea "**********"
click at [202, 251] on div "**********" at bounding box center [389, 194] width 386 height 263
click at [205, 248] on input "number" at bounding box center [225, 249] width 44 height 20
type input "***"
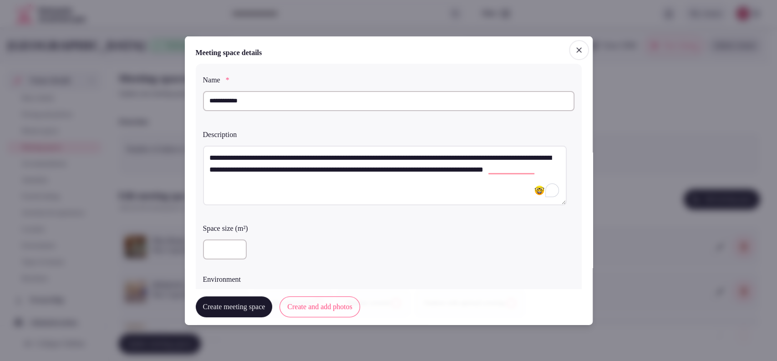
scroll to position [253, 0]
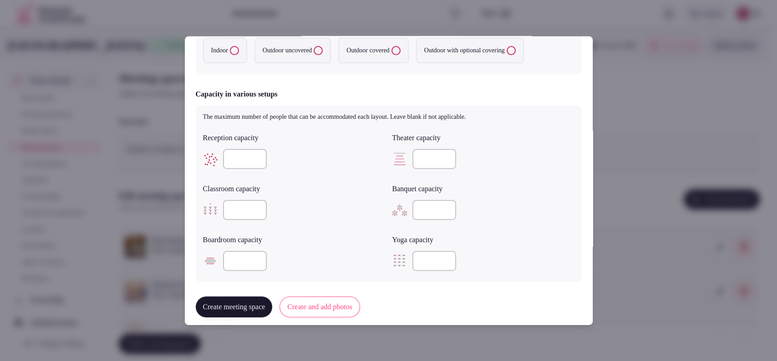
click at [429, 149] on input "number" at bounding box center [434, 159] width 44 height 20
click at [240, 205] on input "number" at bounding box center [245, 210] width 44 height 20
type input "**"
click at [216, 61] on label "Indoor" at bounding box center [225, 50] width 44 height 25
click at [230, 55] on button "Indoor" at bounding box center [234, 50] width 9 height 9
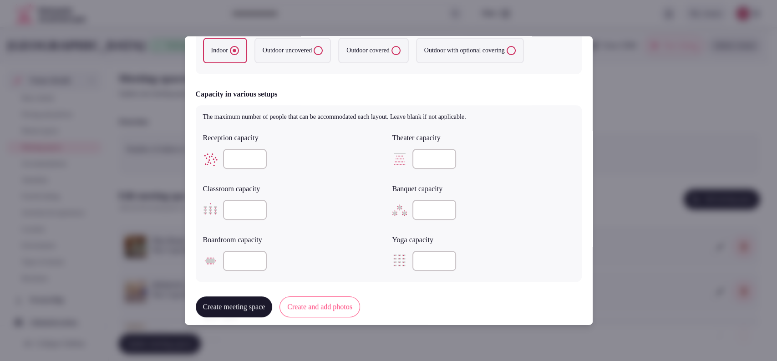
scroll to position [481, 0]
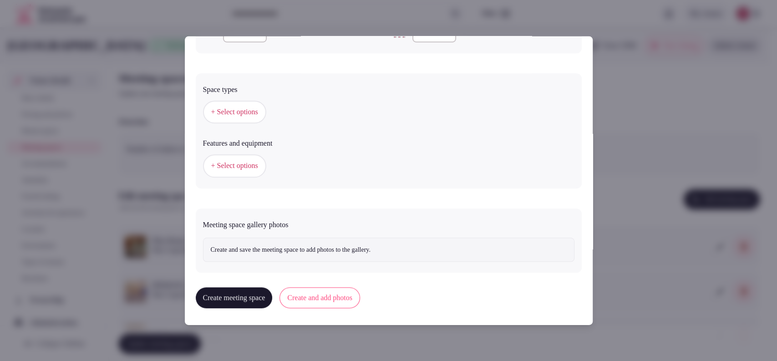
click at [245, 121] on button "+ Select options" at bounding box center [234, 112] width 63 height 23
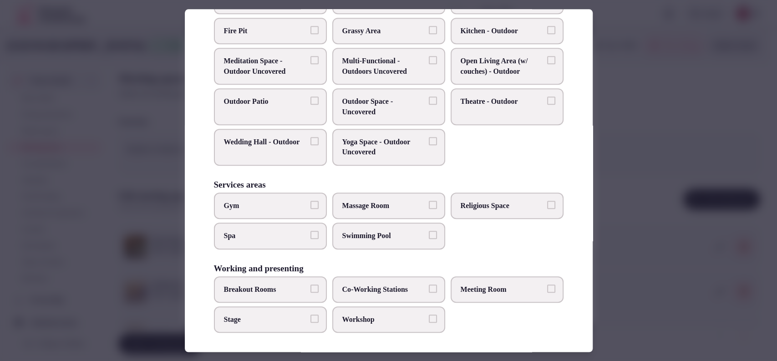
scroll to position [47, 0]
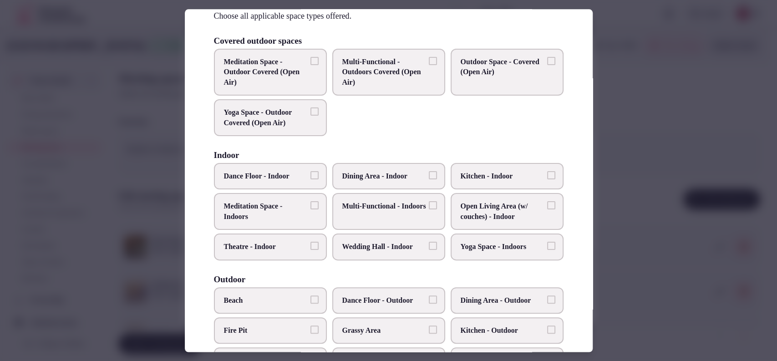
click at [282, 252] on label "Theatre - Indoor" at bounding box center [270, 247] width 113 height 26
click at [310, 250] on button "Theatre - Indoor" at bounding box center [314, 246] width 8 height 8
click at [615, 138] on div at bounding box center [388, 180] width 777 height 361
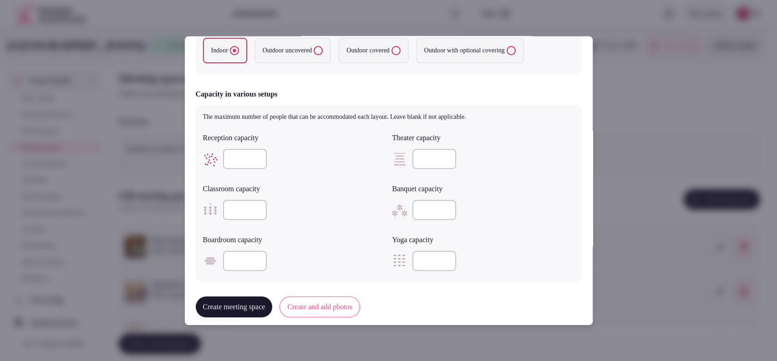
scroll to position [481, 0]
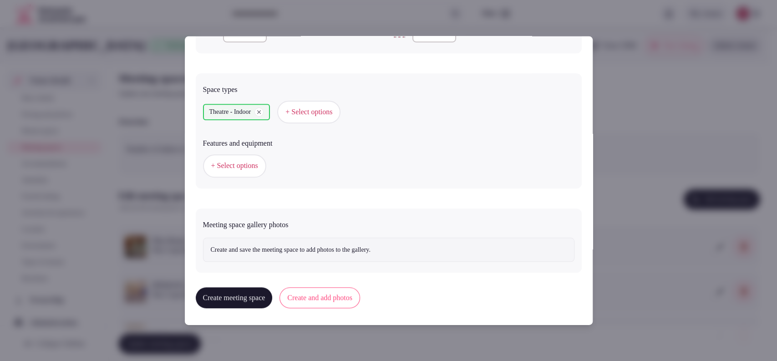
click at [255, 169] on button "+ Select options" at bounding box center [234, 165] width 63 height 23
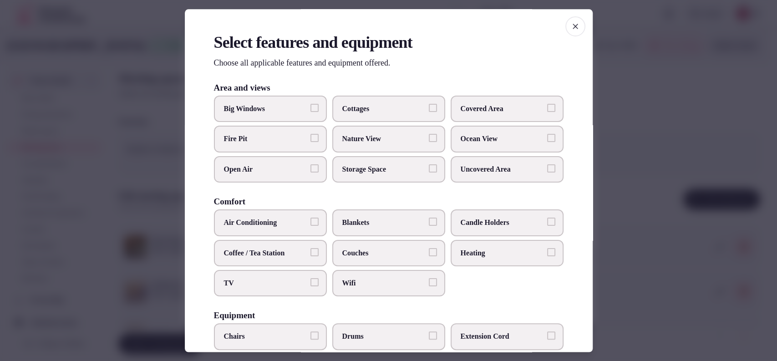
click at [464, 109] on span "Covered Area" at bounding box center [503, 109] width 84 height 10
click at [547, 109] on button "Covered Area" at bounding box center [551, 108] width 8 height 8
click at [255, 281] on span "TV" at bounding box center [266, 283] width 84 height 10
click at [310, 281] on button "TV" at bounding box center [314, 282] width 8 height 8
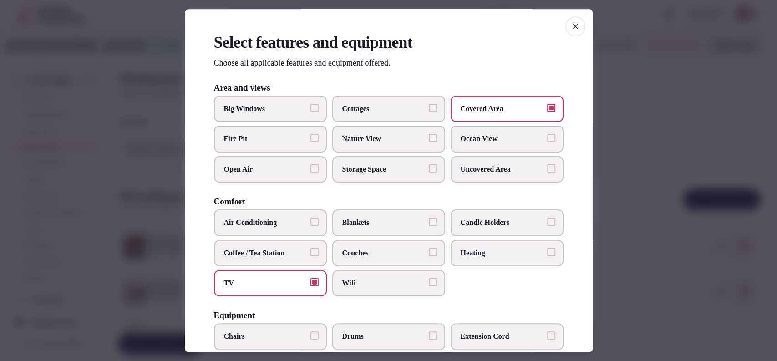
click at [255, 281] on span "TV" at bounding box center [266, 283] width 84 height 10
click at [310, 281] on button "TV" at bounding box center [314, 282] width 8 height 8
click at [352, 283] on span "Wifi" at bounding box center [384, 283] width 84 height 10
click at [429, 283] on button "Wifi" at bounding box center [433, 282] width 8 height 8
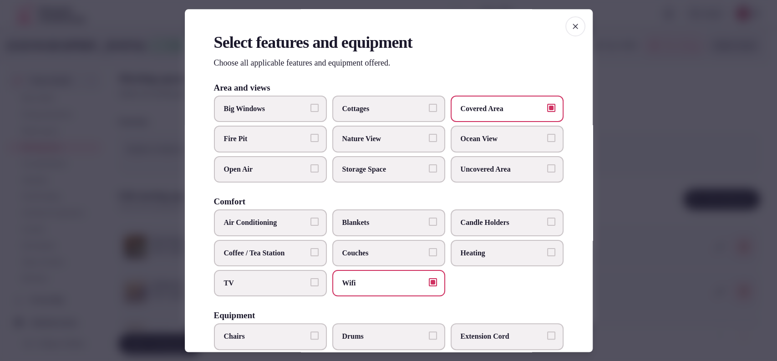
click at [365, 244] on label "Couches" at bounding box center [388, 253] width 113 height 26
click at [429, 248] on button "Couches" at bounding box center [433, 252] width 8 height 8
click at [365, 244] on label "Couches" at bounding box center [388, 253] width 113 height 26
click at [429, 248] on button "Couches" at bounding box center [433, 252] width 8 height 8
click at [291, 226] on span "Air Conditioning" at bounding box center [266, 223] width 84 height 10
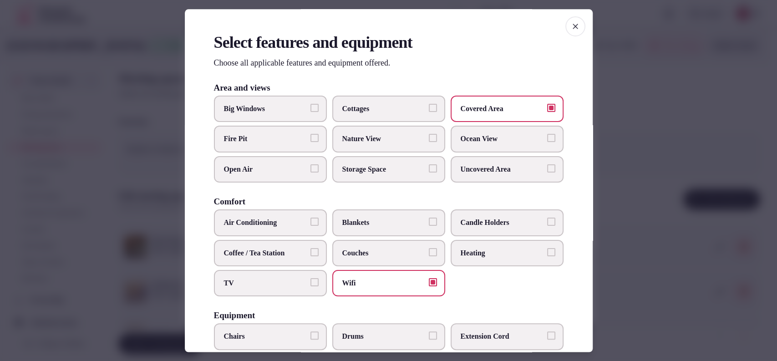
click at [310, 226] on button "Air Conditioning" at bounding box center [314, 222] width 8 height 8
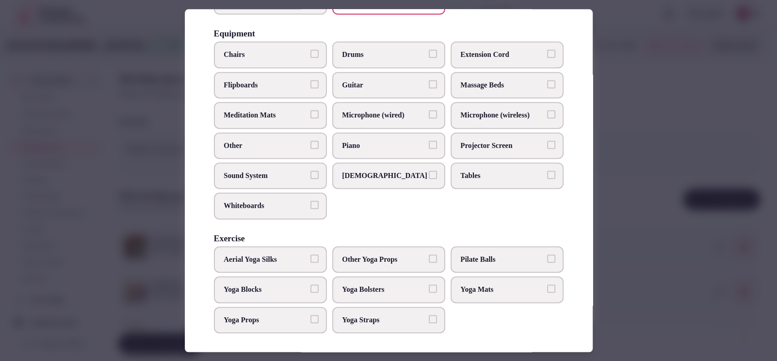
click at [257, 175] on span "Sound System" at bounding box center [266, 176] width 84 height 10
click at [310, 175] on button "Sound System" at bounding box center [314, 175] width 8 height 8
click at [274, 59] on label "Chairs" at bounding box center [270, 55] width 113 height 26
click at [310, 58] on button "Chairs" at bounding box center [314, 54] width 8 height 8
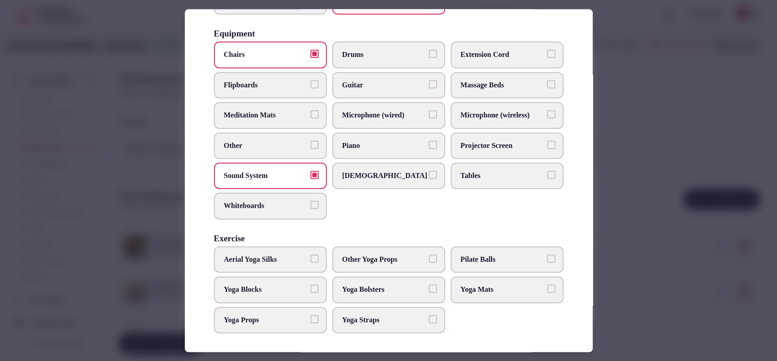
click at [463, 176] on span "Tables" at bounding box center [503, 176] width 84 height 10
click at [547, 176] on button "Tables" at bounding box center [551, 175] width 8 height 8
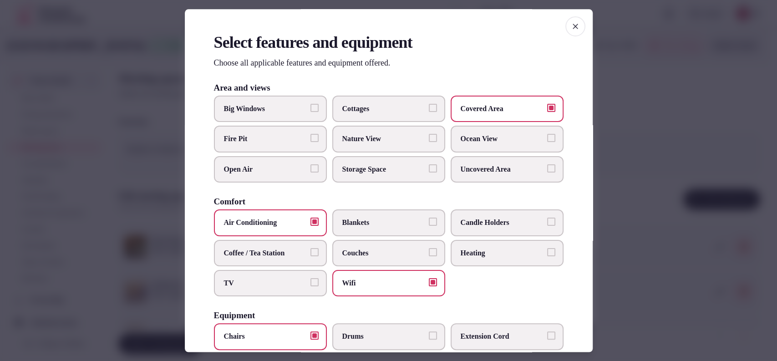
click at [283, 279] on span "TV" at bounding box center [266, 283] width 84 height 10
click at [310, 279] on button "TV" at bounding box center [314, 282] width 8 height 8
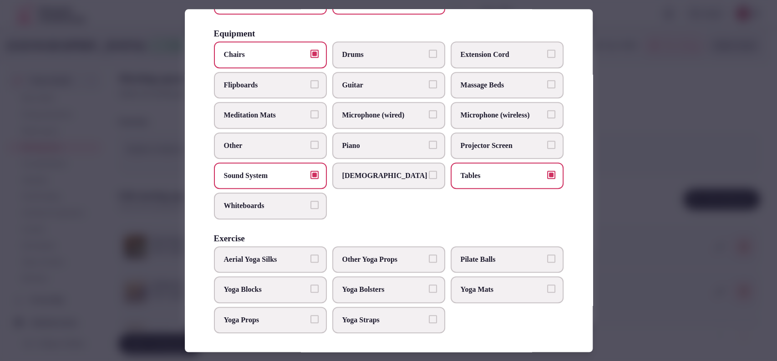
click at [429, 111] on button "Microphone (wired)" at bounding box center [433, 115] width 8 height 8
click at [477, 114] on span "Microphone (wireless)" at bounding box center [503, 116] width 84 height 10
click at [547, 114] on button "Microphone (wireless)" at bounding box center [551, 115] width 8 height 8
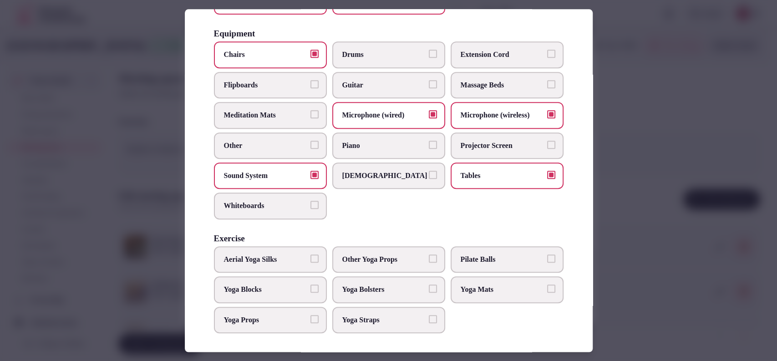
click at [620, 79] on div at bounding box center [388, 180] width 777 height 361
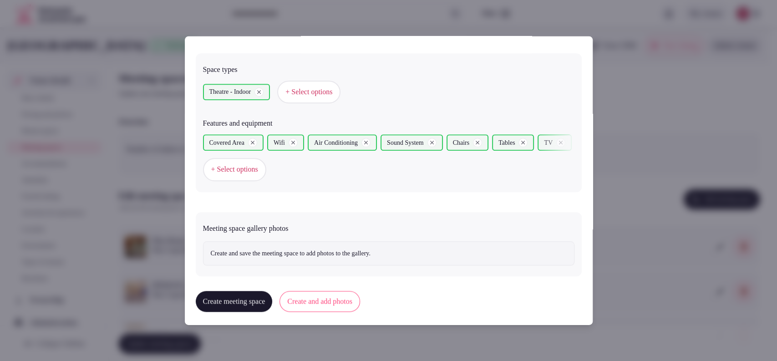
scroll to position [505, 0]
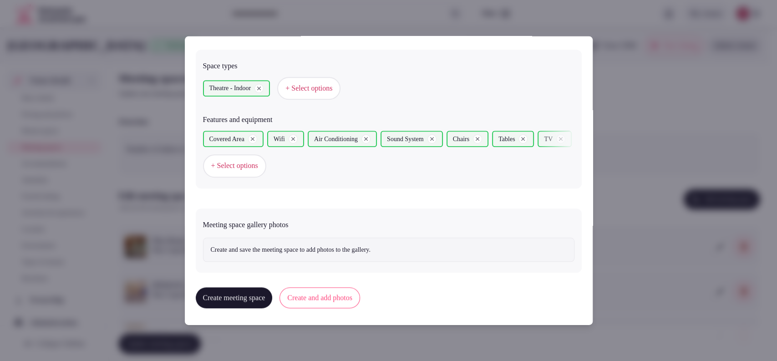
click at [320, 294] on button "Create and add photos" at bounding box center [319, 297] width 81 height 21
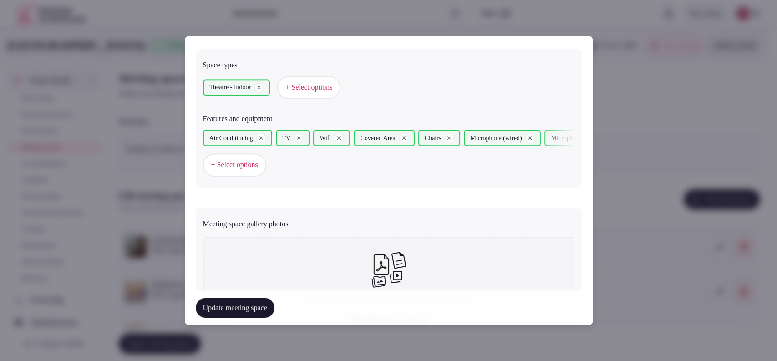
scroll to position [588, 0]
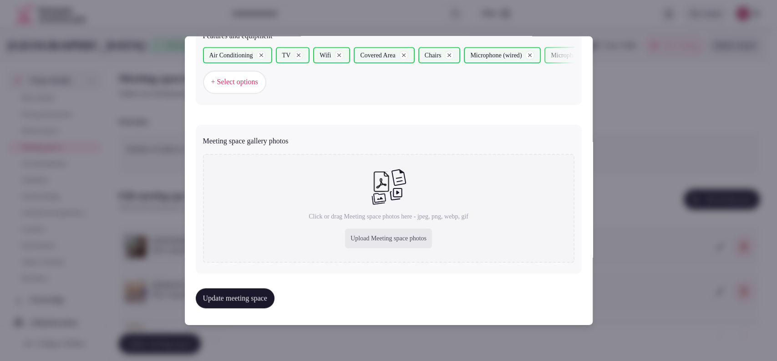
click at [345, 239] on div "Upload Meeting space photos" at bounding box center [388, 238] width 87 height 20
type input "**********"
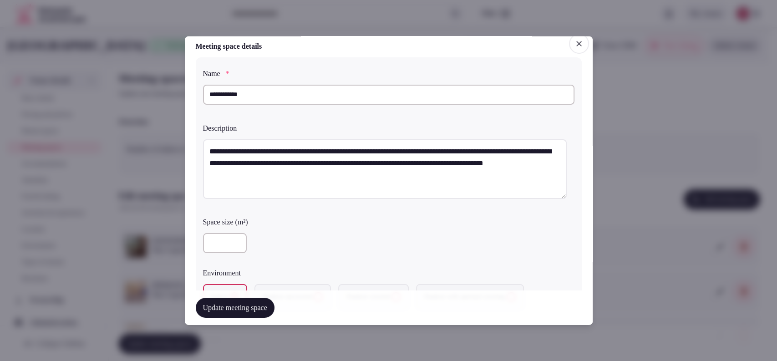
scroll to position [0, 0]
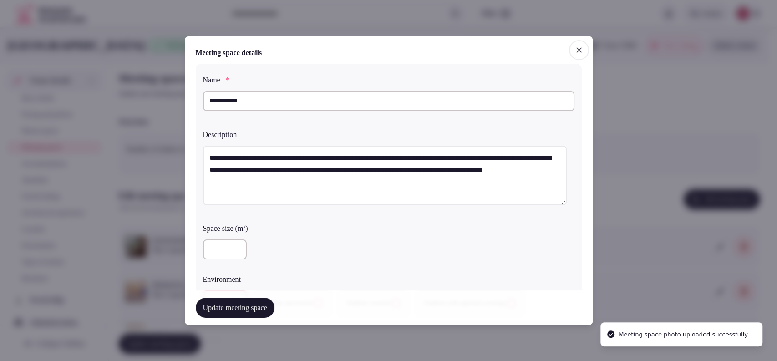
click at [417, 172] on textarea "**********" at bounding box center [385, 175] width 364 height 60
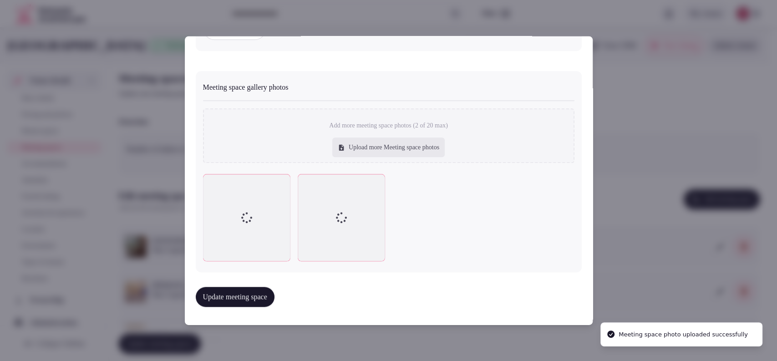
scroll to position [638, 0]
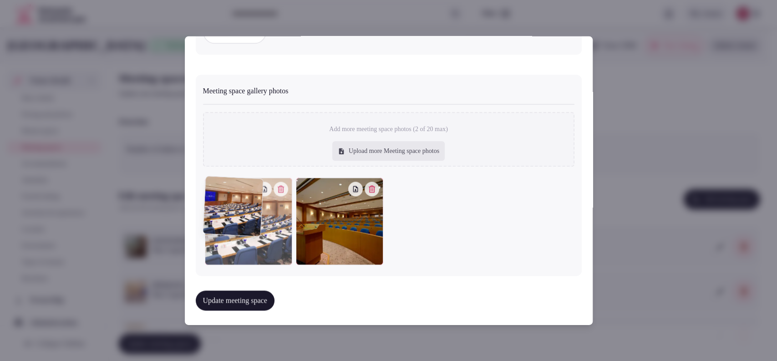
drag, startPoint x: 314, startPoint y: 221, endPoint x: 259, endPoint y: 224, distance: 55.2
click at [259, 224] on div at bounding box center [248, 220] width 87 height 87
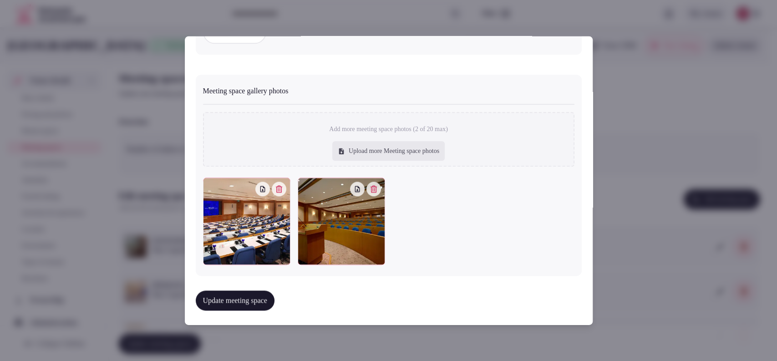
click at [250, 290] on button "Update meeting space" at bounding box center [235, 300] width 79 height 20
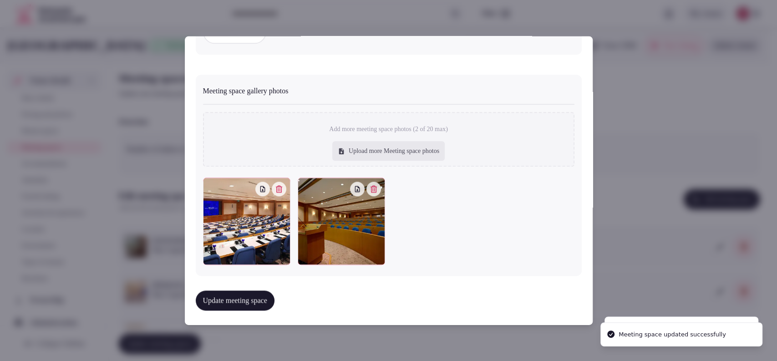
click at [250, 290] on button "Update meeting space" at bounding box center [235, 300] width 79 height 20
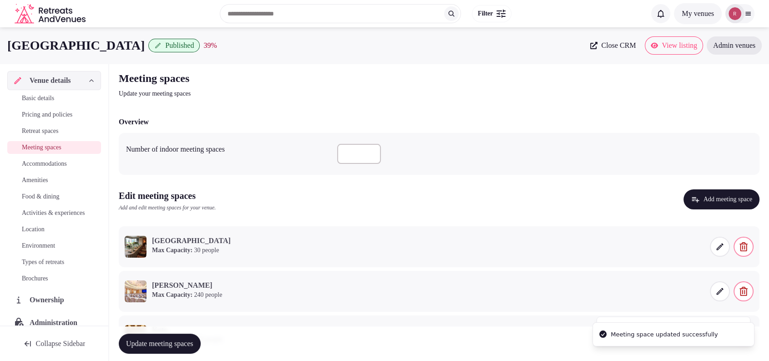
click at [184, 334] on button "Update meeting spaces" at bounding box center [160, 344] width 82 height 20
click at [36, 170] on link "Accommodations" at bounding box center [54, 163] width 94 height 13
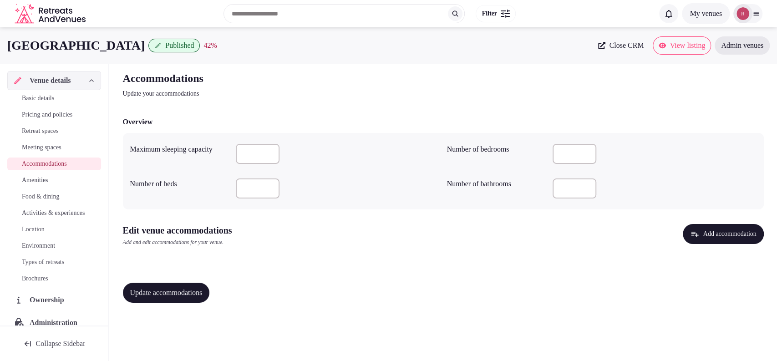
click at [692, 235] on button "Add accommodation" at bounding box center [723, 234] width 81 height 20
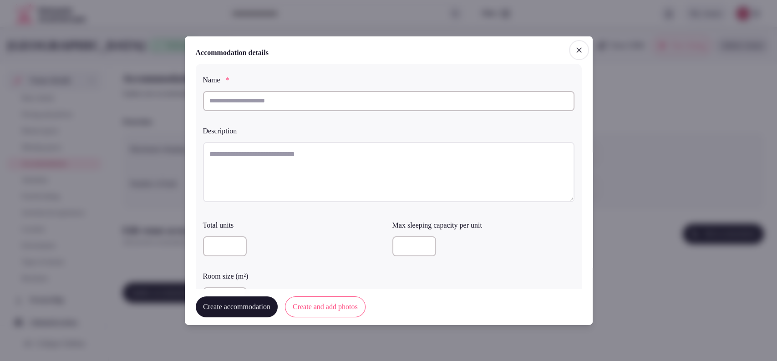
drag, startPoint x: 366, startPoint y: 110, endPoint x: 370, endPoint y: 101, distance: 9.8
click at [367, 108] on input "text" at bounding box center [388, 101] width 371 height 20
paste input "**********"
type input "**********"
click at [356, 147] on textarea at bounding box center [388, 172] width 371 height 60
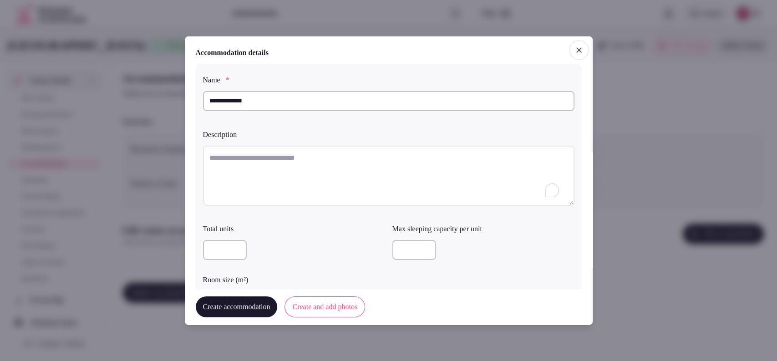
click at [275, 177] on textarea "To enrich screen reader interactions, please activate Accessibility in Grammarl…" at bounding box center [388, 175] width 371 height 60
paste textarea "**********"
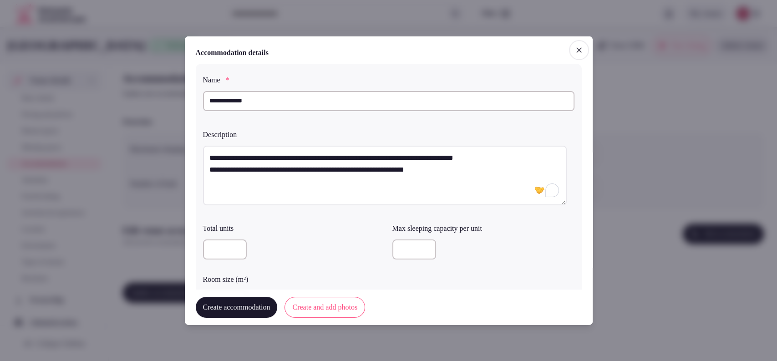
type textarea "**********"
click at [217, 250] on input "number" at bounding box center [225, 249] width 44 height 20
type input "*"
click at [396, 242] on input "number" at bounding box center [414, 249] width 44 height 20
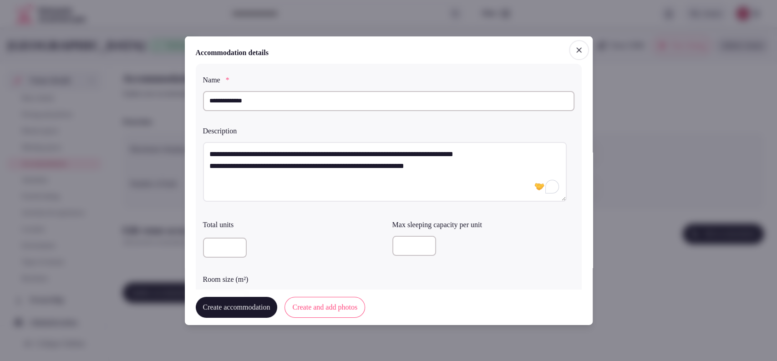
scroll to position [253, 0]
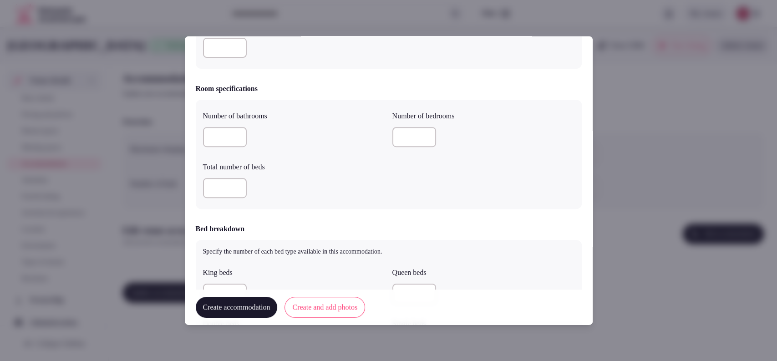
type input "*"
click at [220, 132] on input "number" at bounding box center [225, 137] width 44 height 20
type input "*"
click at [224, 182] on input "number" at bounding box center [225, 188] width 44 height 20
type input "*"
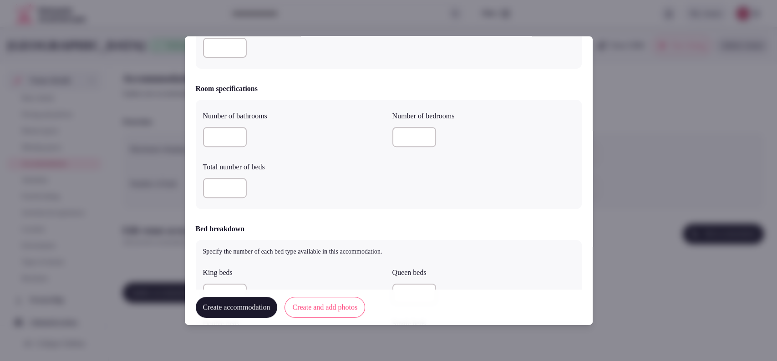
click at [395, 133] on input "number" at bounding box center [414, 137] width 44 height 20
type input "*"
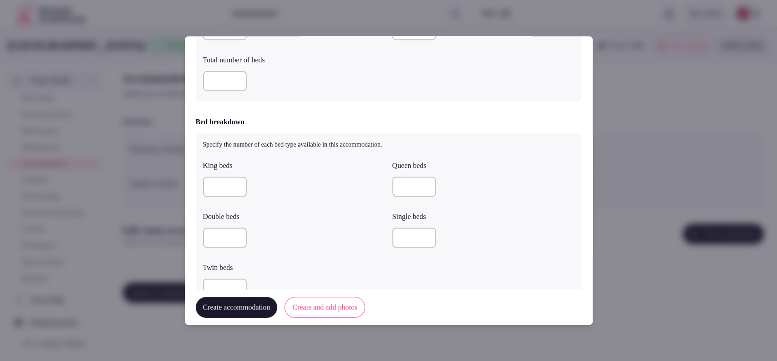
scroll to position [368, 0]
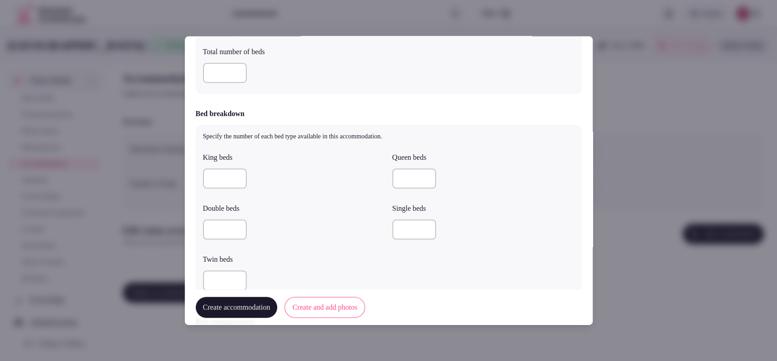
click at [218, 179] on input "number" at bounding box center [225, 178] width 44 height 20
type input "*"
click at [222, 274] on input "number" at bounding box center [225, 280] width 44 height 20
type input "*"
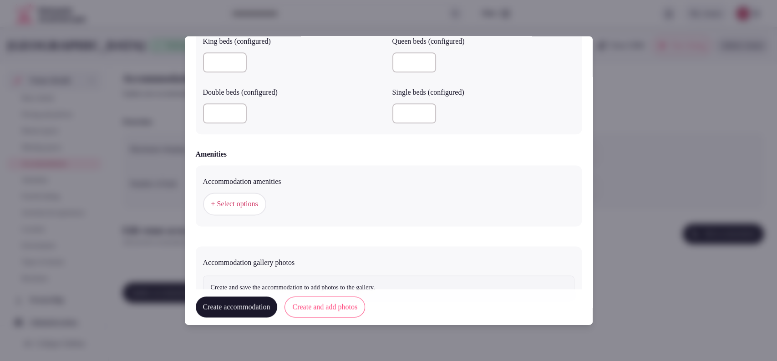
scroll to position [807, 0]
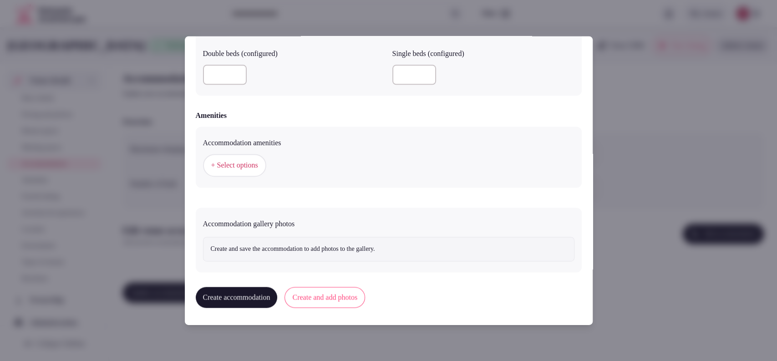
click at [248, 157] on button "+ Select options" at bounding box center [234, 165] width 63 height 23
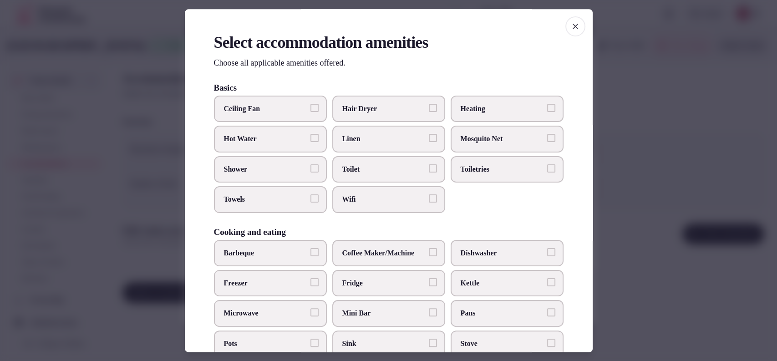
click at [375, 100] on label "Hair Dryer" at bounding box center [388, 109] width 113 height 26
click at [429, 104] on button "Hair Dryer" at bounding box center [433, 108] width 8 height 8
click at [374, 143] on label "Linen" at bounding box center [388, 139] width 113 height 26
click at [429, 142] on button "Linen" at bounding box center [433, 138] width 8 height 8
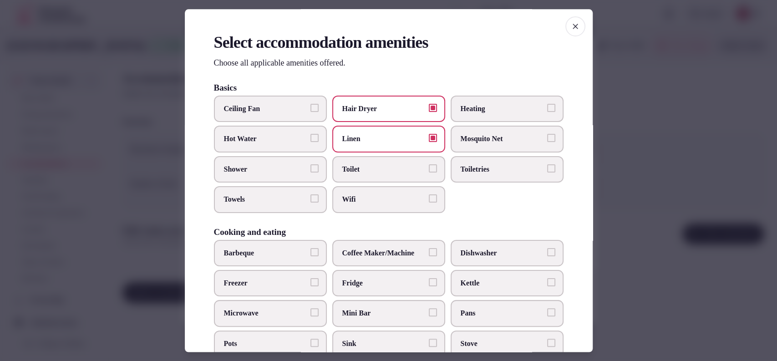
click at [408, 160] on label "Toilet" at bounding box center [388, 169] width 113 height 26
click at [429, 164] on button "Toilet" at bounding box center [433, 168] width 8 height 8
click at [481, 172] on span "Toiletries" at bounding box center [503, 169] width 84 height 10
click at [547, 172] on button "Toiletries" at bounding box center [551, 168] width 8 height 8
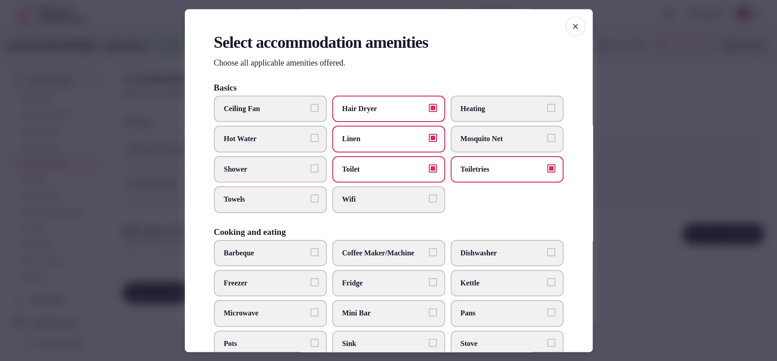
drag, startPoint x: 378, startPoint y: 206, endPoint x: 336, endPoint y: 205, distance: 41.9
click at [379, 205] on label "Wifi" at bounding box center [388, 200] width 113 height 26
click at [429, 203] on button "Wifi" at bounding box center [433, 199] width 8 height 8
click at [284, 207] on label "Towels" at bounding box center [270, 200] width 113 height 26
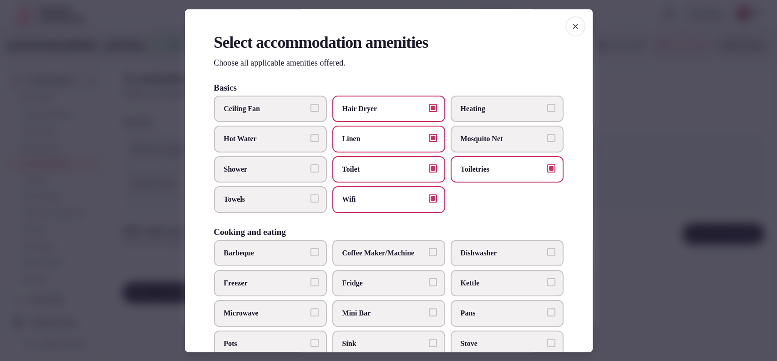
click at [310, 203] on button "Towels" at bounding box center [314, 199] width 8 height 8
click at [276, 178] on label "Shower" at bounding box center [270, 169] width 113 height 26
click at [310, 172] on button "Shower" at bounding box center [314, 168] width 8 height 8
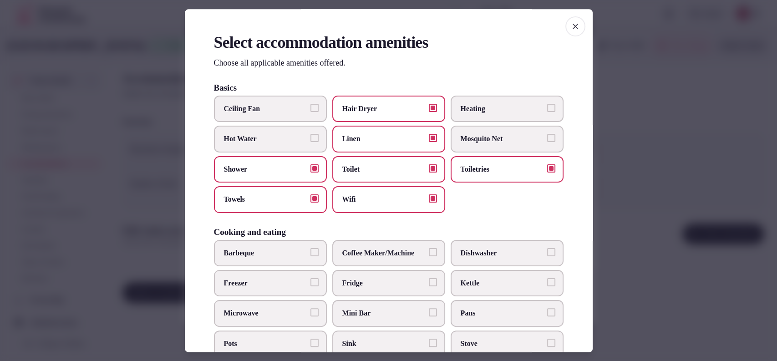
click at [352, 287] on label "Fridge" at bounding box center [388, 283] width 113 height 26
click at [429, 286] on button "Fridge" at bounding box center [433, 282] width 8 height 8
click at [361, 252] on span "Coffee Maker/Machine" at bounding box center [384, 253] width 84 height 10
click at [429, 252] on button "Coffee Maker/Machine" at bounding box center [433, 252] width 8 height 8
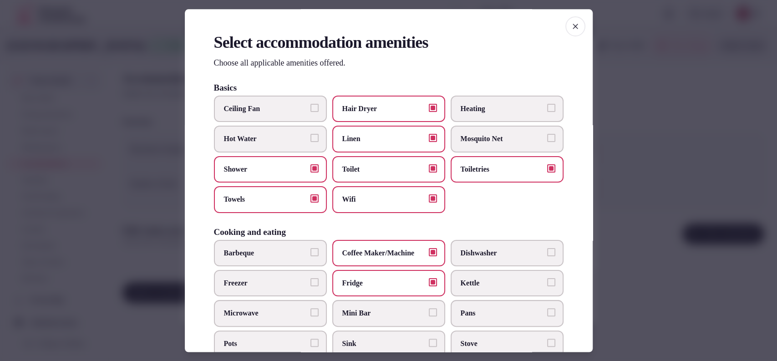
click at [452, 280] on label "Kettle" at bounding box center [507, 283] width 113 height 26
click at [547, 280] on button "Kettle" at bounding box center [551, 282] width 8 height 8
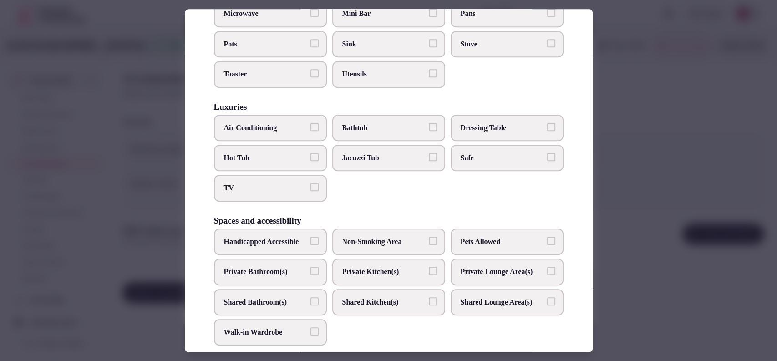
click at [276, 123] on span "Air Conditioning" at bounding box center [266, 128] width 84 height 10
click at [310, 123] on button "Air Conditioning" at bounding box center [314, 127] width 8 height 8
click at [272, 183] on span "TV" at bounding box center [266, 188] width 84 height 10
click at [310, 183] on button "TV" at bounding box center [314, 187] width 8 height 8
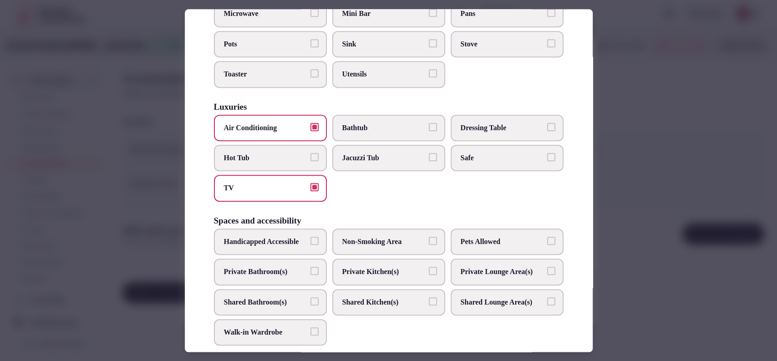
click at [471, 154] on span "Safe" at bounding box center [503, 158] width 84 height 10
click at [547, 154] on button "Safe" at bounding box center [551, 157] width 8 height 8
click at [379, 128] on span "Bathtub" at bounding box center [384, 128] width 84 height 10
click at [429, 128] on button "Bathtub" at bounding box center [433, 127] width 8 height 8
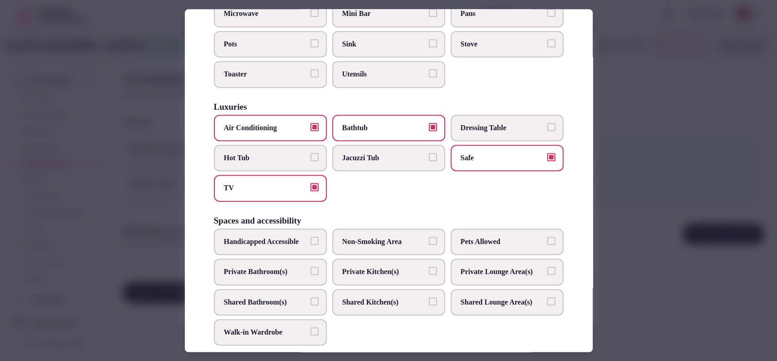
click at [289, 274] on span "Private Bathroom(s)" at bounding box center [266, 272] width 84 height 10
click at [310, 274] on button "Private Bathroom(s)" at bounding box center [314, 271] width 8 height 8
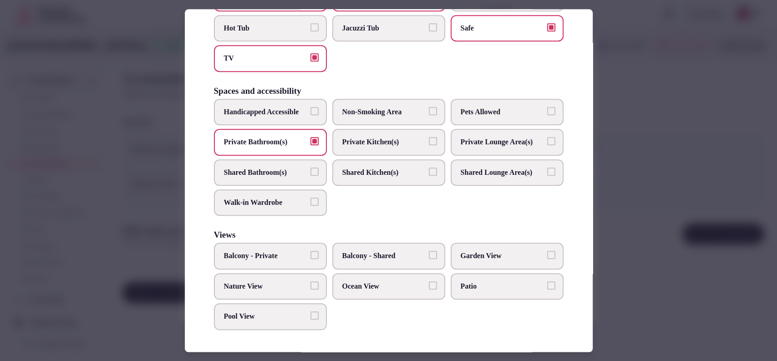
scroll to position [456, 0]
click at [634, 185] on div at bounding box center [388, 180] width 777 height 361
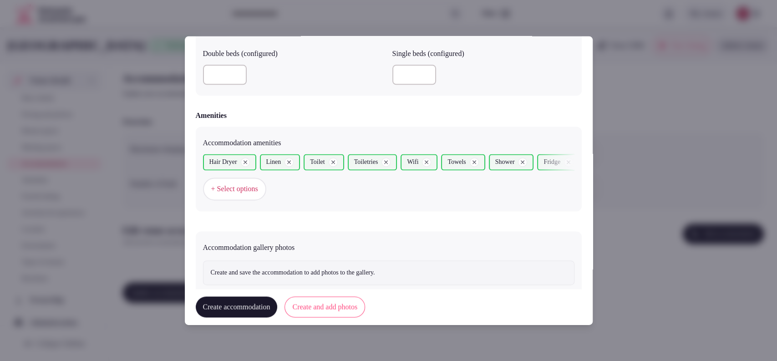
click at [365, 314] on button "Create and add photos" at bounding box center [324, 307] width 81 height 21
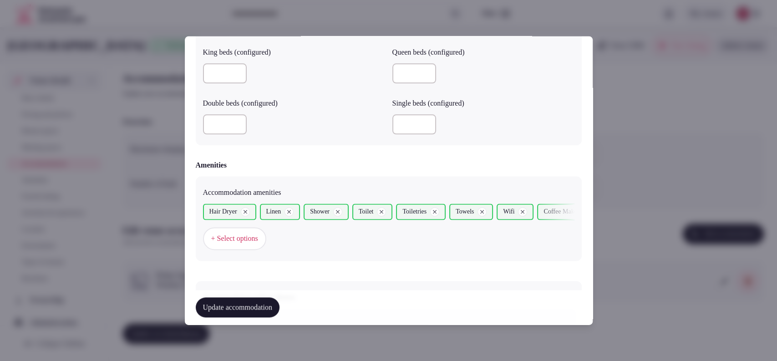
scroll to position [914, 0]
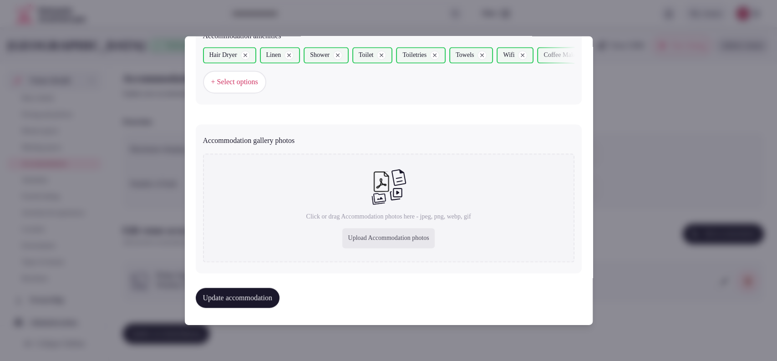
click at [349, 225] on div "Click or drag Accommodation photos here - jpeg, png, webp, gif Upload Accommoda…" at bounding box center [388, 208] width 371 height 109
type input "**********"
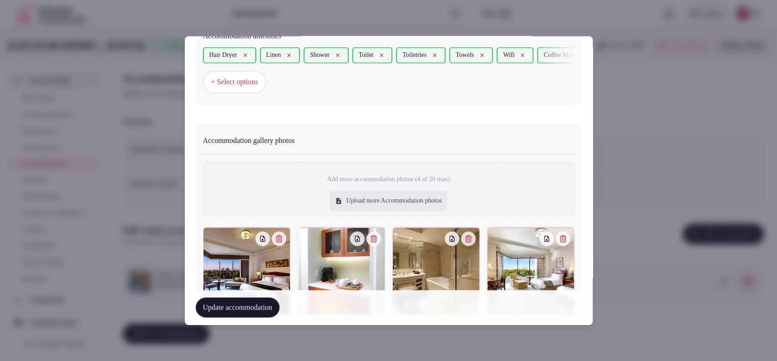
click at [266, 309] on button "Update accommodation" at bounding box center [238, 308] width 84 height 20
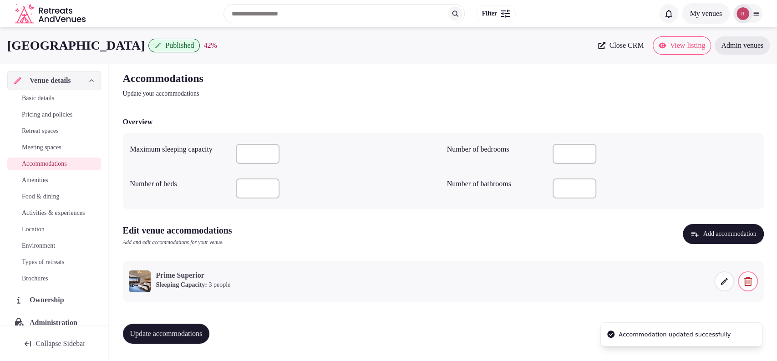
click at [197, 332] on span "Update accommodations" at bounding box center [166, 333] width 72 height 9
click at [706, 238] on button "Add accommodation" at bounding box center [723, 234] width 81 height 20
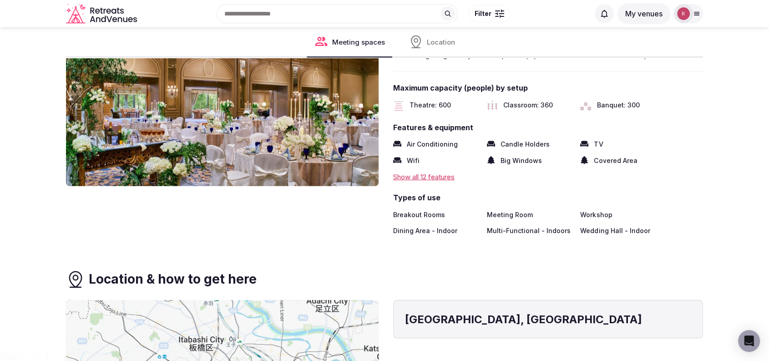
scroll to position [5775, 0]
